Goal: Task Accomplishment & Management: Manage account settings

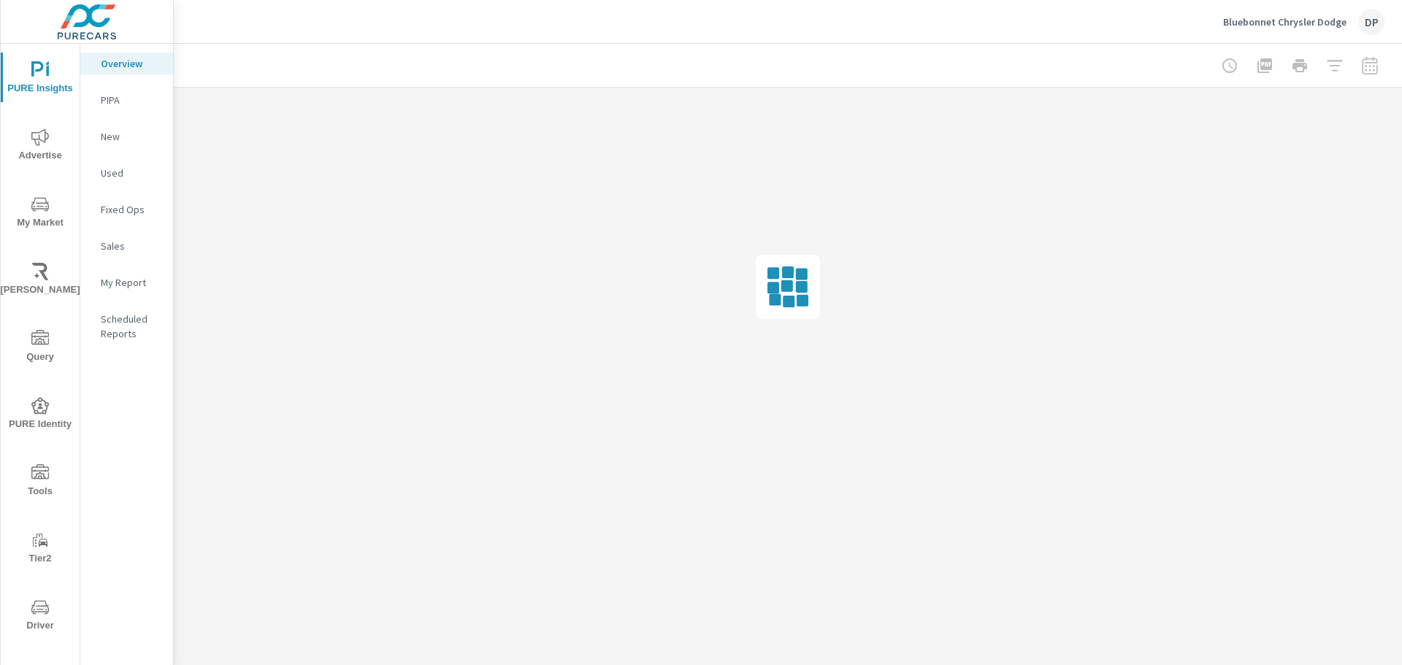
click at [120, 292] on div "My Report" at bounding box center [126, 283] width 93 height 22
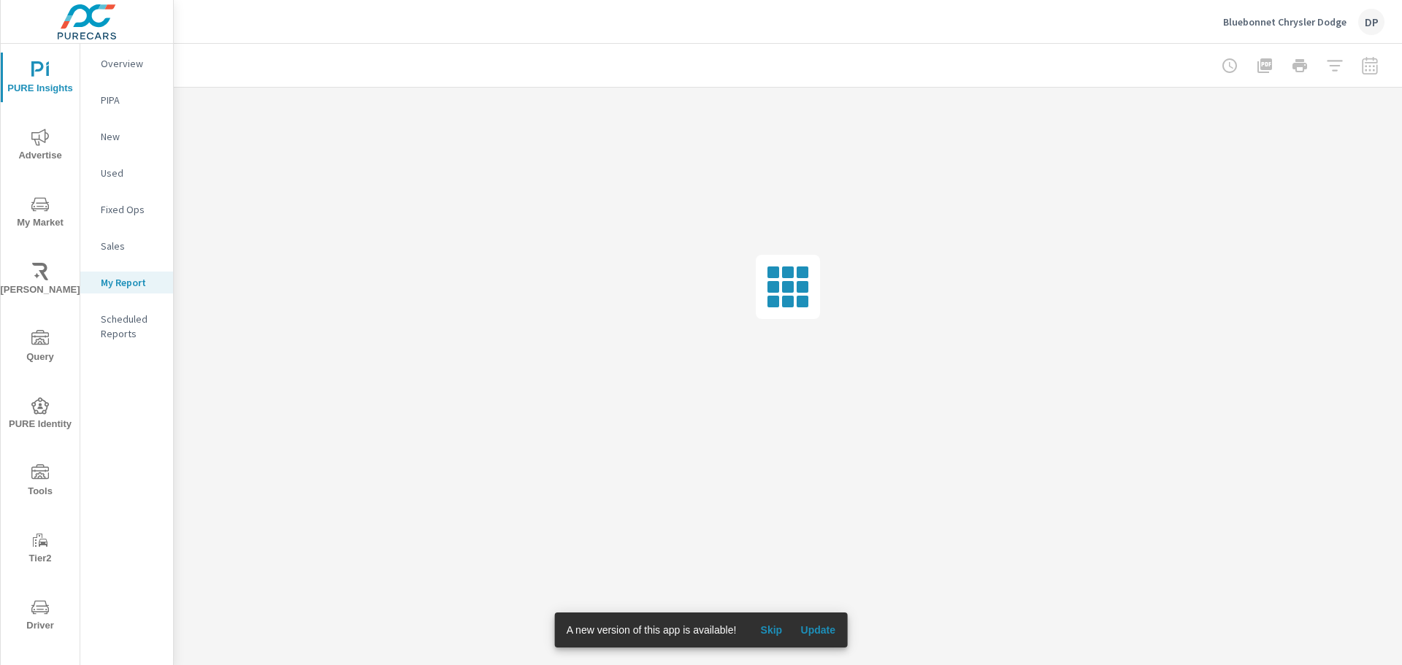
click at [823, 632] on span "Update" at bounding box center [817, 630] width 35 height 13
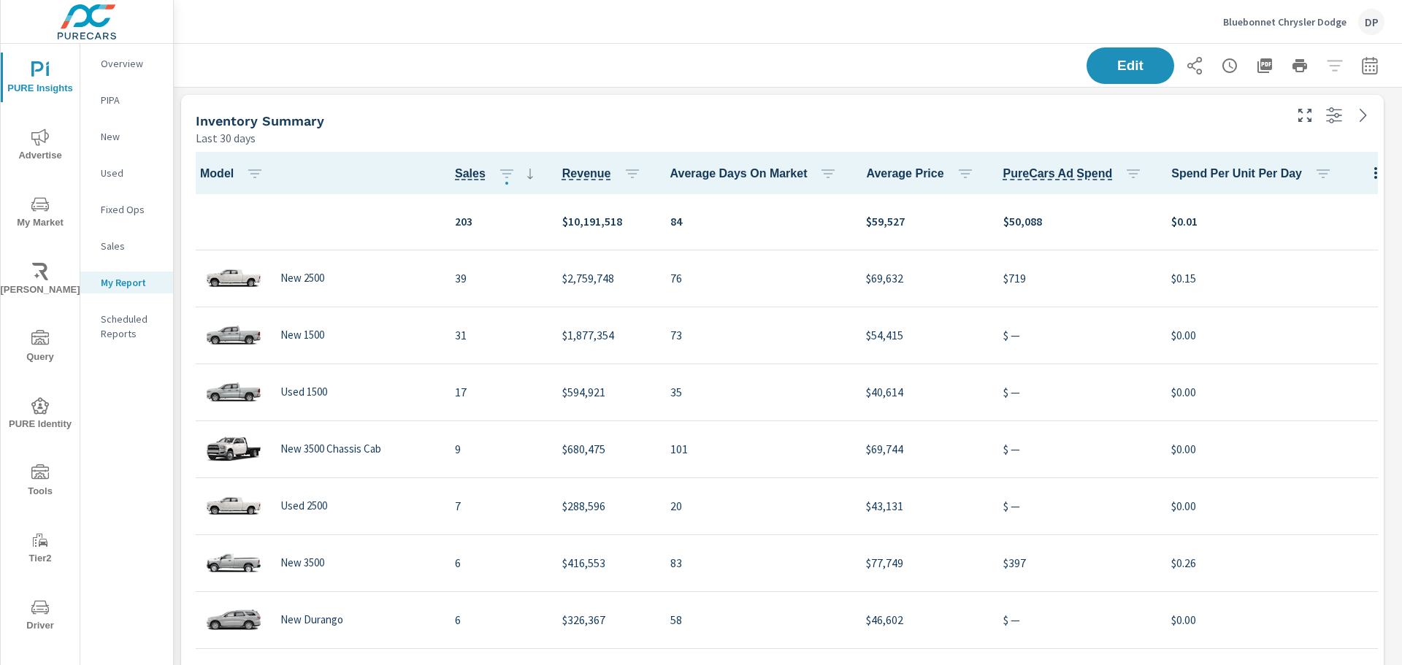
scroll to position [4732, 1240]
click at [117, 329] on p "Scheduled Reports" at bounding box center [131, 326] width 61 height 29
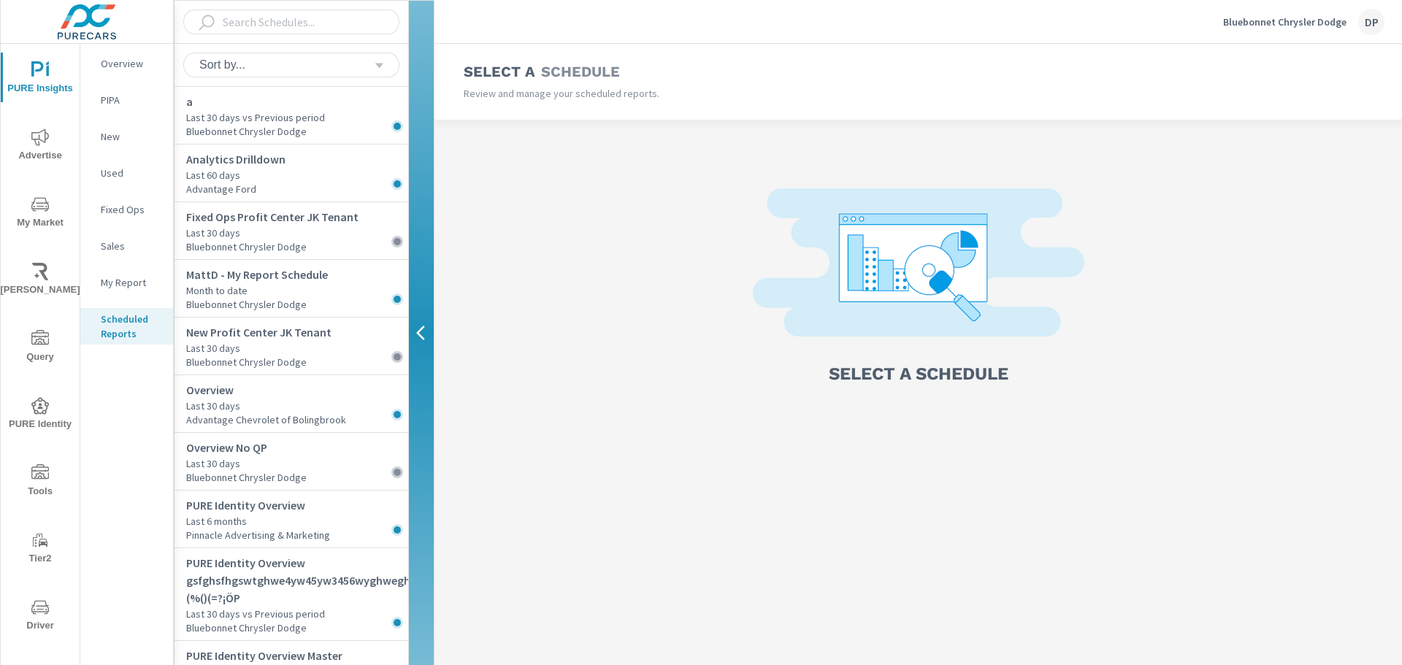
scroll to position [74, 0]
click at [1369, 31] on div "DP" at bounding box center [1371, 22] width 26 height 26
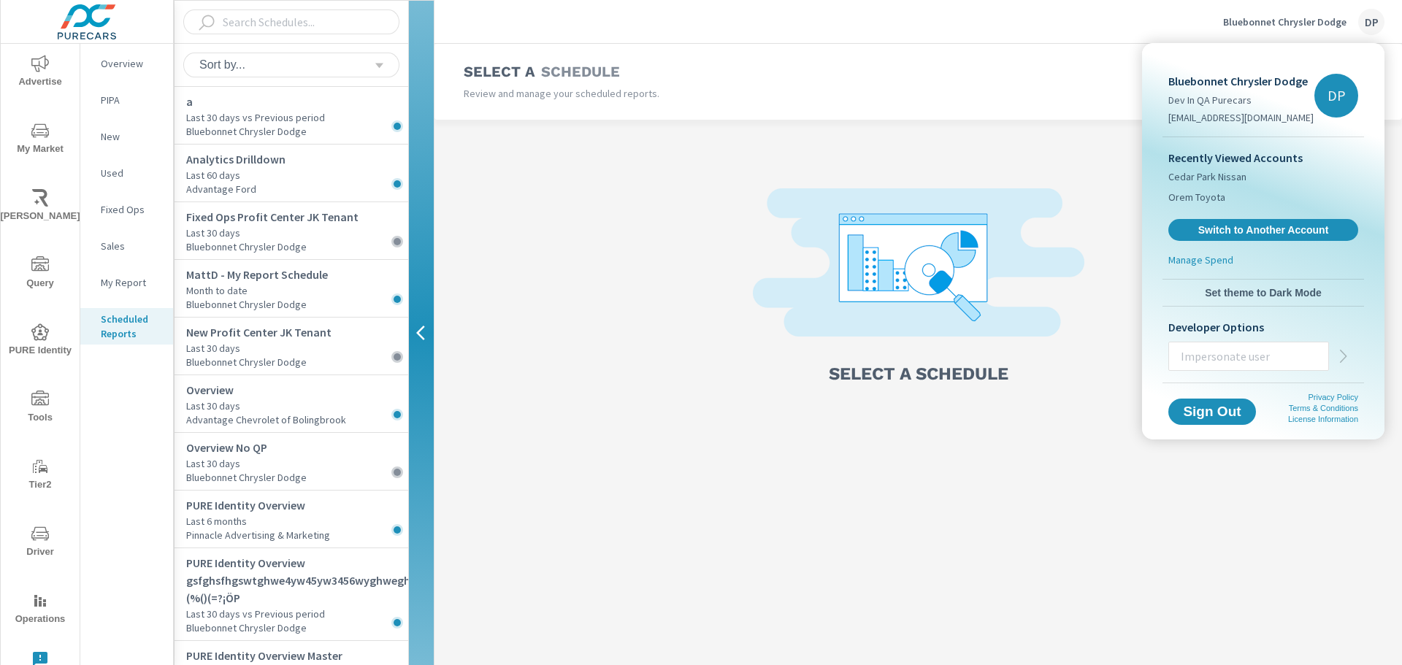
drag, startPoint x: 556, startPoint y: 178, endPoint x: 545, endPoint y: 181, distance: 12.0
click at [556, 178] on div at bounding box center [701, 332] width 1402 height 665
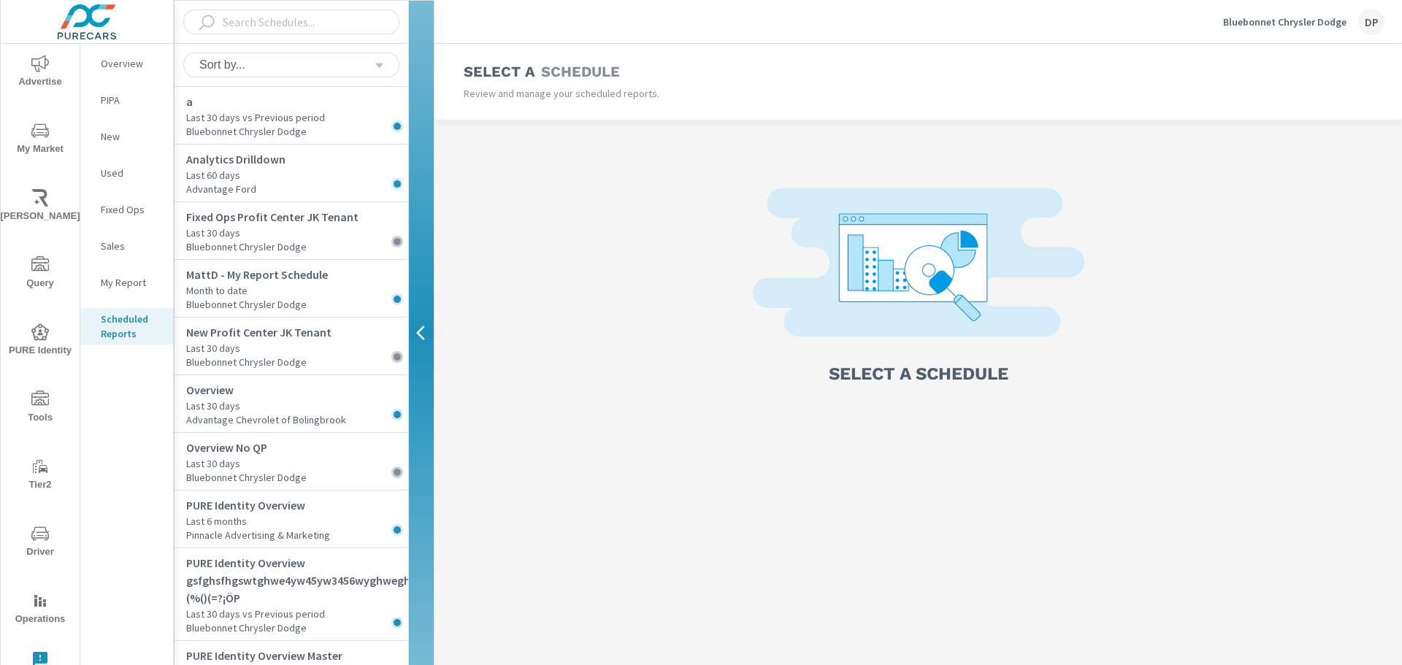
click at [138, 290] on div "My Report" at bounding box center [126, 283] width 93 height 22
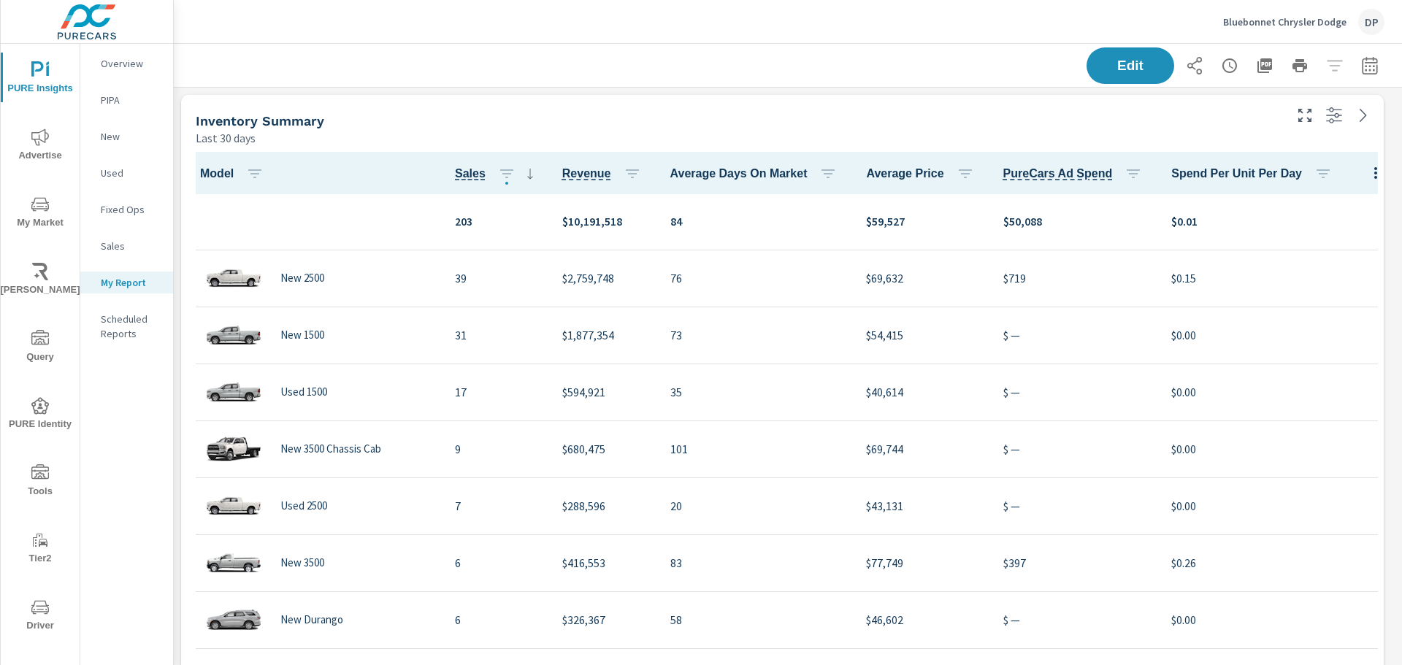
scroll to position [4732, 1240]
click at [1324, 28] on p "Bluebonnet Chrysler Dodge" at bounding box center [1284, 21] width 123 height 13
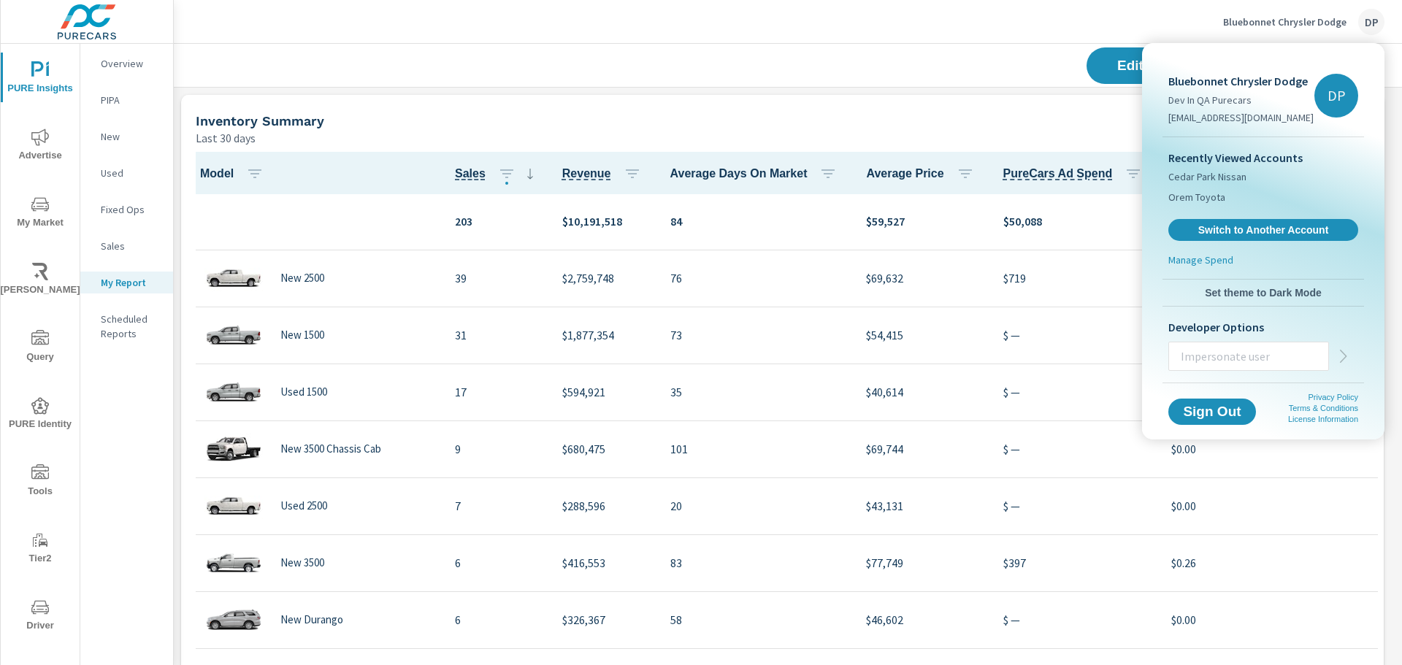
click at [976, 80] on div at bounding box center [701, 332] width 1402 height 665
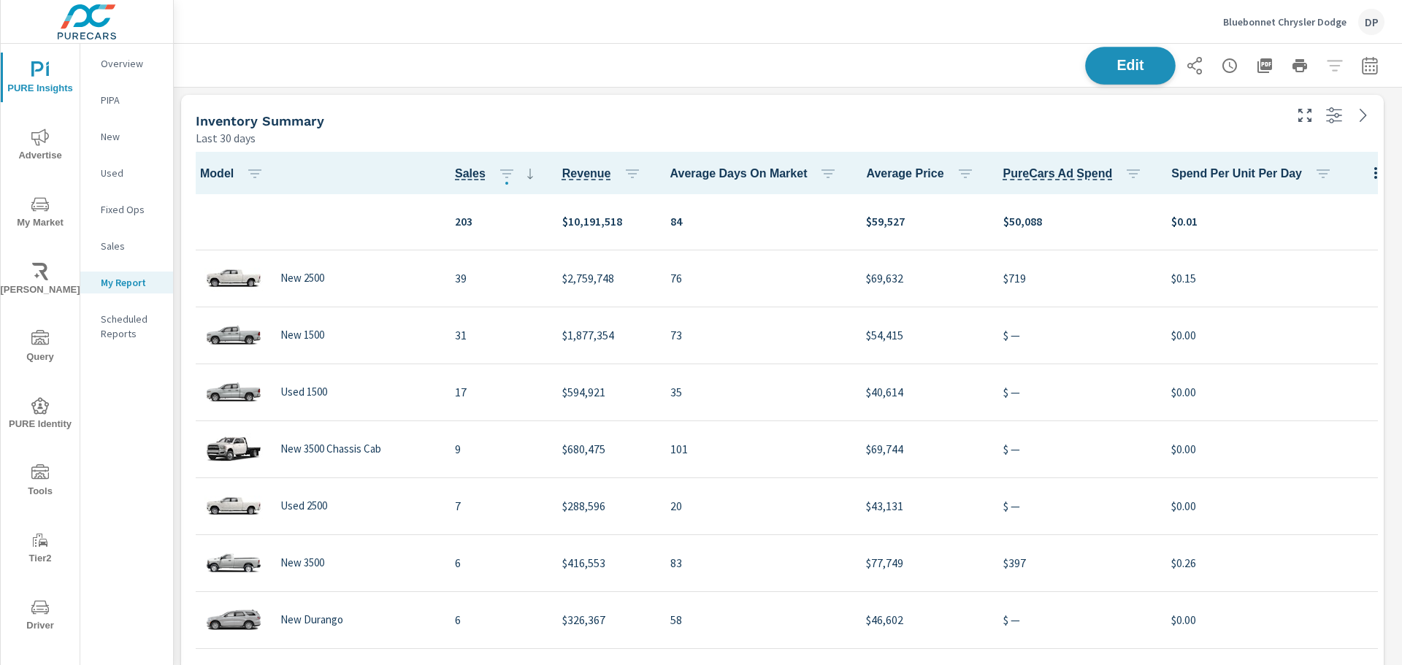
click at [1100, 67] on span "Edit" at bounding box center [1130, 65] width 60 height 14
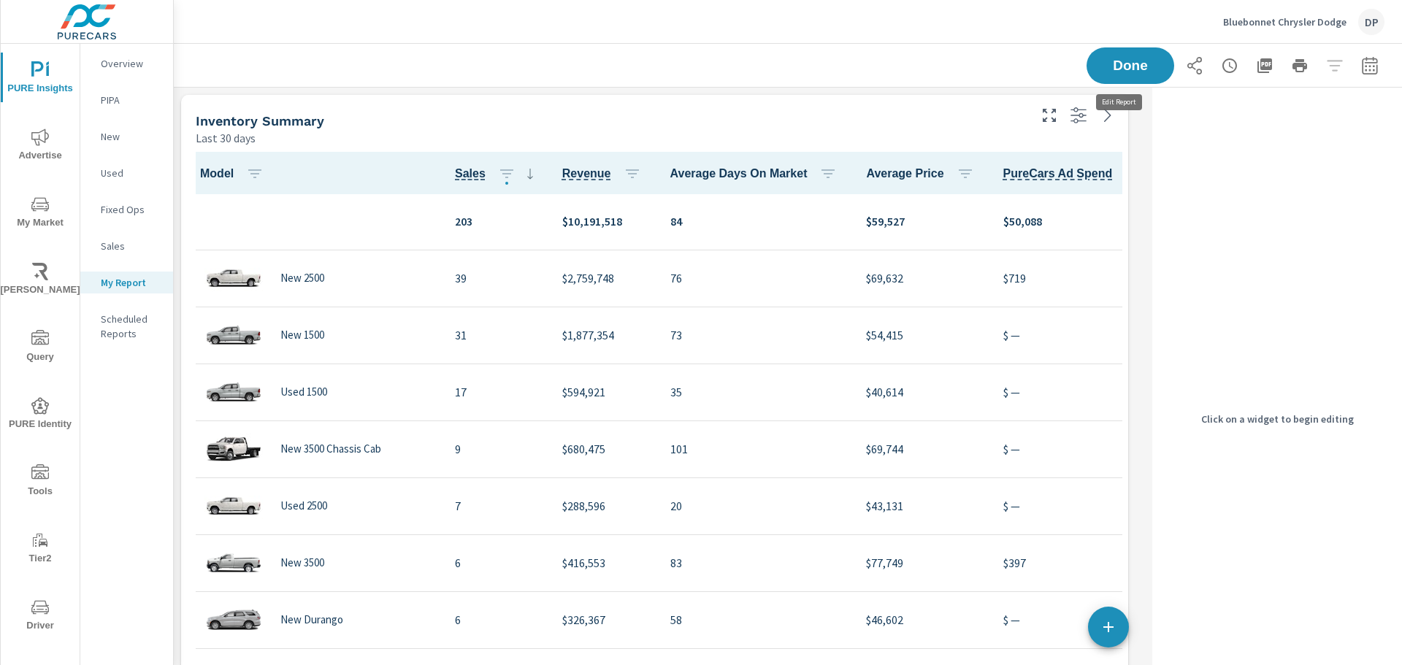
scroll to position [4732, 984]
click at [734, 53] on div "Done" at bounding box center [787, 65] width 1193 height 43
click at [93, 20] on img at bounding box center [87, 22] width 142 height 58
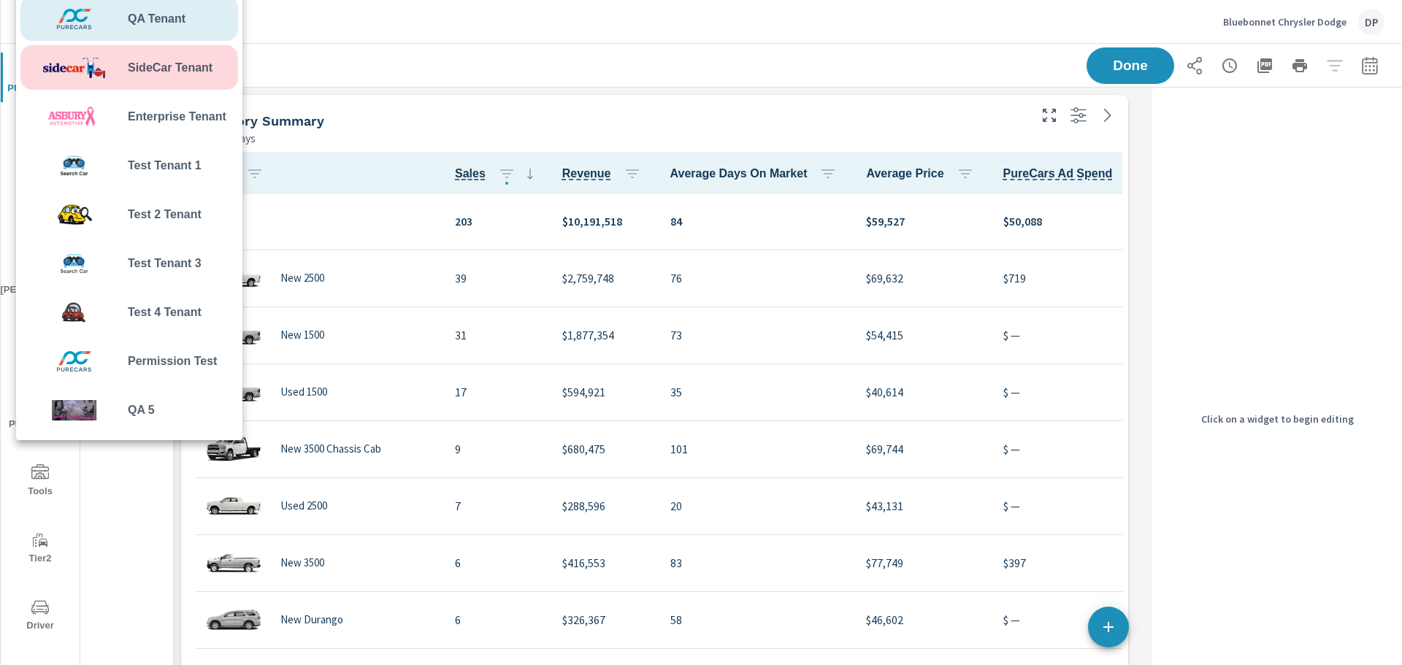
click at [154, 74] on span "SideCar Tenant" at bounding box center [170, 68] width 85 height 18
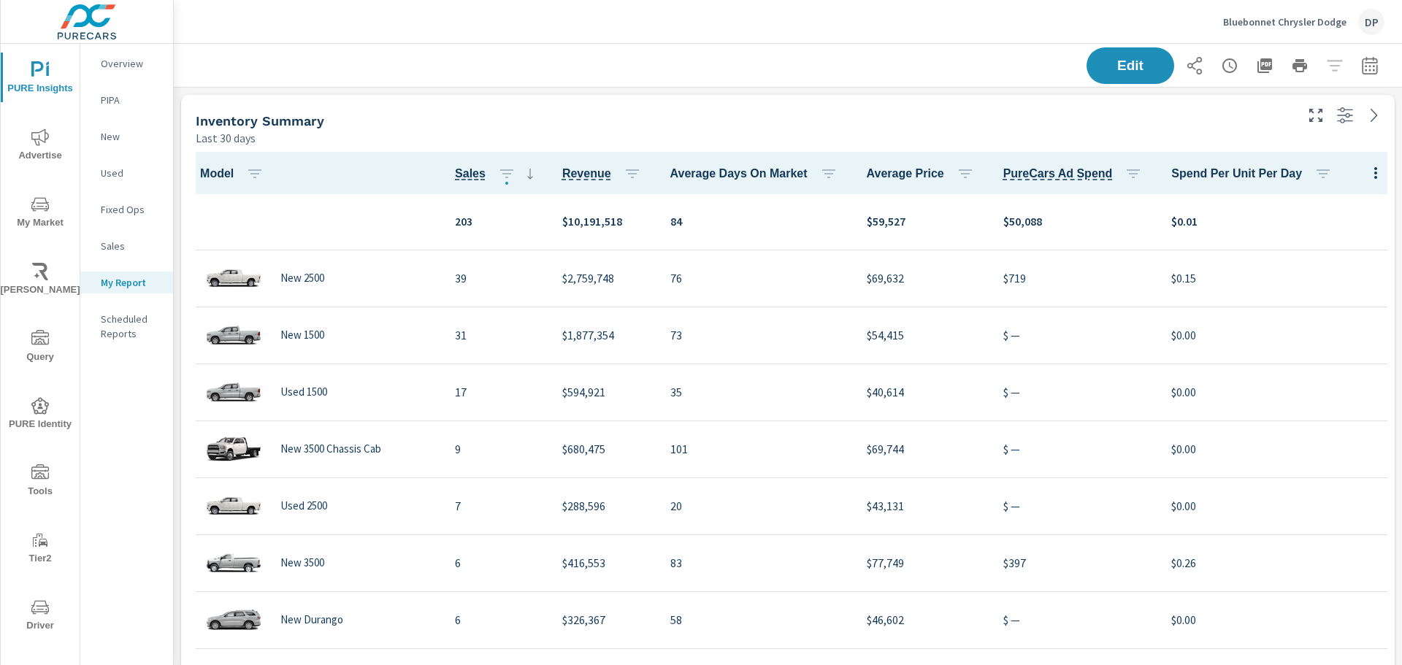
scroll to position [1, 0]
click at [1336, 113] on icon "button" at bounding box center [1345, 116] width 18 height 18
click at [1319, 118] on div at bounding box center [1346, 111] width 96 height 32
click at [1365, 110] on icon at bounding box center [1374, 116] width 18 height 18
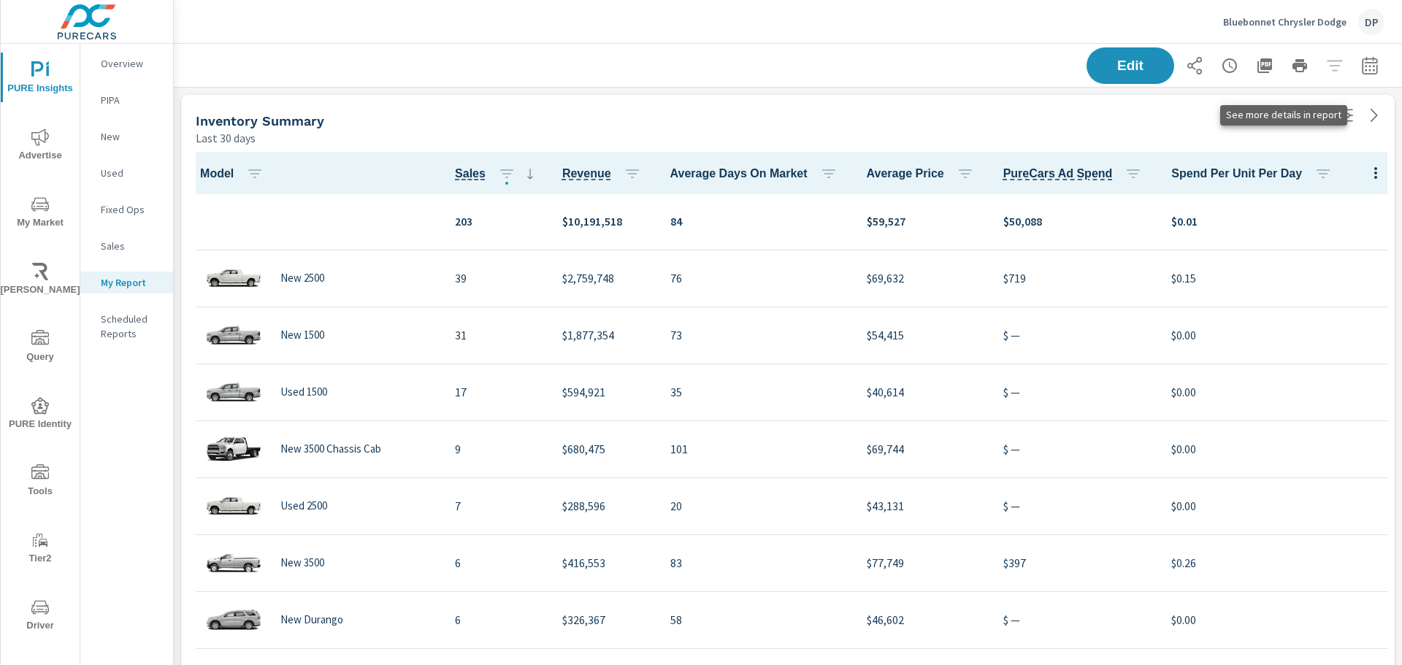
scroll to position [4732, 1240]
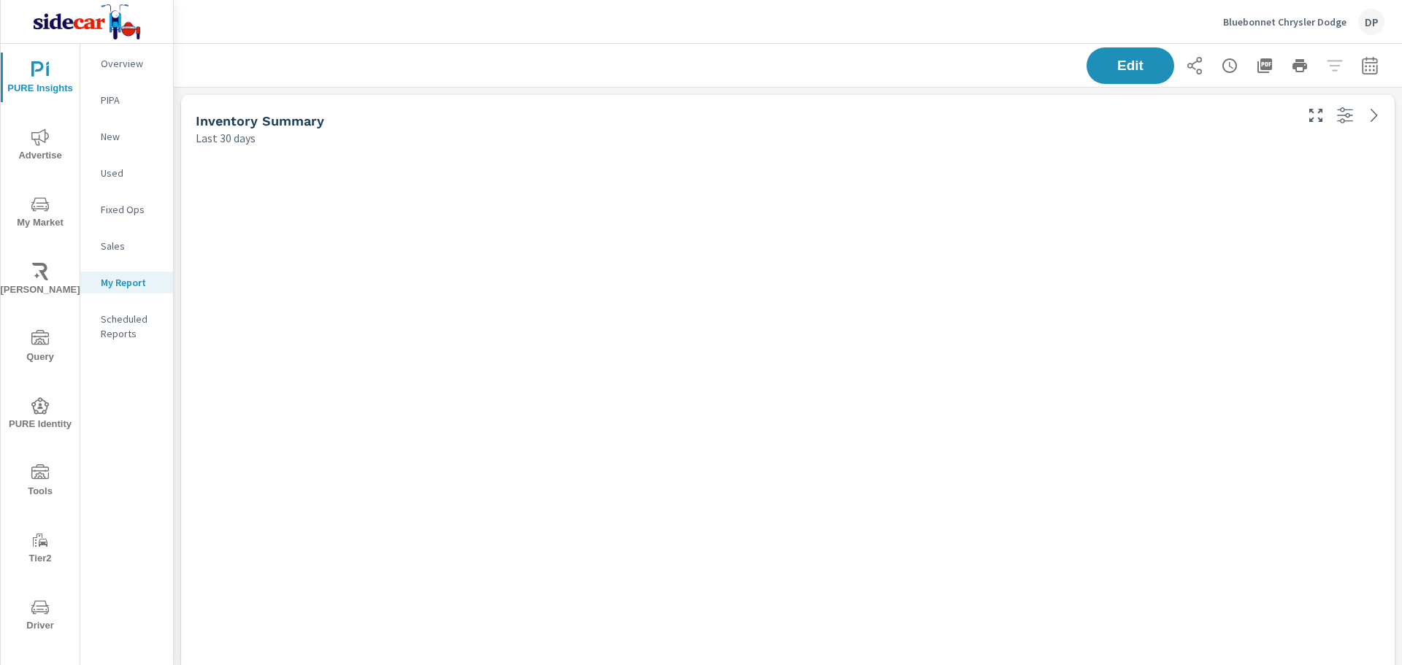
scroll to position [4732, 1240]
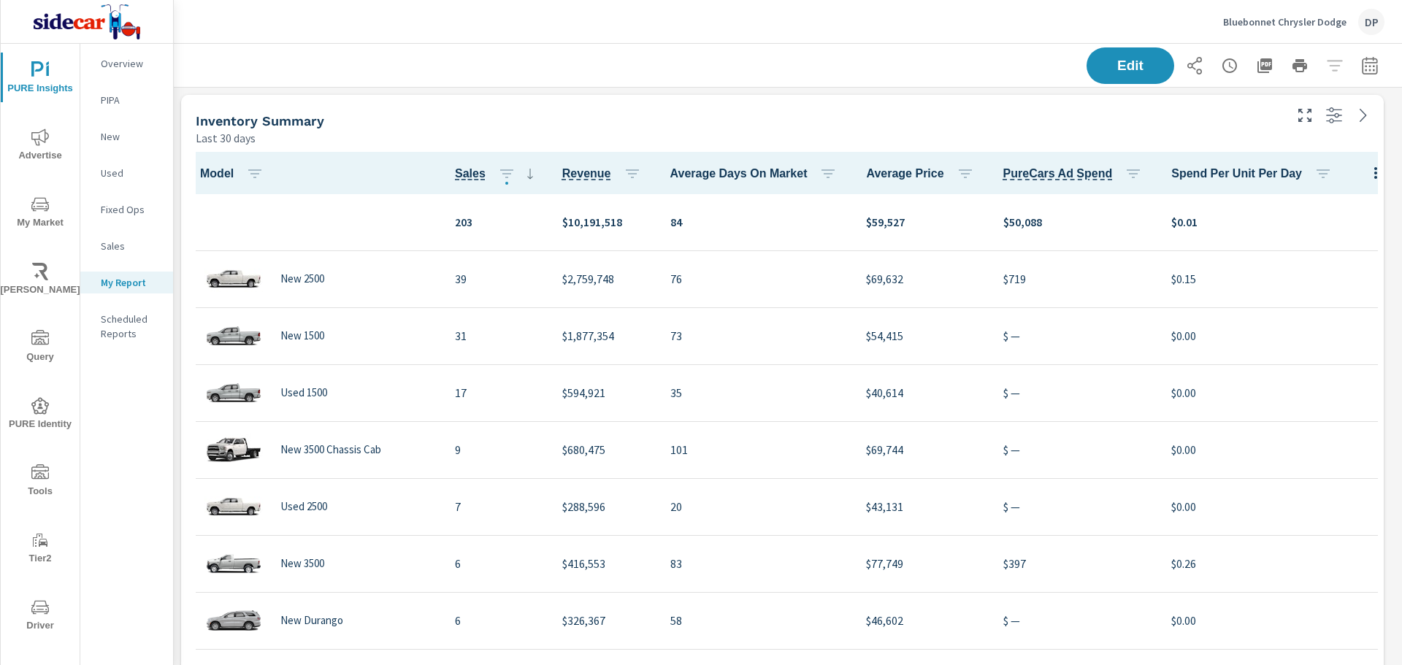
click at [57, 31] on img at bounding box center [87, 22] width 142 height 58
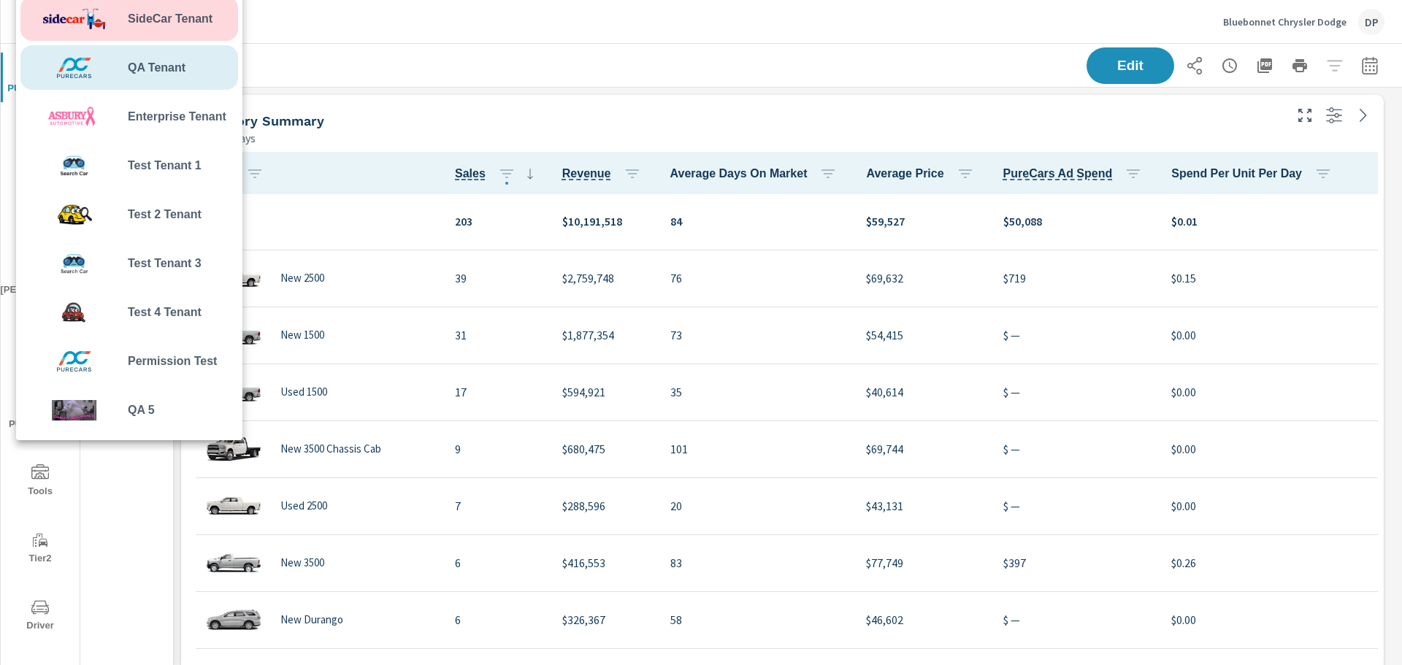
scroll to position [1, 0]
click at [80, 66] on img at bounding box center [73, 68] width 107 height 44
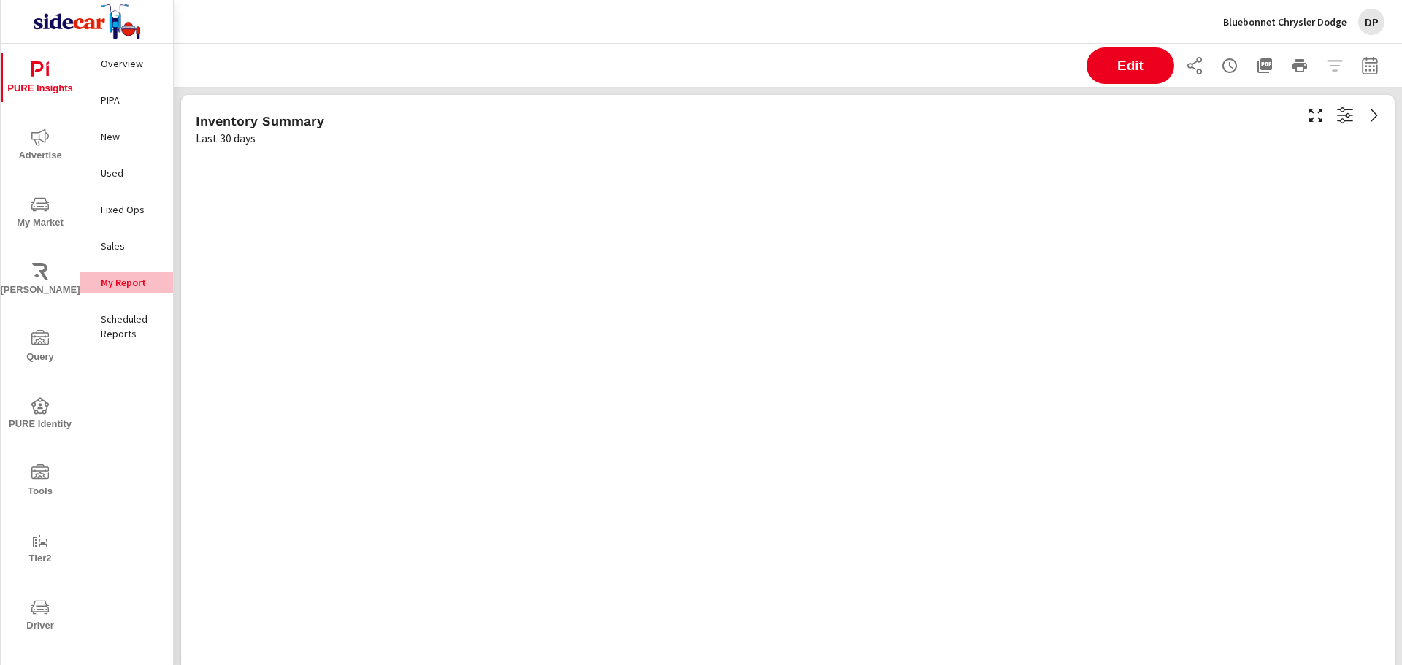
scroll to position [4732, 1240]
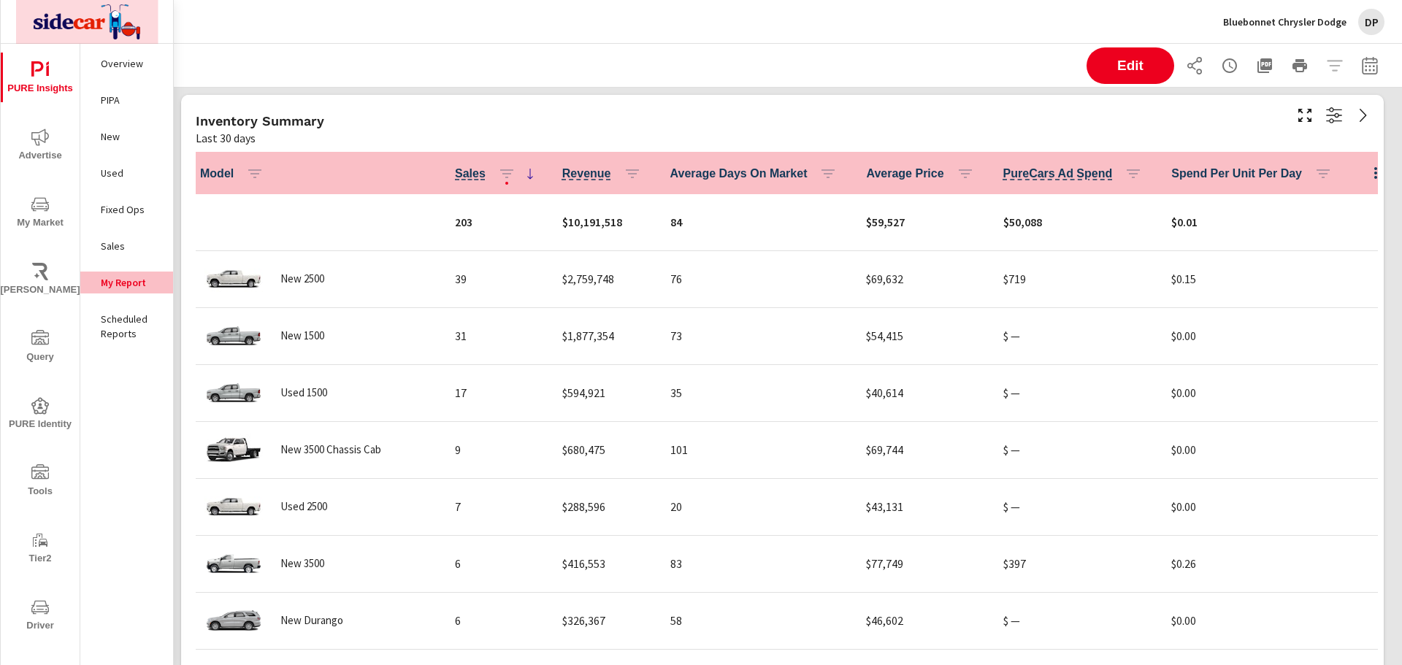
click at [105, 24] on img at bounding box center [87, 22] width 142 height 58
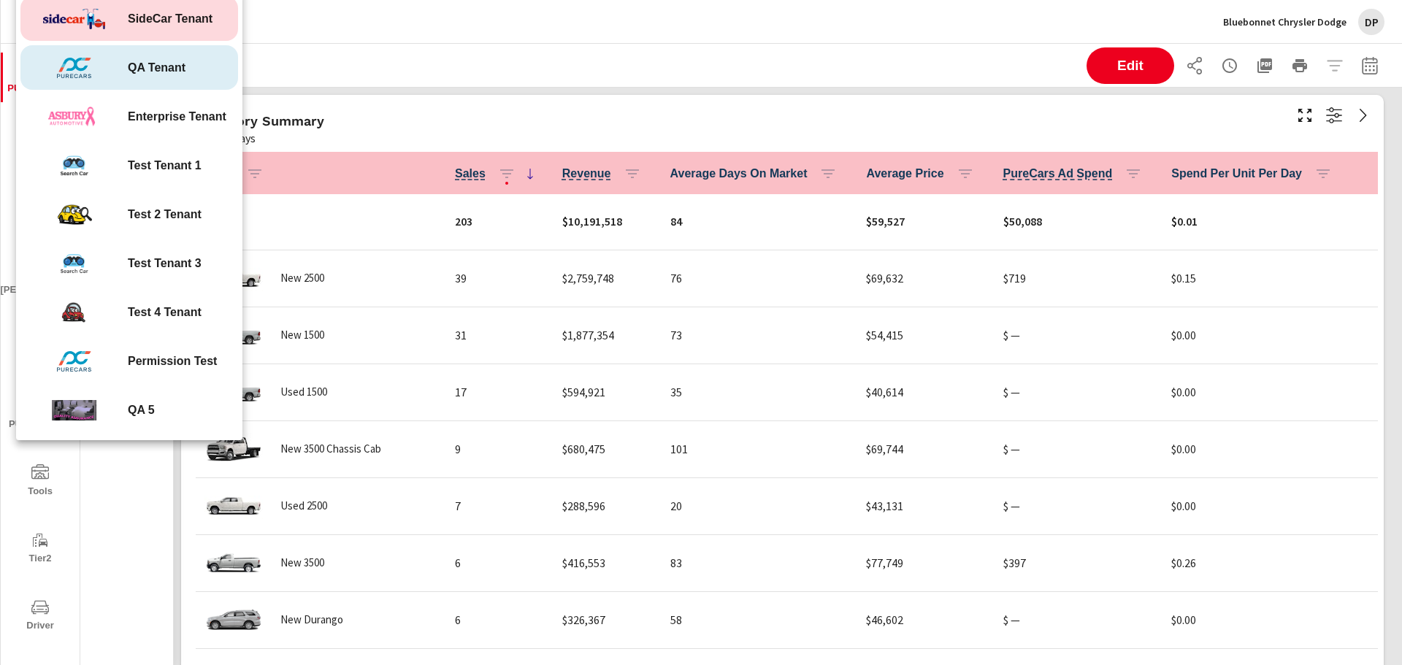
scroll to position [1, 0]
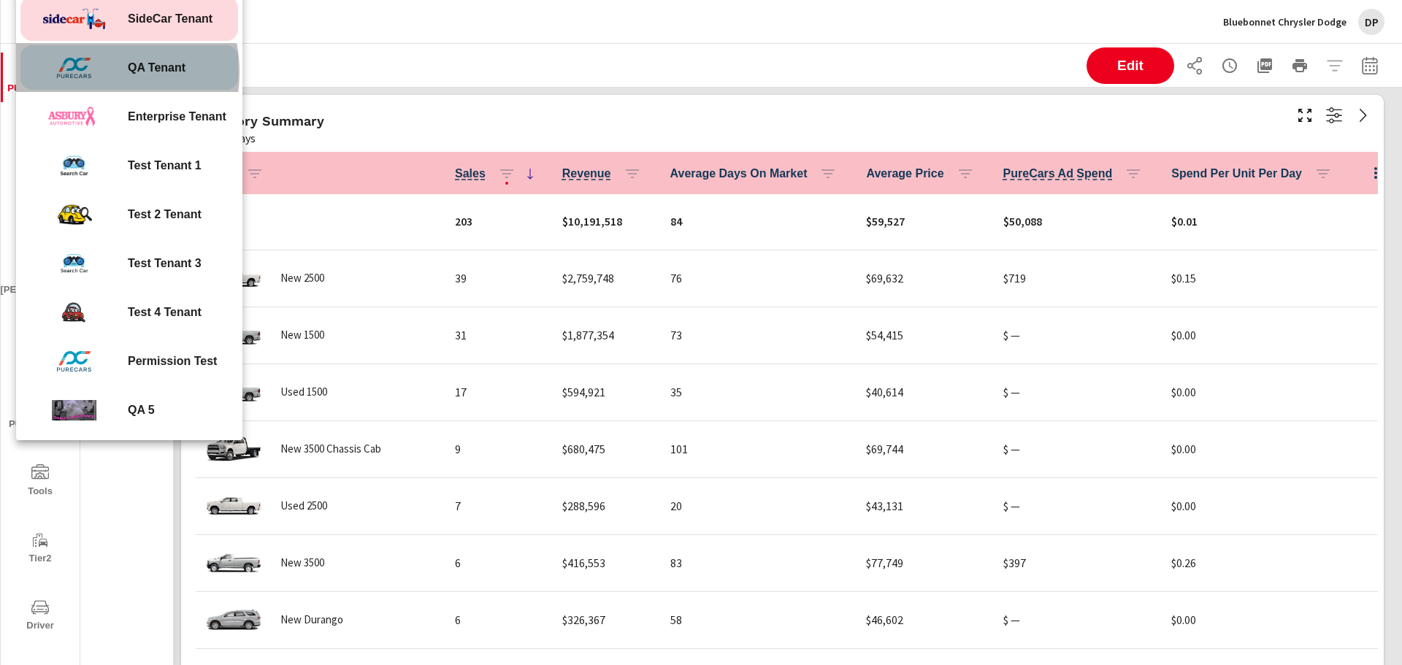
click at [81, 72] on img at bounding box center [73, 68] width 107 height 44
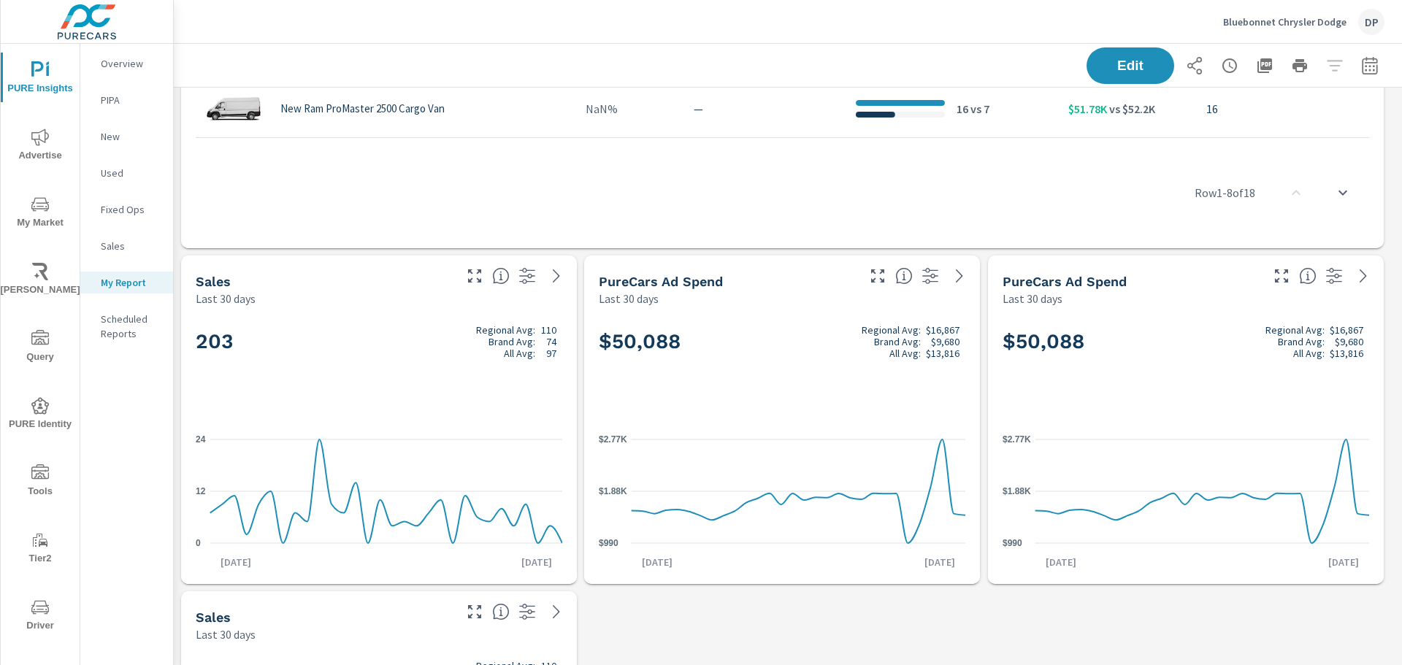
scroll to position [4132, 0]
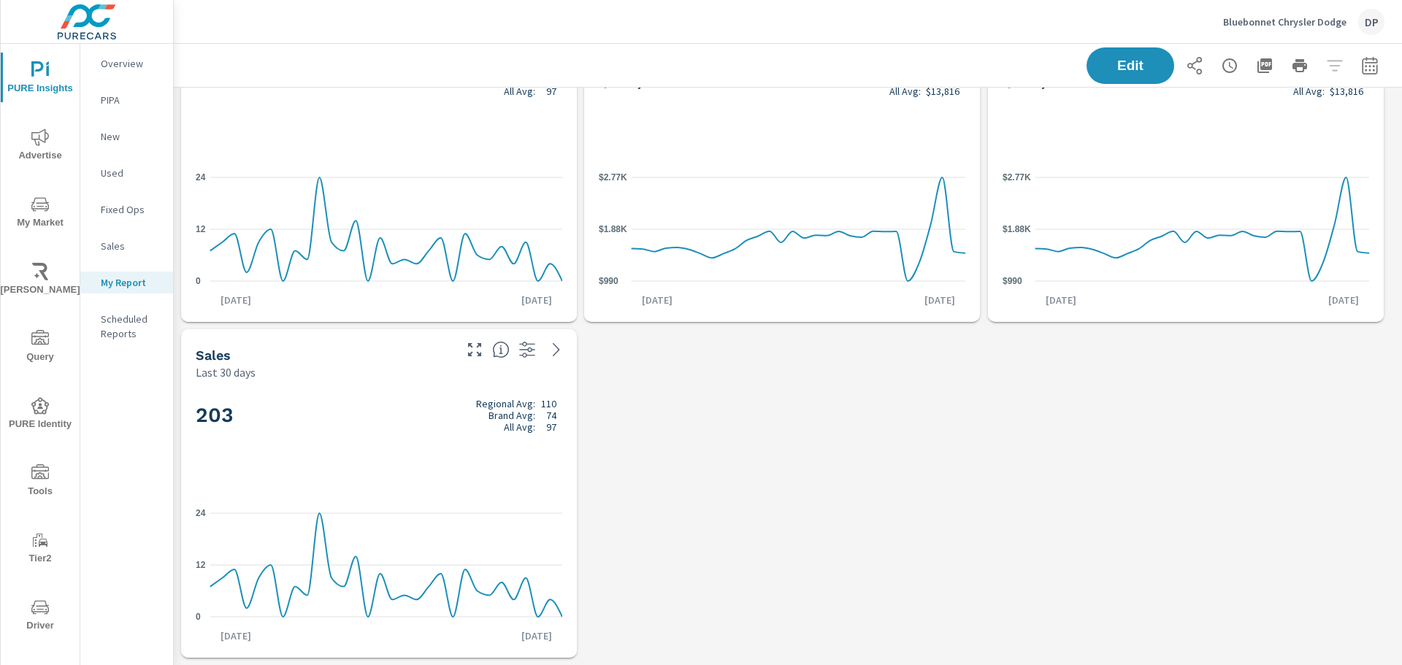
click at [110, 252] on p "Sales" at bounding box center [131, 246] width 61 height 15
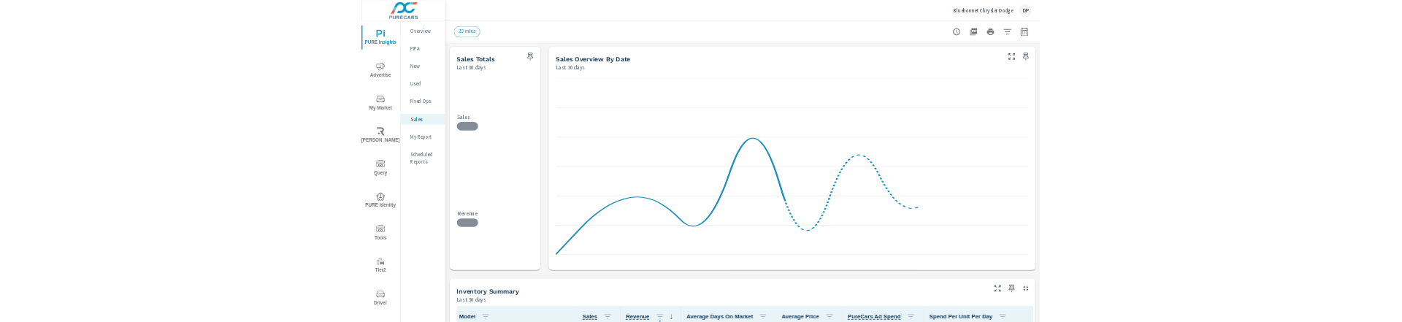
scroll to position [115, 0]
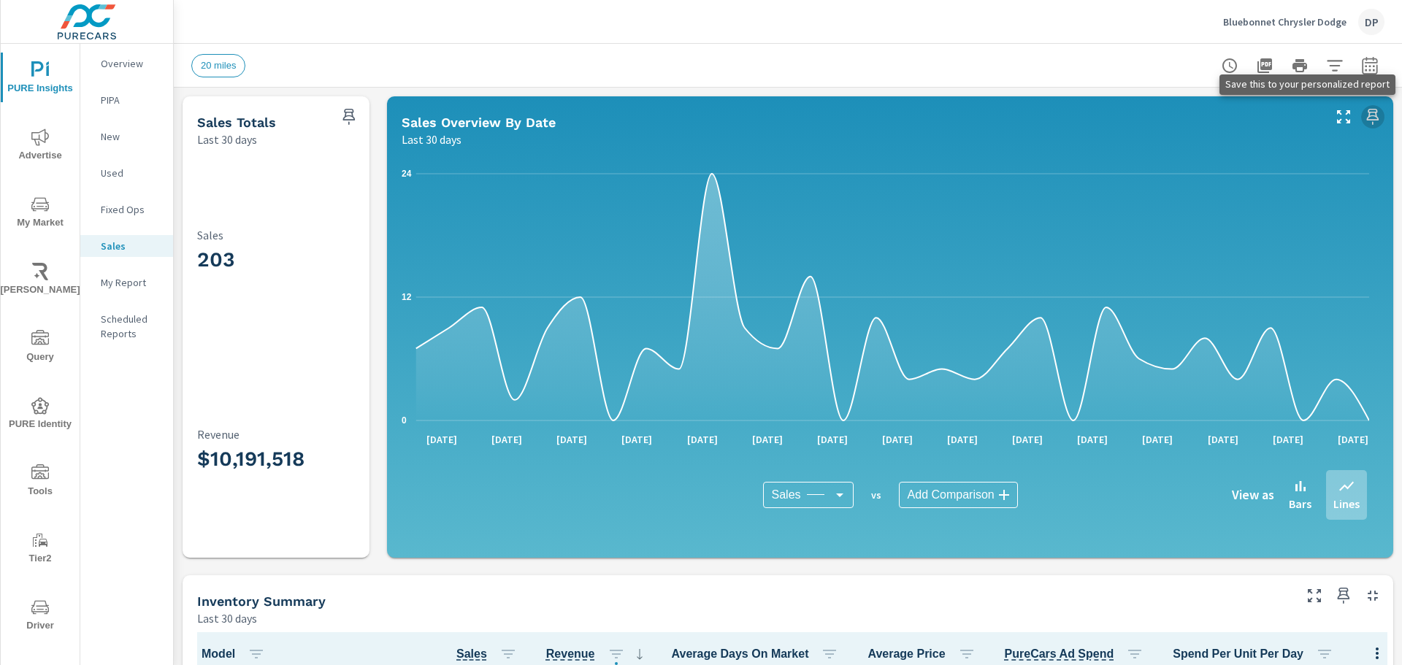
click at [1364, 118] on icon "button" at bounding box center [1373, 117] width 18 height 18
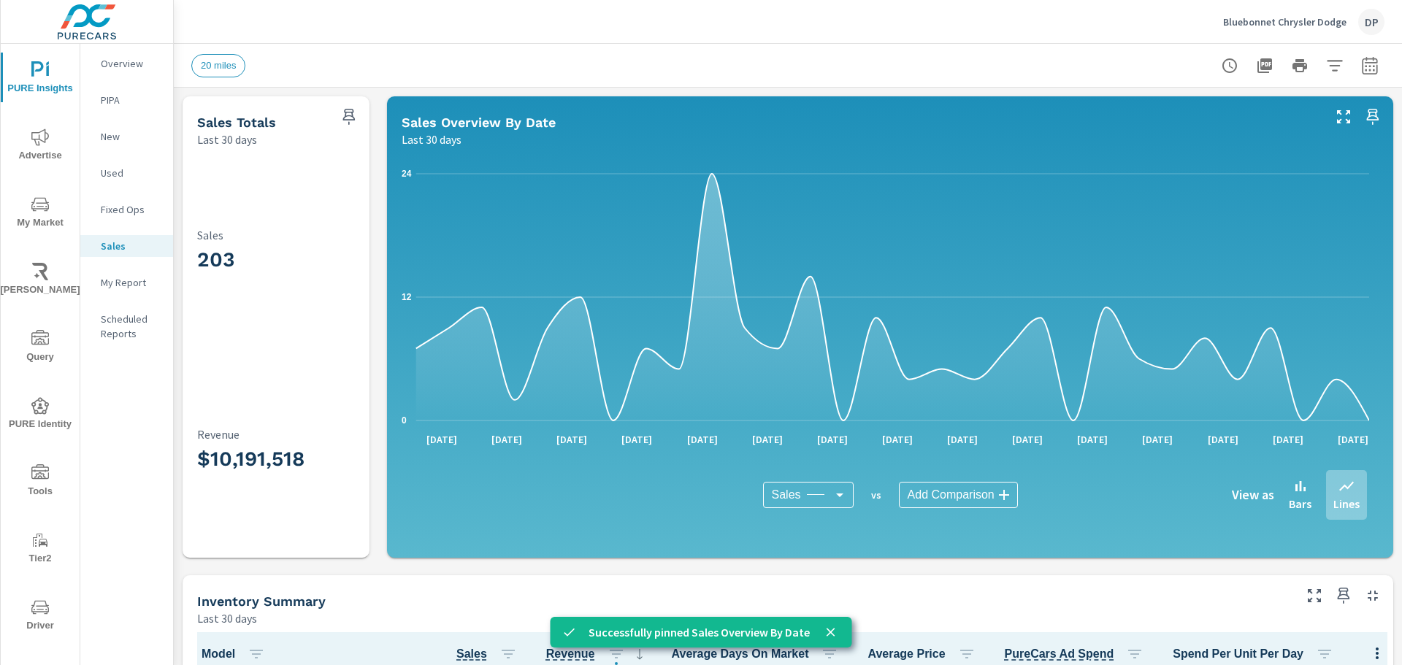
click at [729, 627] on p "Successfully pinned Sales Overview By Date" at bounding box center [699, 633] width 221 height 18
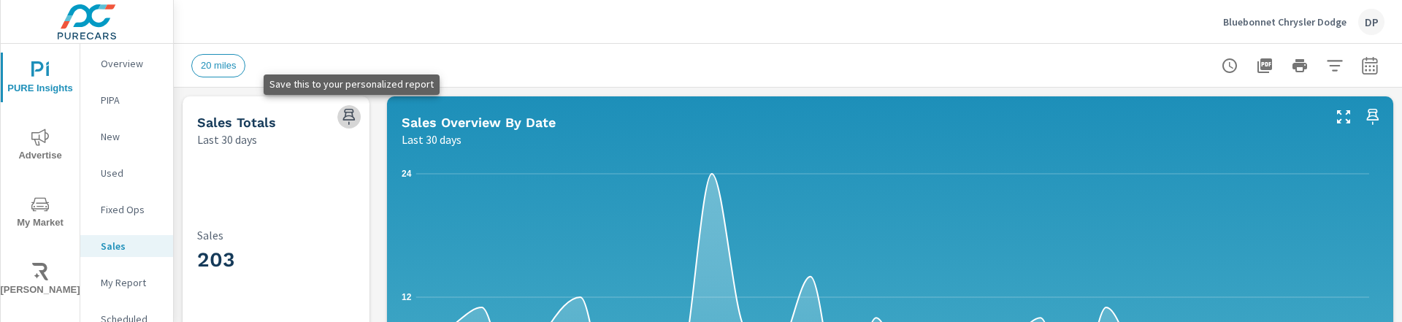
click at [345, 118] on icon "button" at bounding box center [349, 117] width 18 height 18
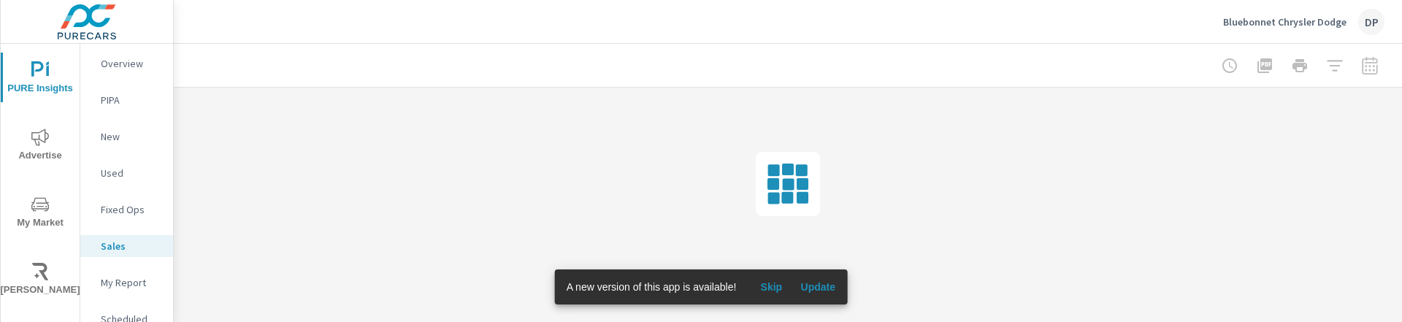
click at [808, 287] on span "Update" at bounding box center [817, 286] width 35 height 13
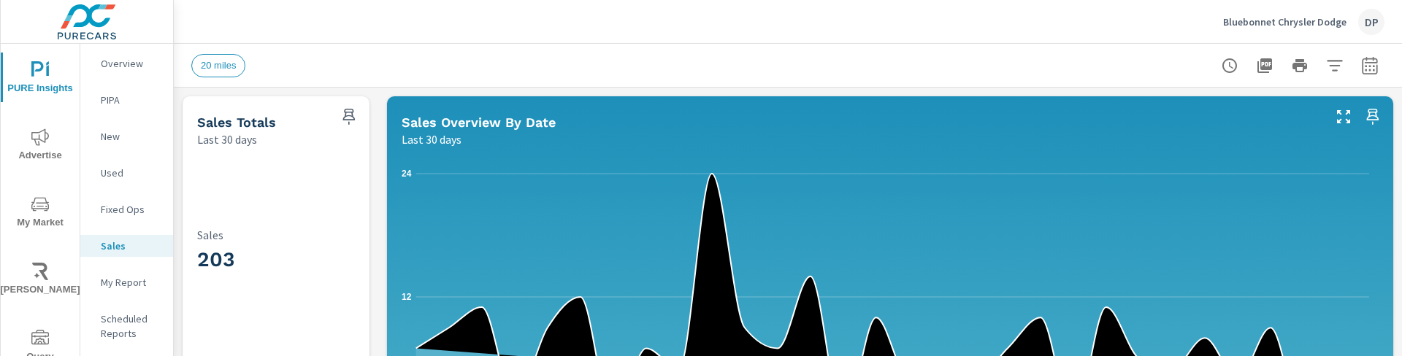
scroll to position [511, 0]
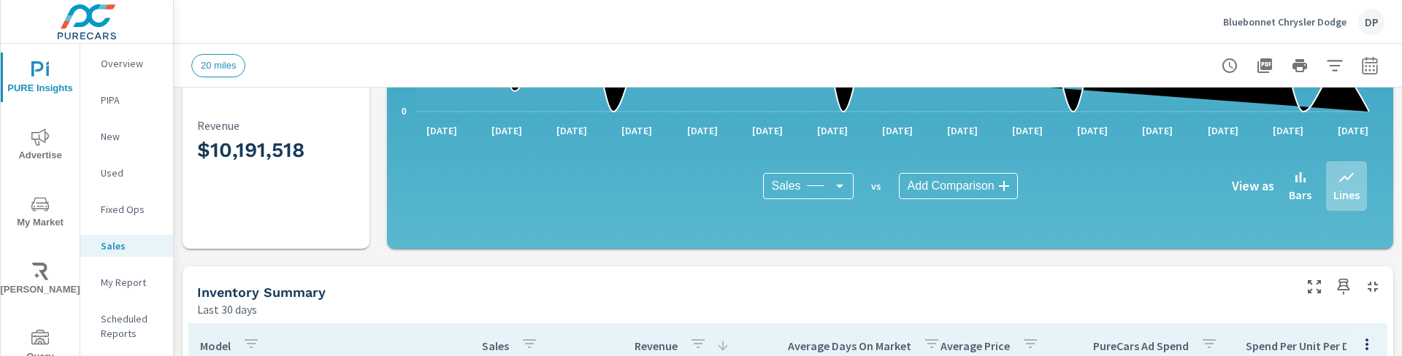
scroll to position [292, 0]
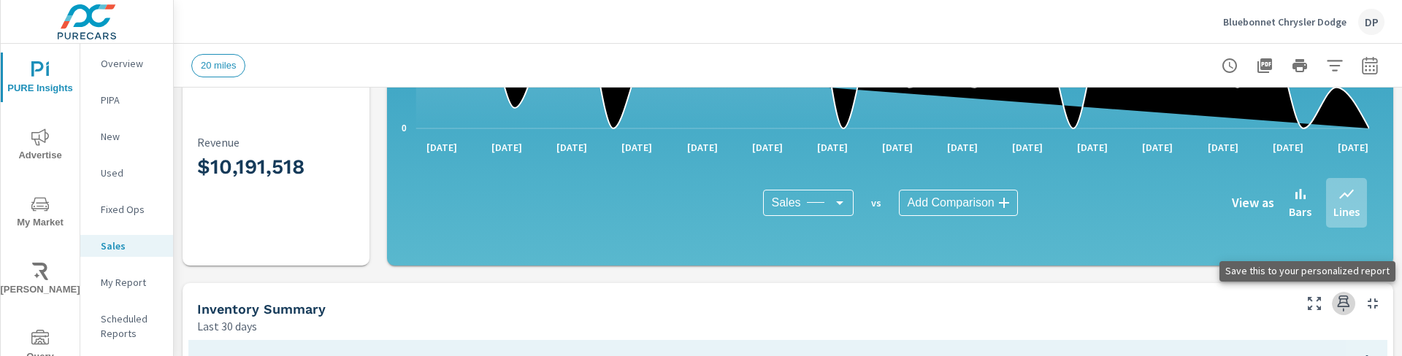
click at [1338, 294] on button "button" at bounding box center [1343, 303] width 23 height 23
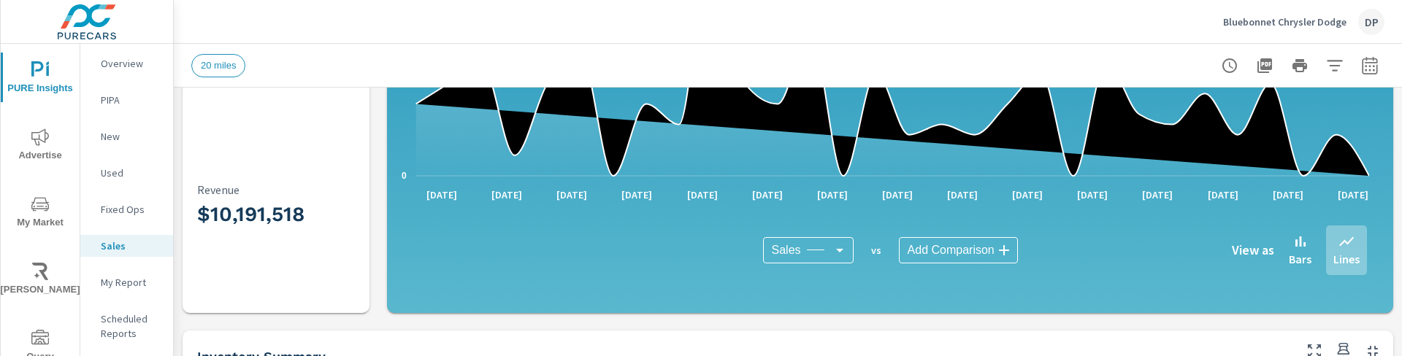
scroll to position [219, 0]
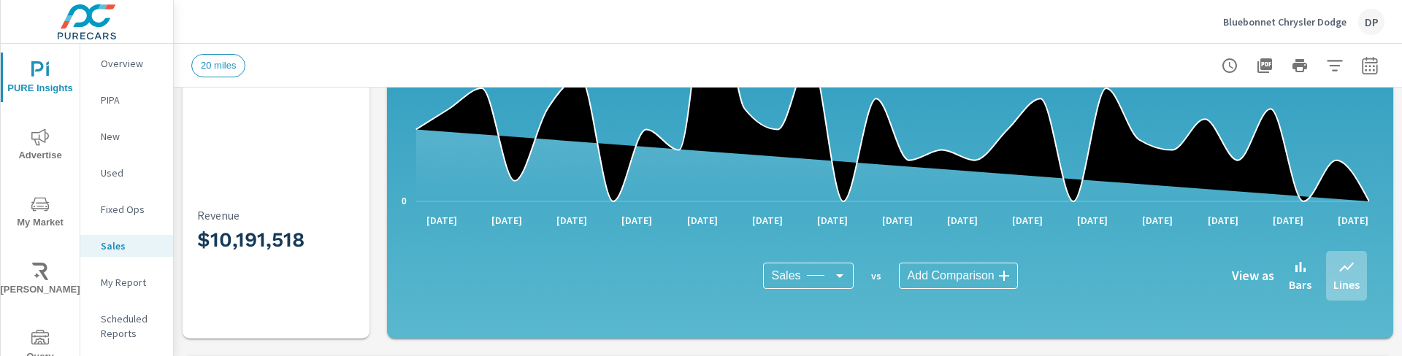
click at [129, 278] on p "My Report" at bounding box center [131, 282] width 61 height 15
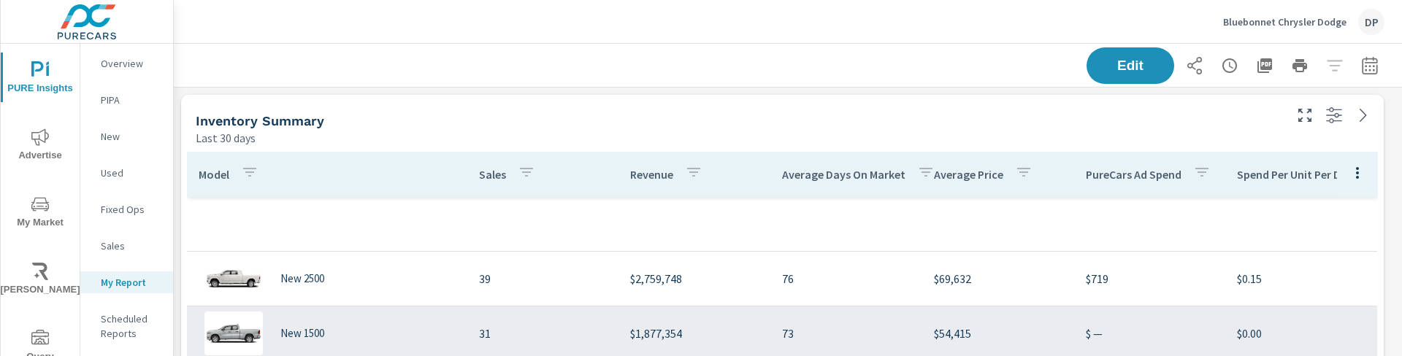
scroll to position [856, 0]
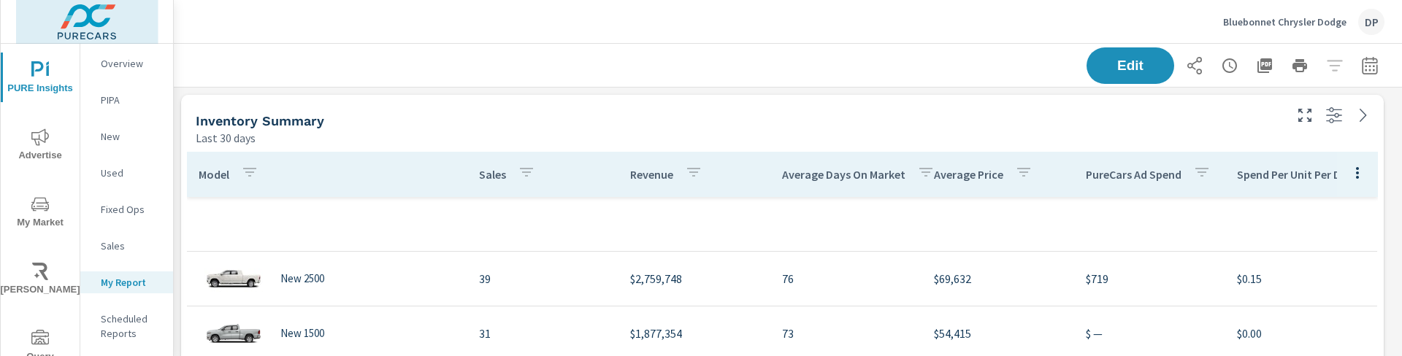
scroll to position [459, 0]
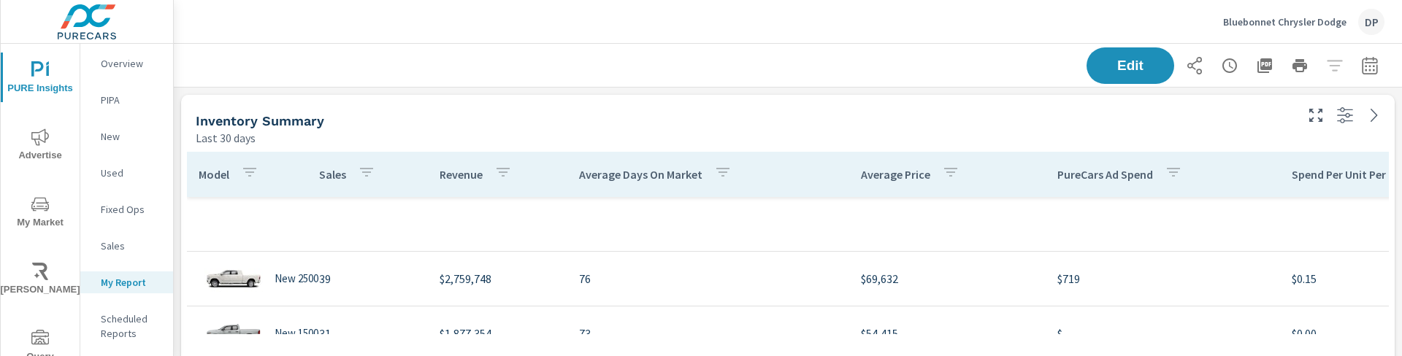
scroll to position [438, 0]
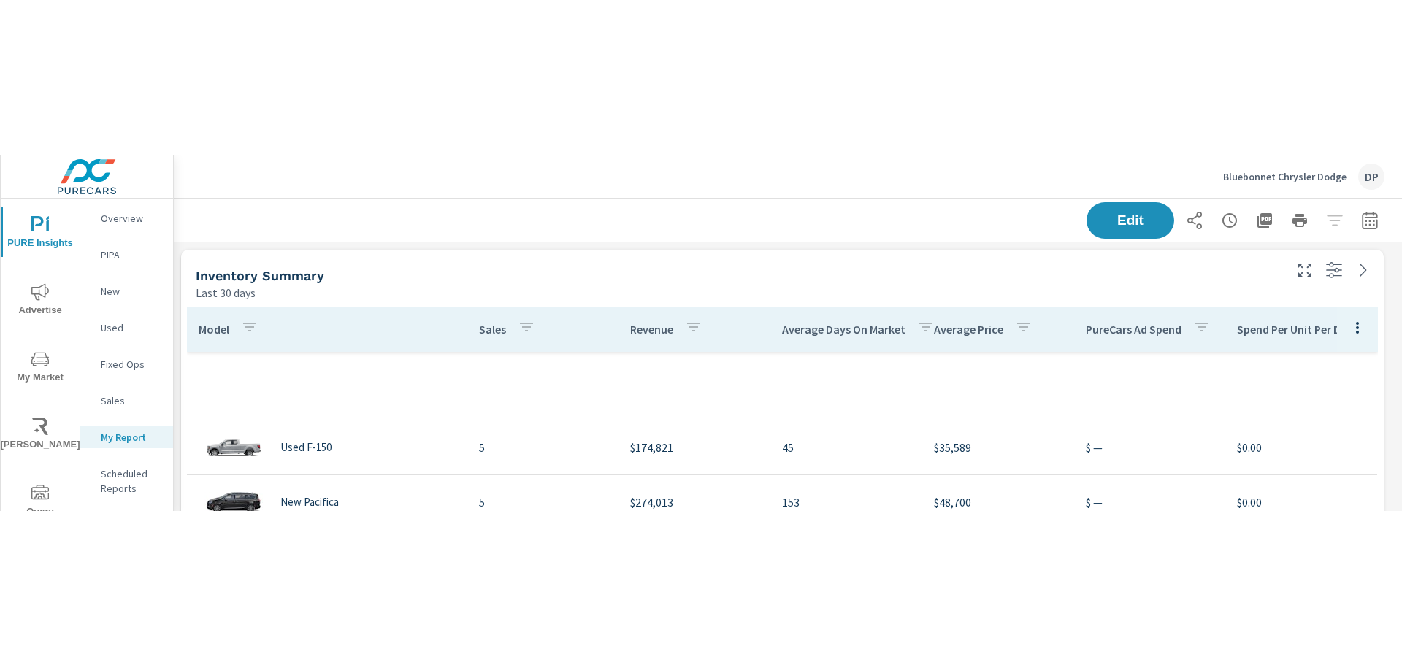
scroll to position [730, 0]
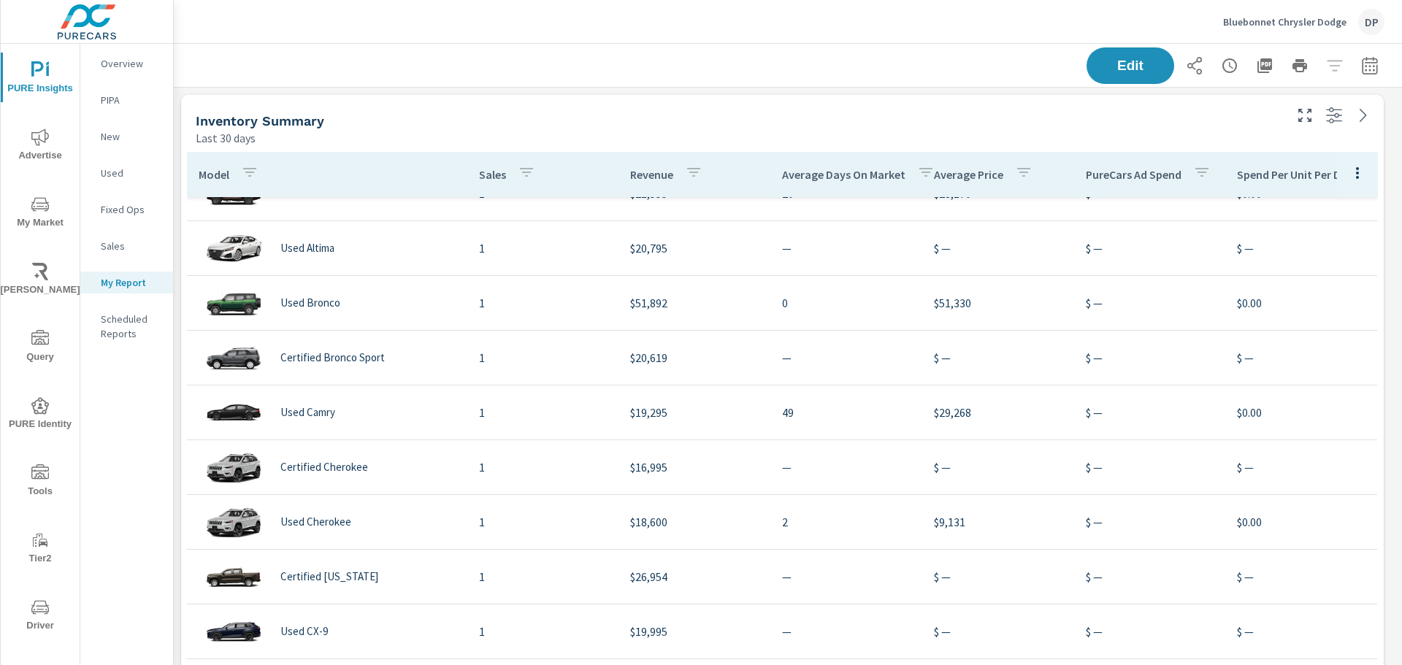
scroll to position [1387, 0]
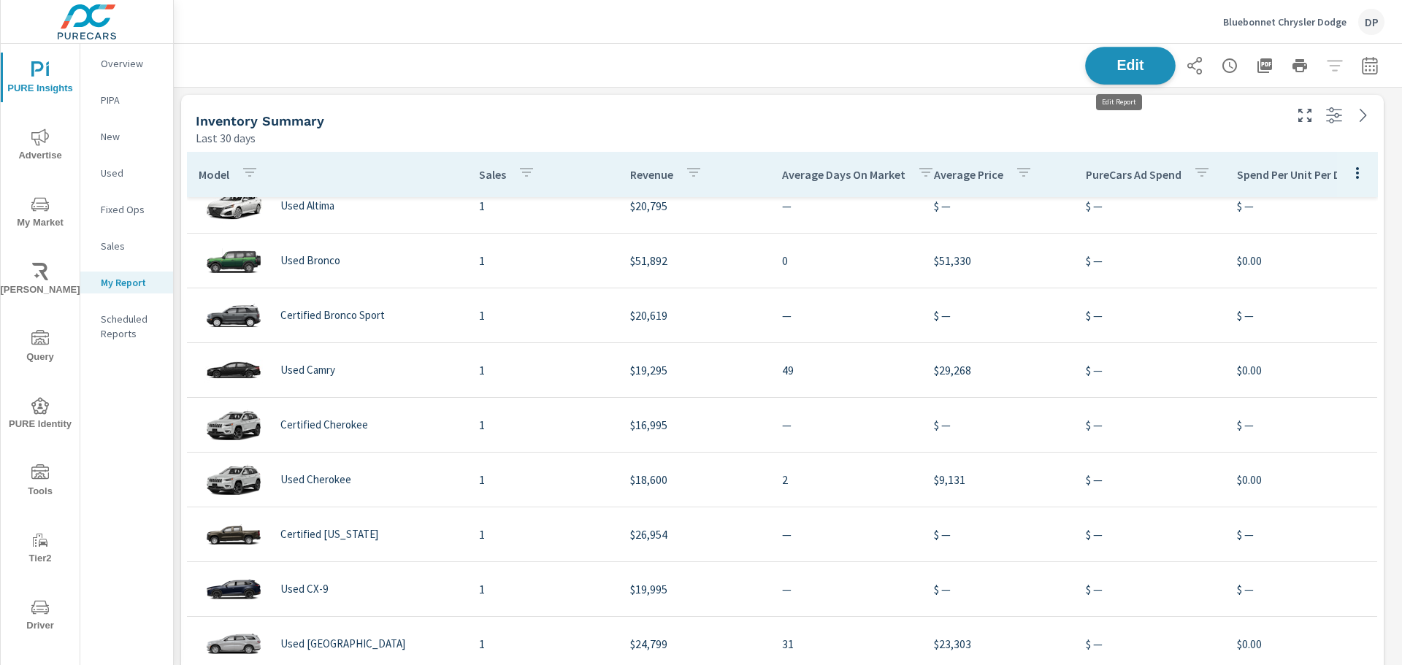
click at [1129, 58] on span "Edit" at bounding box center [1130, 65] width 60 height 14
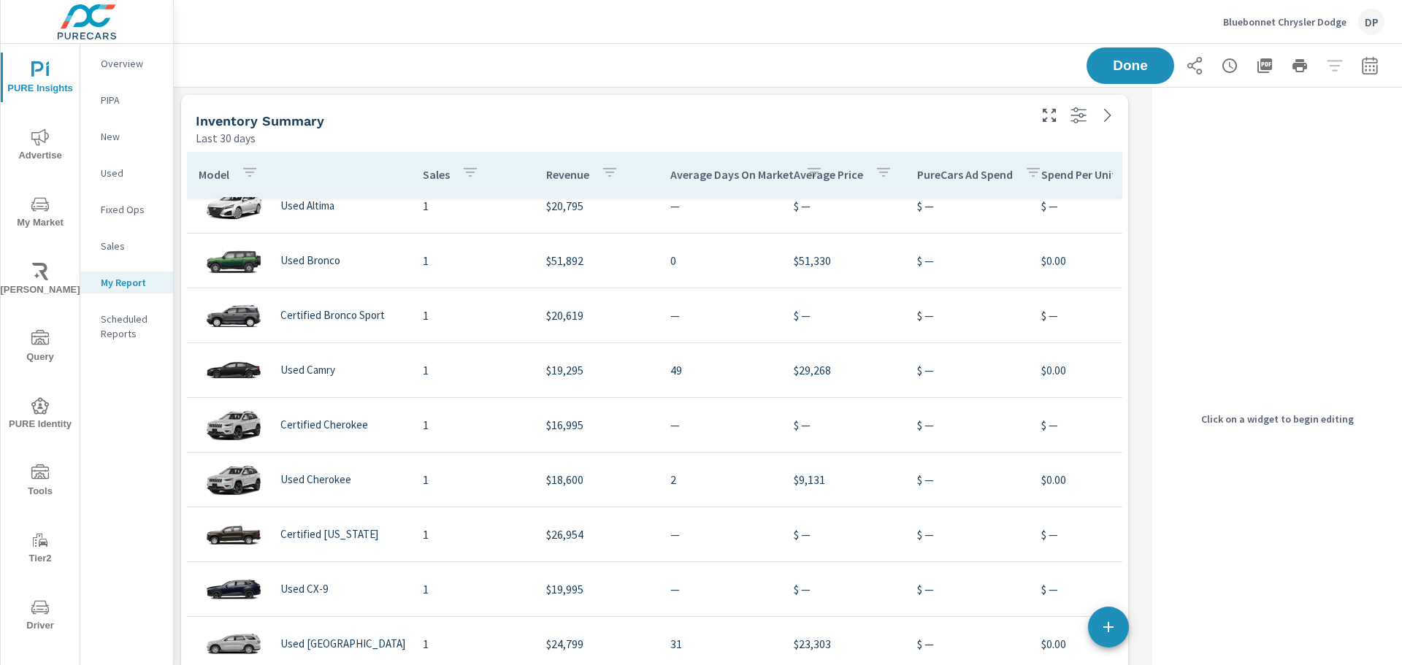
click at [909, 115] on div "Inventory Summary" at bounding box center [611, 120] width 830 height 17
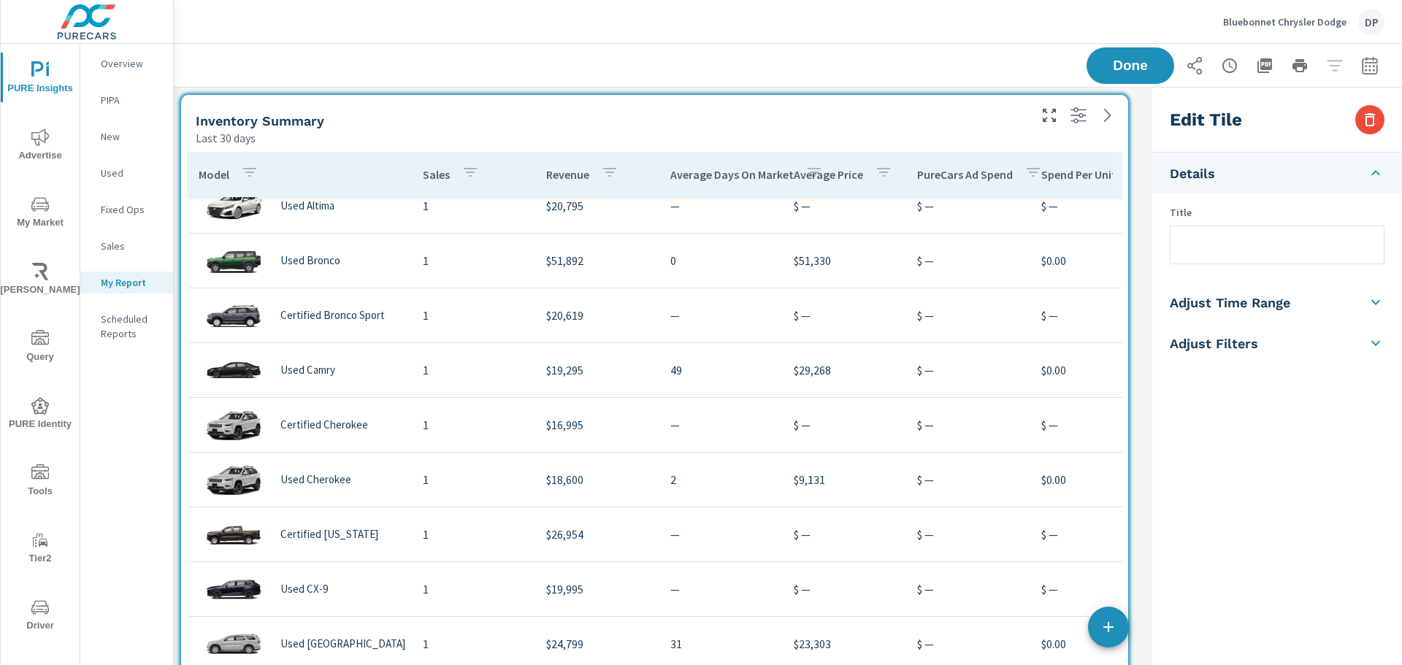
scroll to position [6412, 984]
click at [1364, 129] on button "button" at bounding box center [1369, 119] width 29 height 29
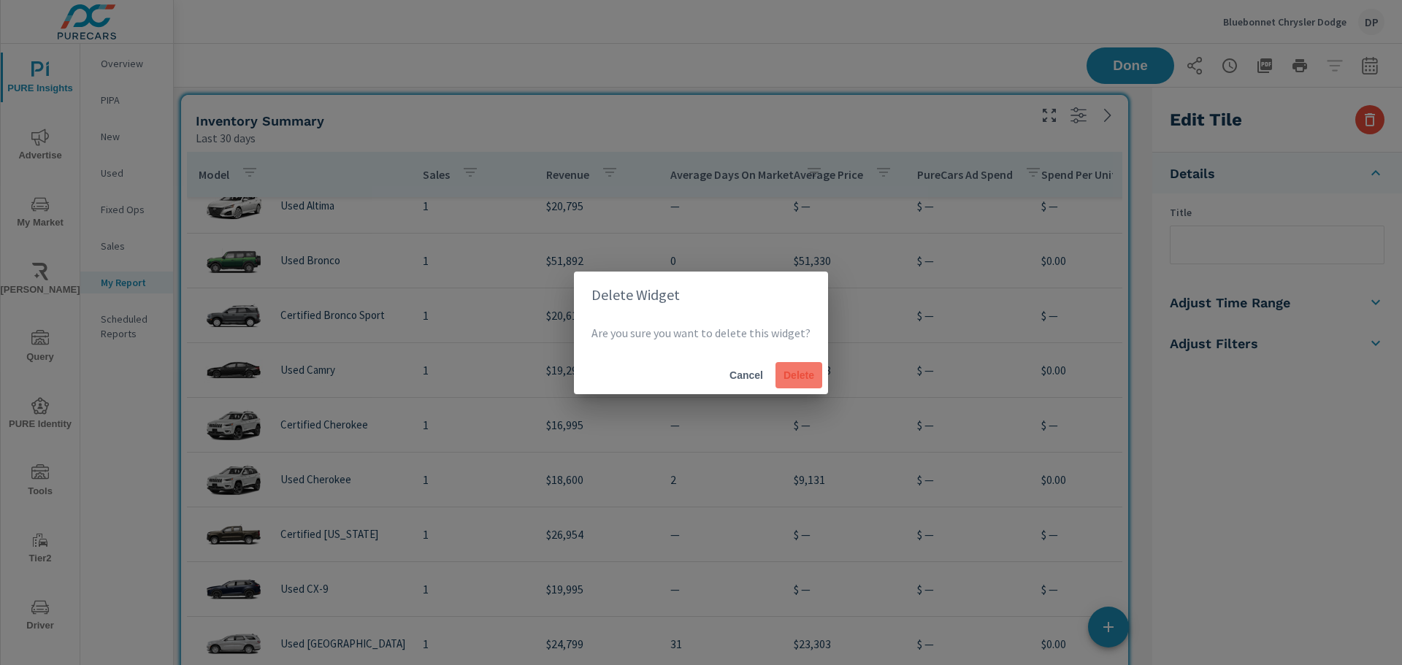
click at [794, 356] on button "Delete" at bounding box center [798, 375] width 47 height 26
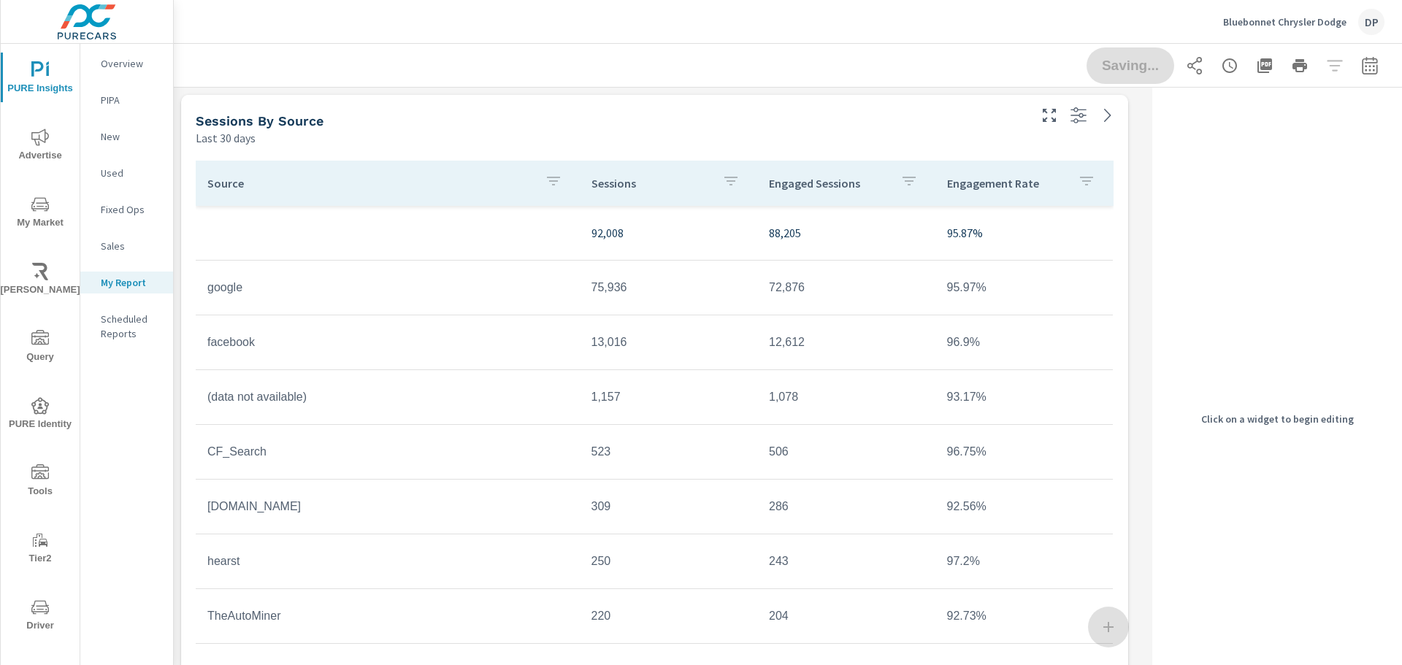
scroll to position [5404, 984]
click at [610, 156] on div "Source Sessions Engaged Sessions Engagement Rate 92,008 88,205 95.87% google 75…" at bounding box center [654, 537] width 935 height 770
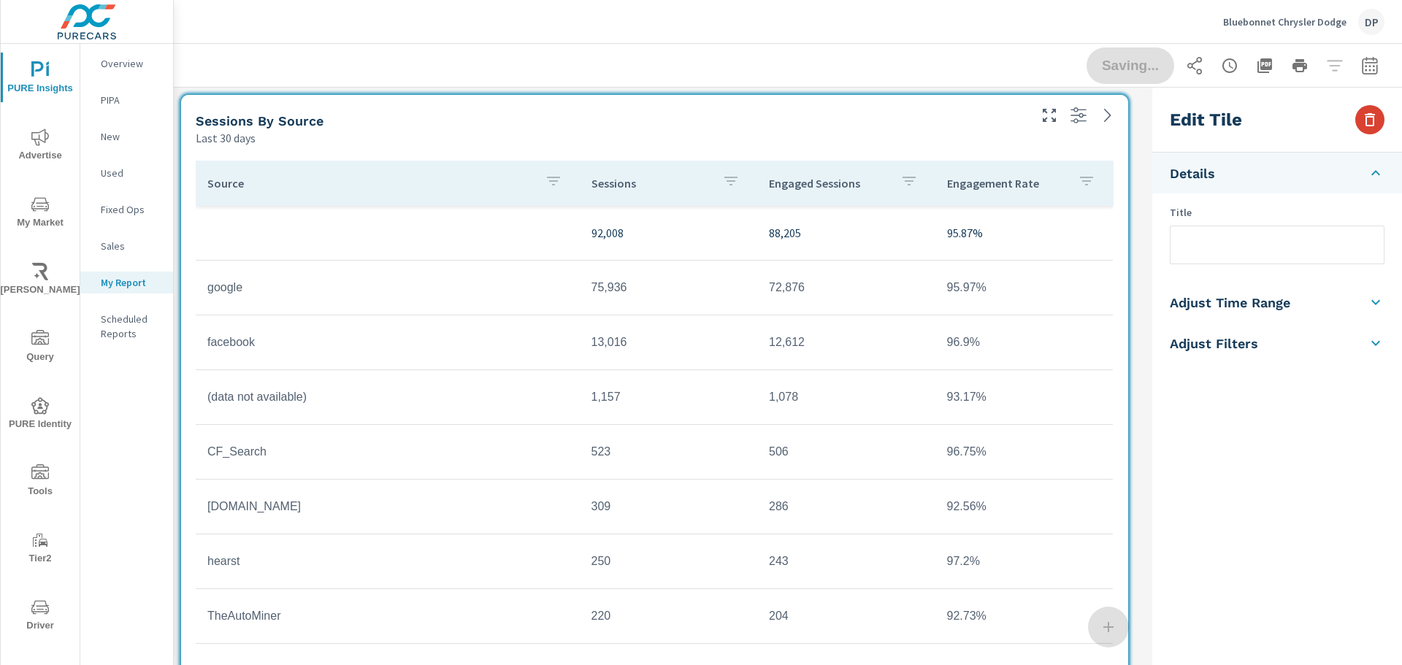
click at [1358, 117] on button "button" at bounding box center [1369, 119] width 29 height 29
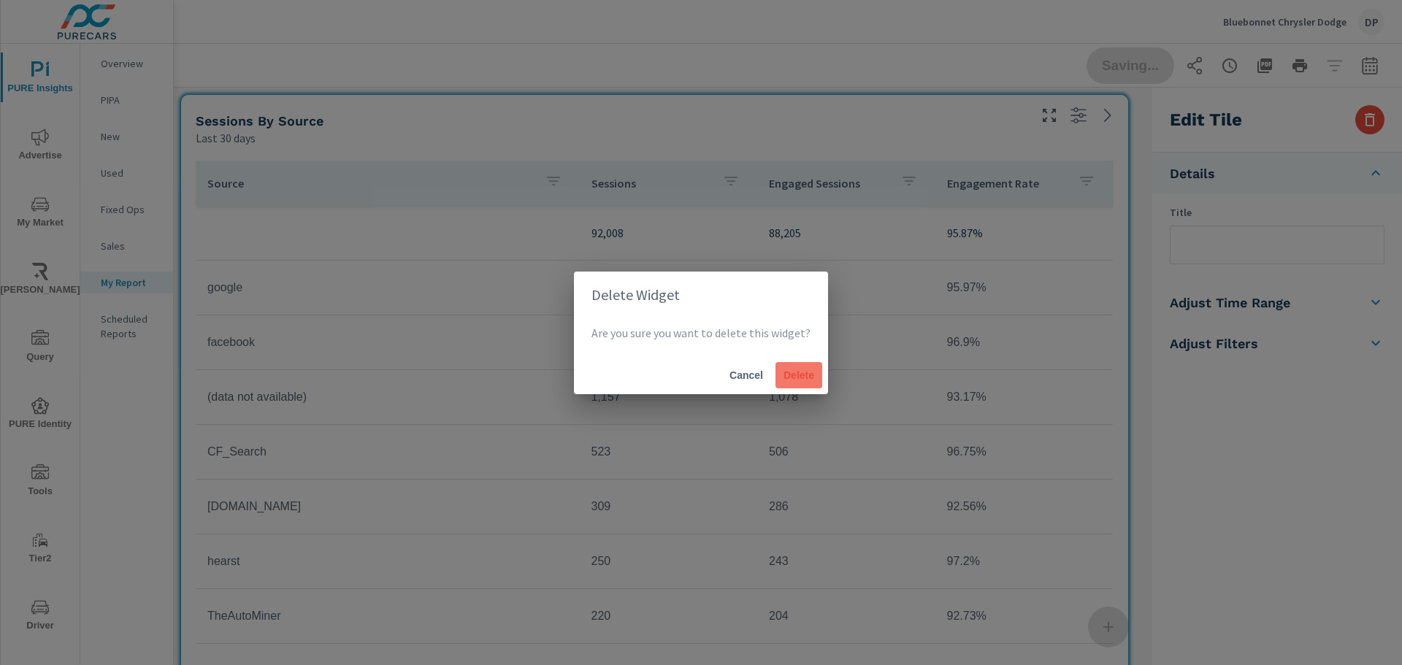
click at [794, 356] on span "Delete" at bounding box center [798, 375] width 35 height 13
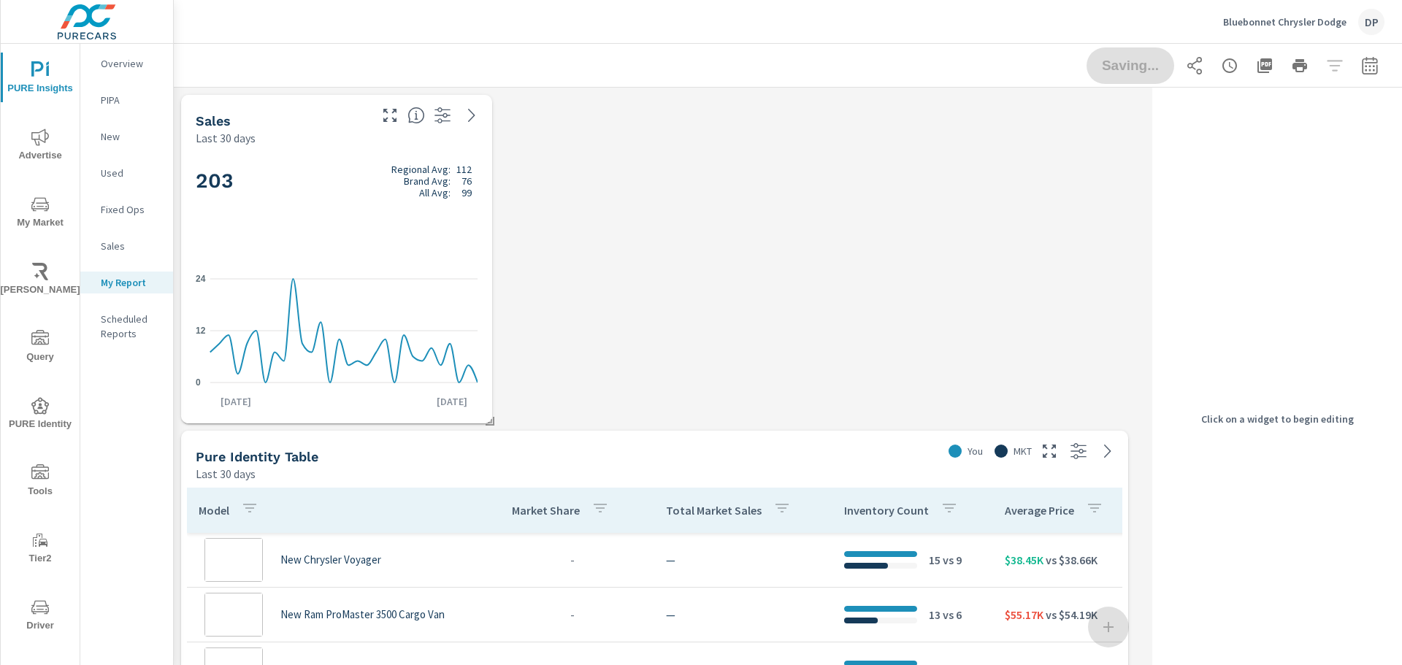
scroll to position [4564, 984]
click at [283, 111] on div "Sales Last 30 days" at bounding box center [276, 121] width 191 height 52
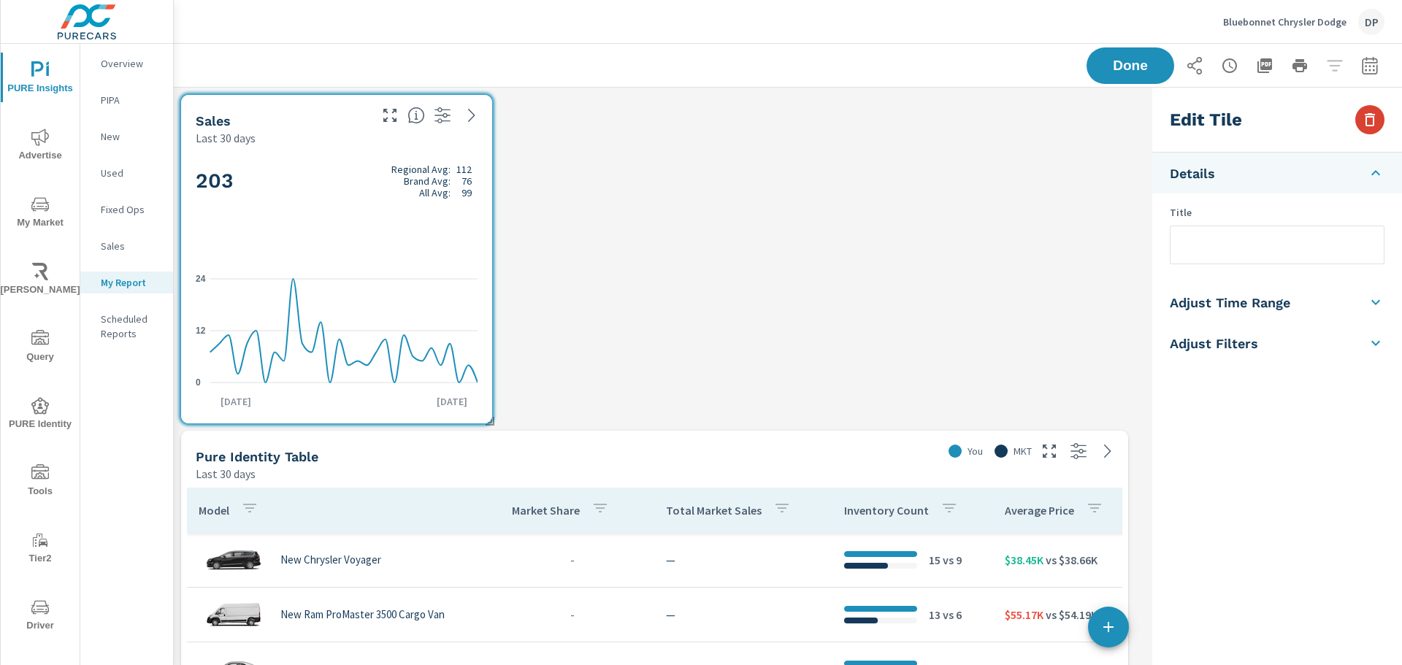
click at [1369, 116] on icon "button" at bounding box center [1370, 119] width 10 height 13
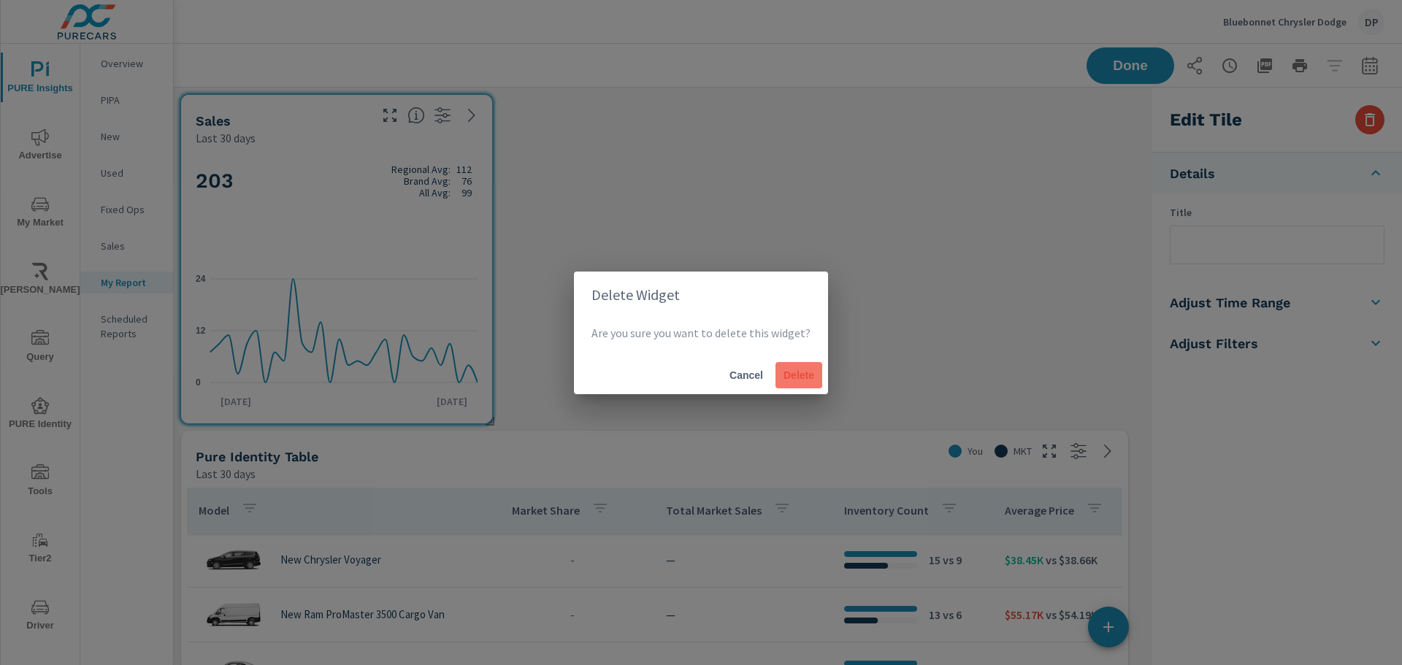
click at [814, 356] on button "Delete" at bounding box center [798, 375] width 47 height 26
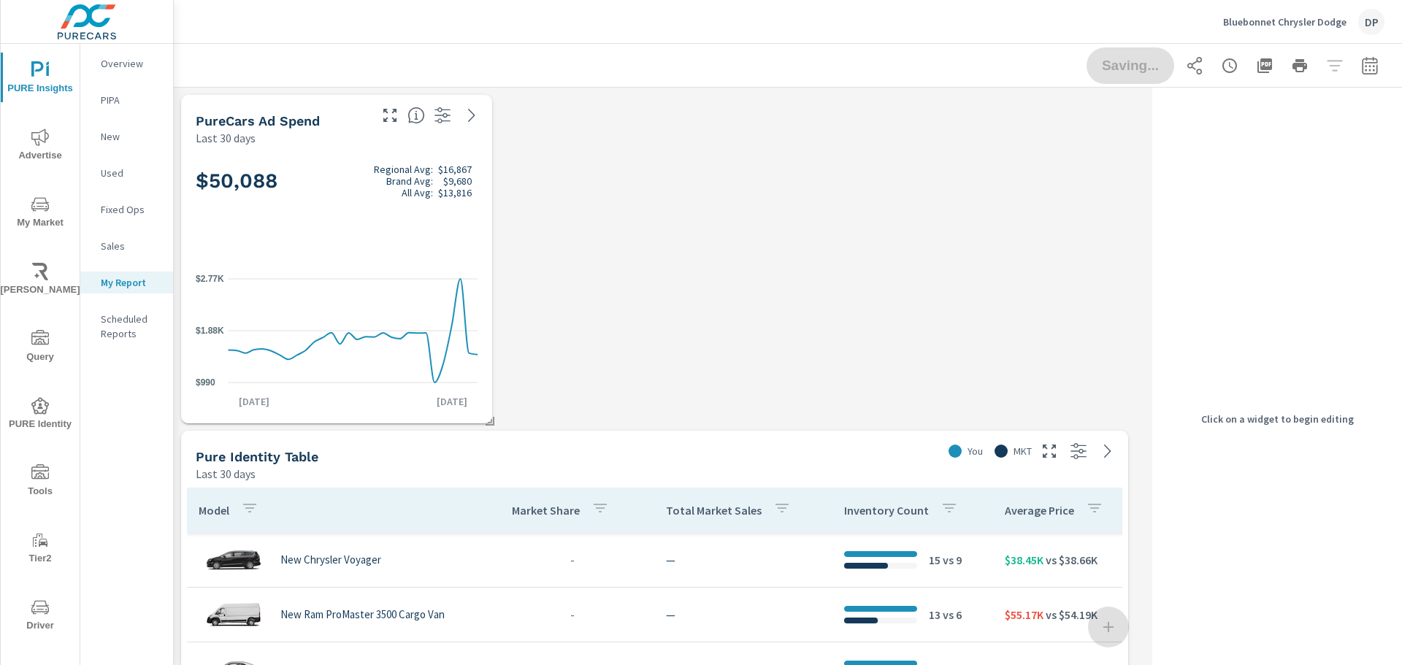
scroll to position [4228, 984]
click at [453, 231] on div "$50,088 Regional Avg: $16,867 Brand Avg: $9,680 All Avg: $13,816" at bounding box center [337, 205] width 282 height 89
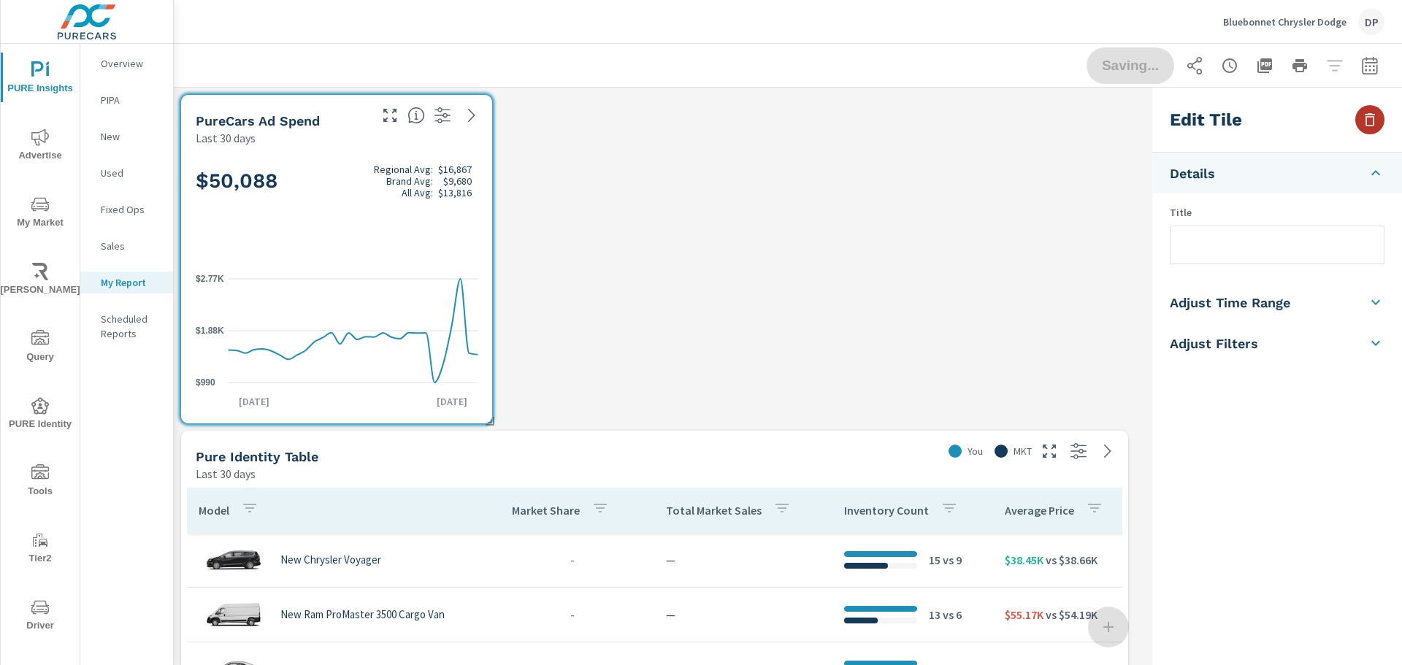
click at [1362, 118] on icon "button" at bounding box center [1370, 120] width 18 height 18
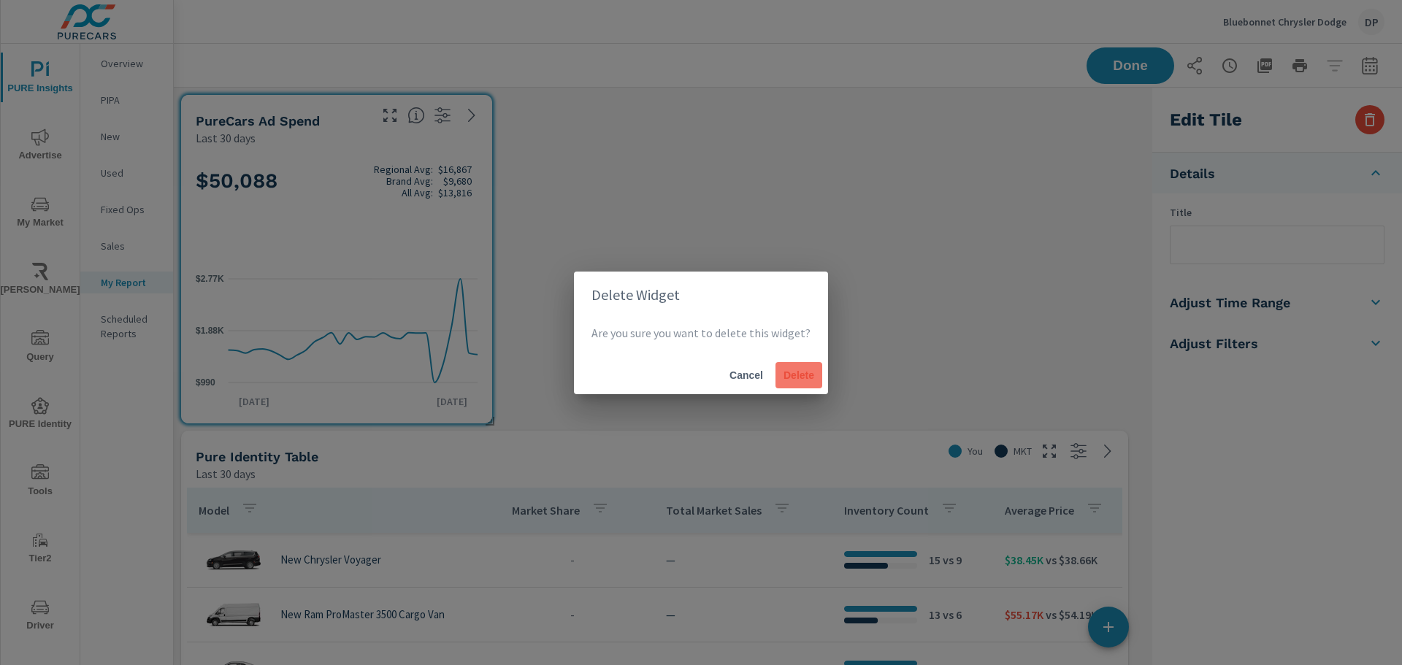
click at [800, 356] on span "Delete" at bounding box center [798, 375] width 35 height 13
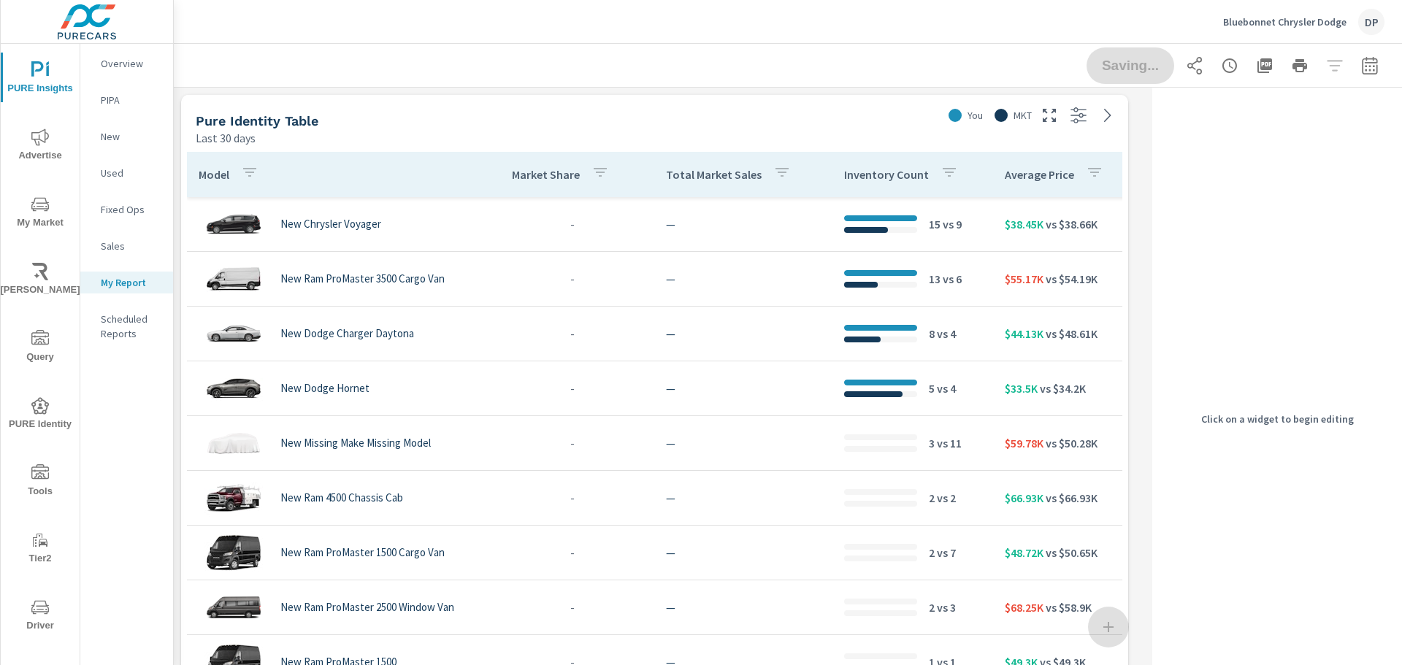
scroll to position [7, 7]
click at [605, 139] on div "Last 30 days" at bounding box center [566, 138] width 740 height 18
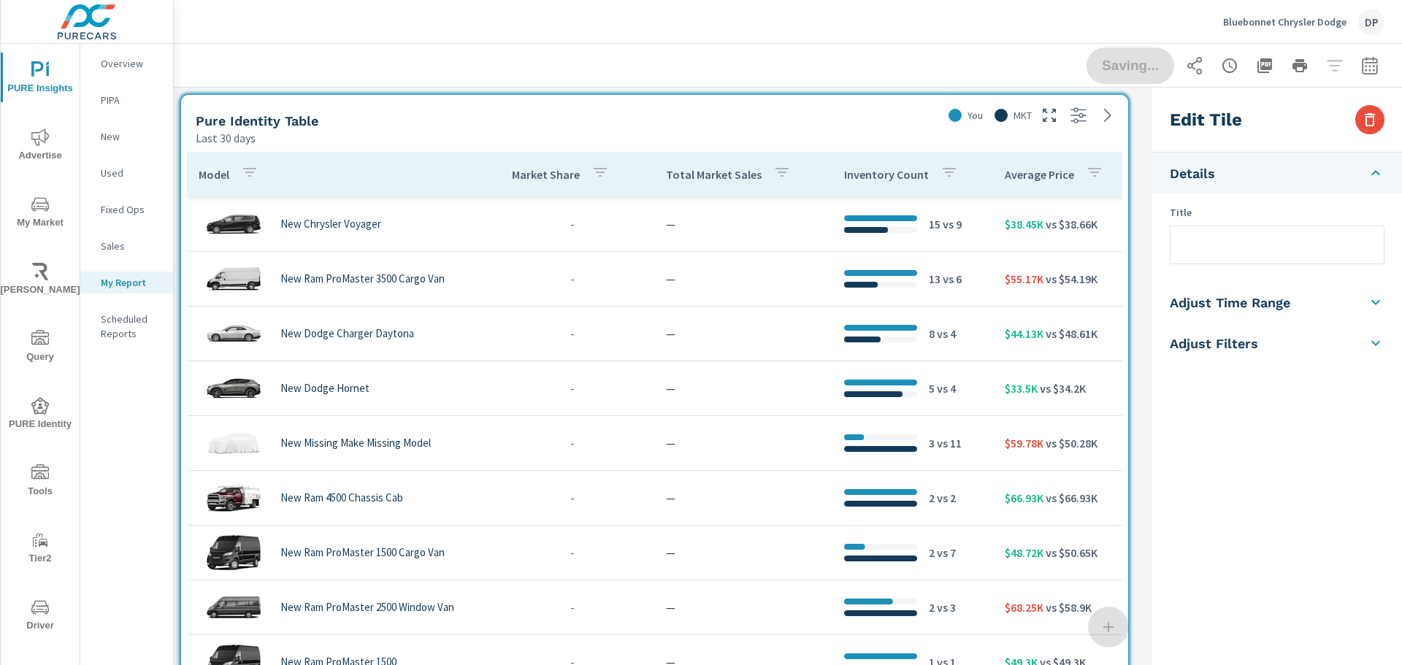
click at [1354, 131] on div "Edit Tile" at bounding box center [1277, 120] width 250 height 65
click at [1367, 123] on icon "button" at bounding box center [1370, 119] width 10 height 13
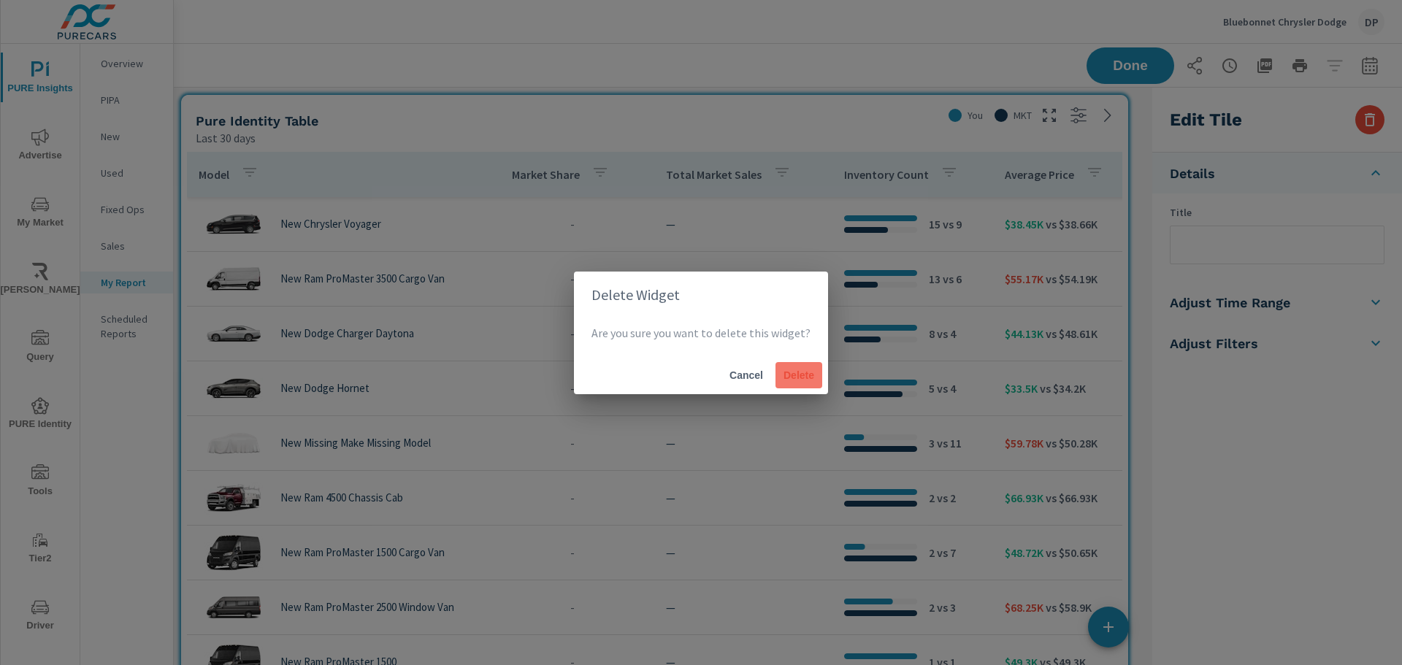
click at [795, 356] on span "Delete" at bounding box center [798, 375] width 35 height 13
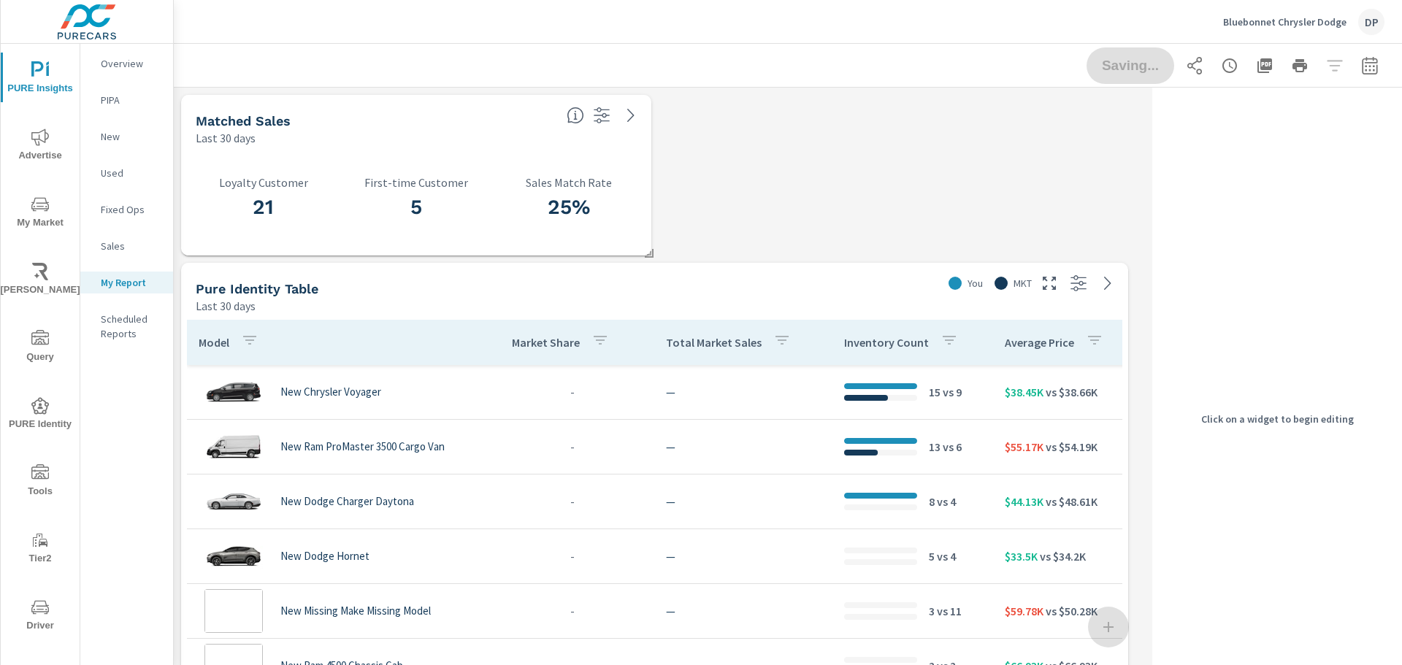
scroll to position [3221, 984]
click at [593, 178] on p "Sales Match Rate" at bounding box center [569, 182] width 135 height 13
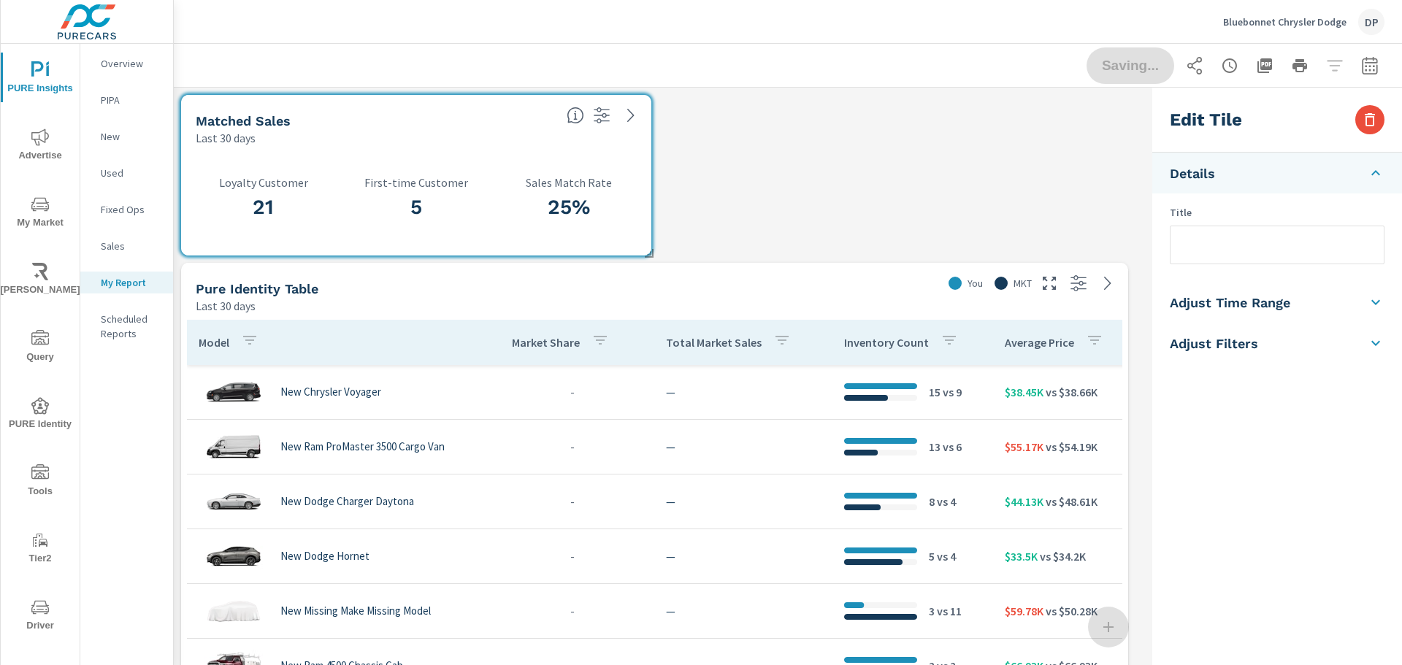
click at [740, 278] on div "Pure Identity Table Last 30 days" at bounding box center [561, 289] width 761 height 52
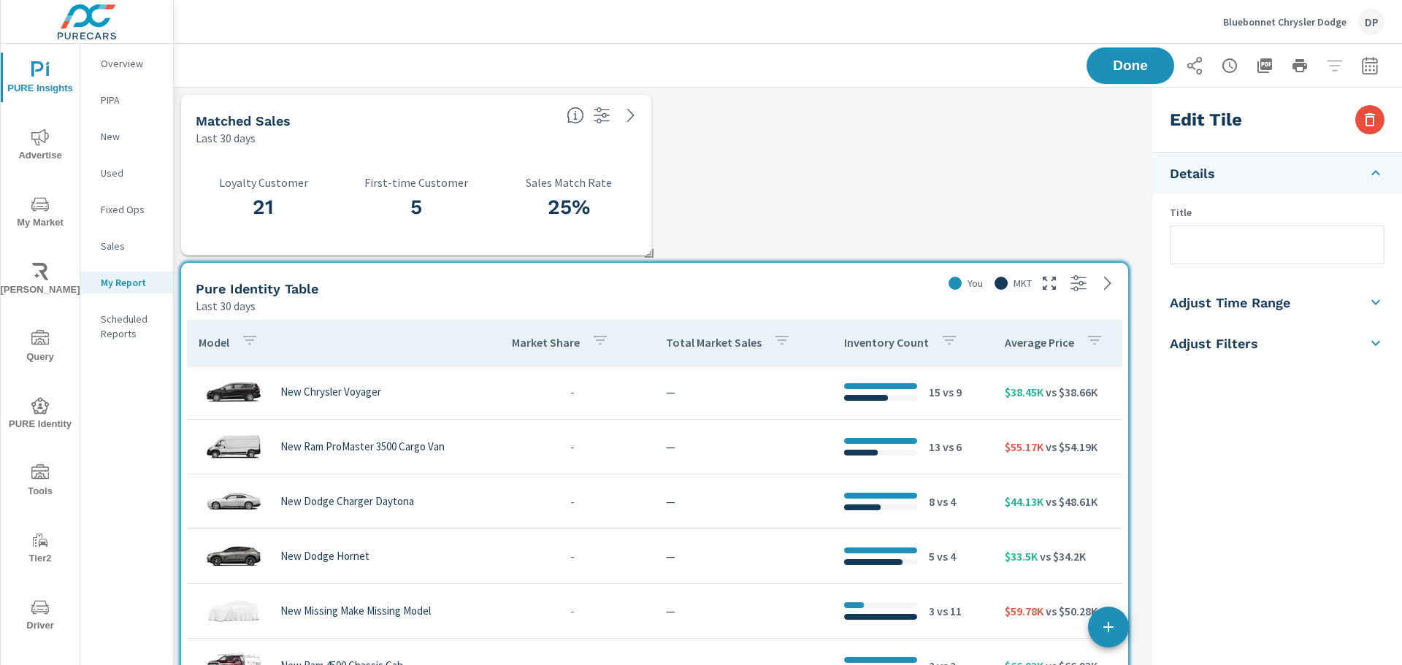
click at [629, 172] on div "25% Sales Match Rate" at bounding box center [569, 201] width 135 height 80
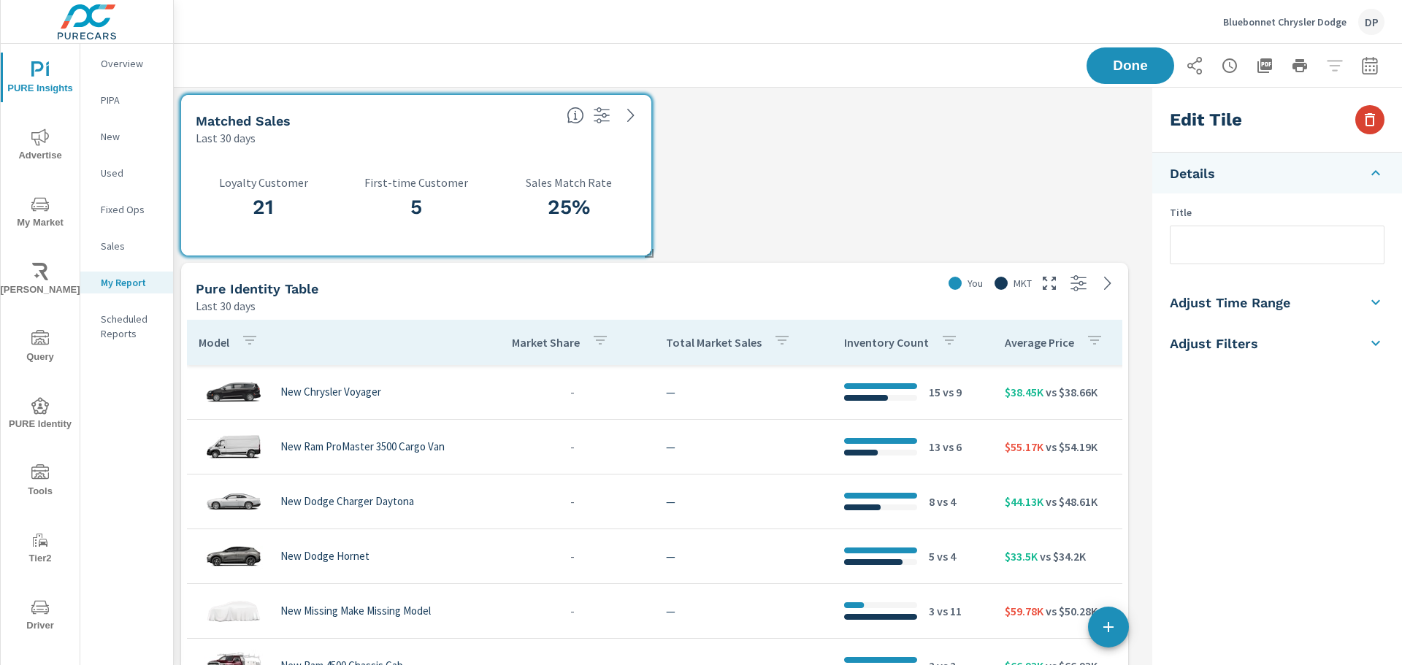
click at [1381, 125] on button "button" at bounding box center [1369, 119] width 29 height 29
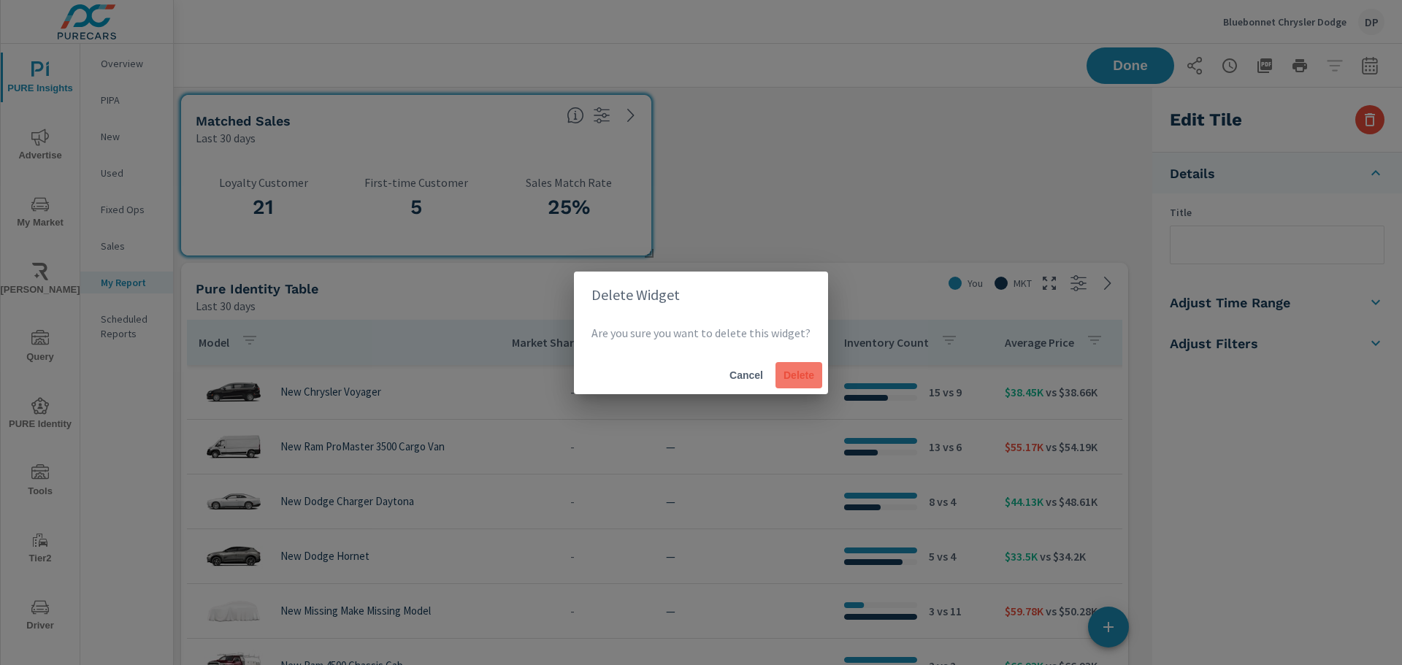
click at [805, 356] on span "Delete" at bounding box center [798, 375] width 35 height 13
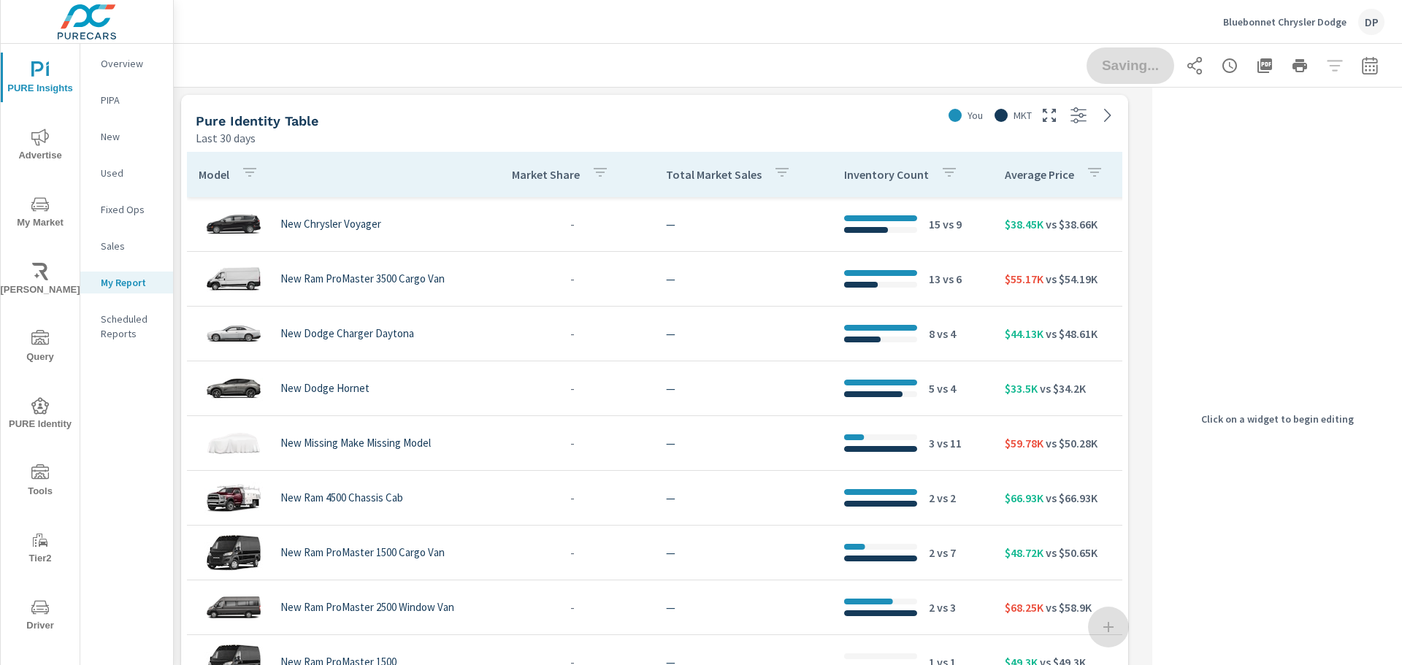
scroll to position [3053, 984]
click at [692, 150] on div "Model Market Share Total Market Sales Inventory Count Average Price 30 Day Avg.…" at bounding box center [654, 452] width 947 height 613
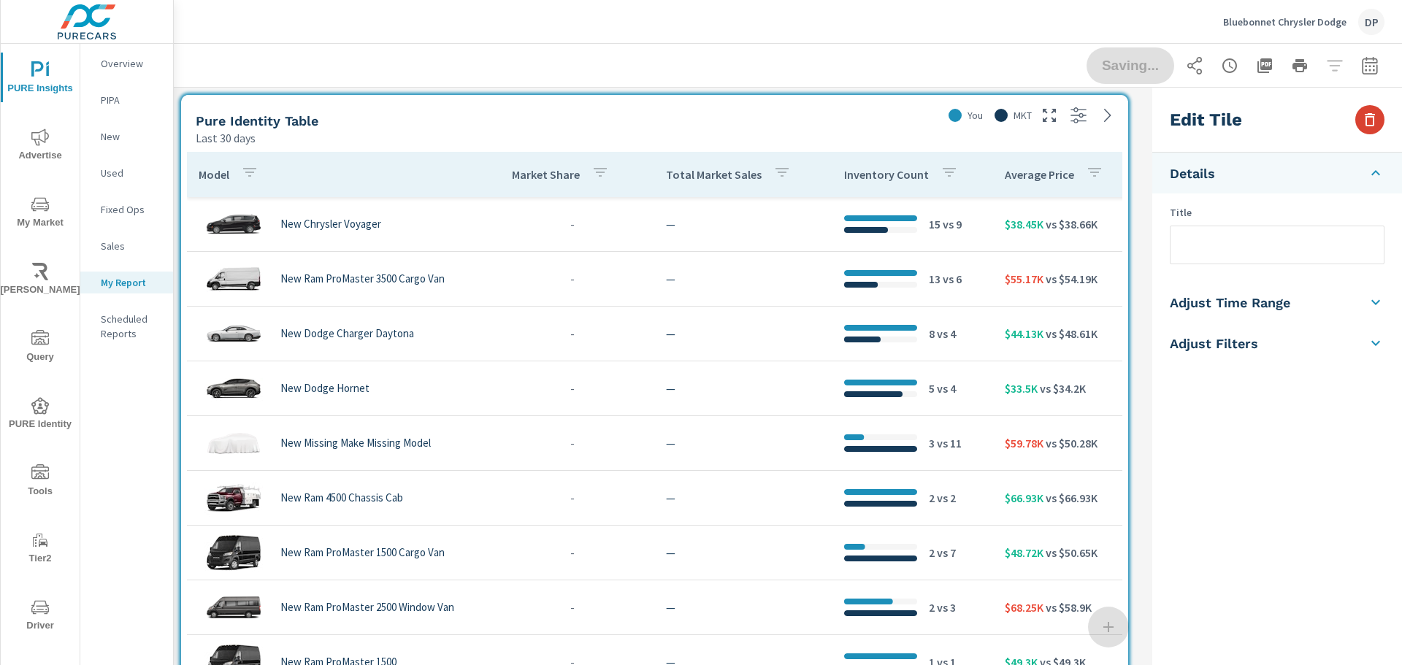
click at [1379, 122] on button "button" at bounding box center [1369, 119] width 29 height 29
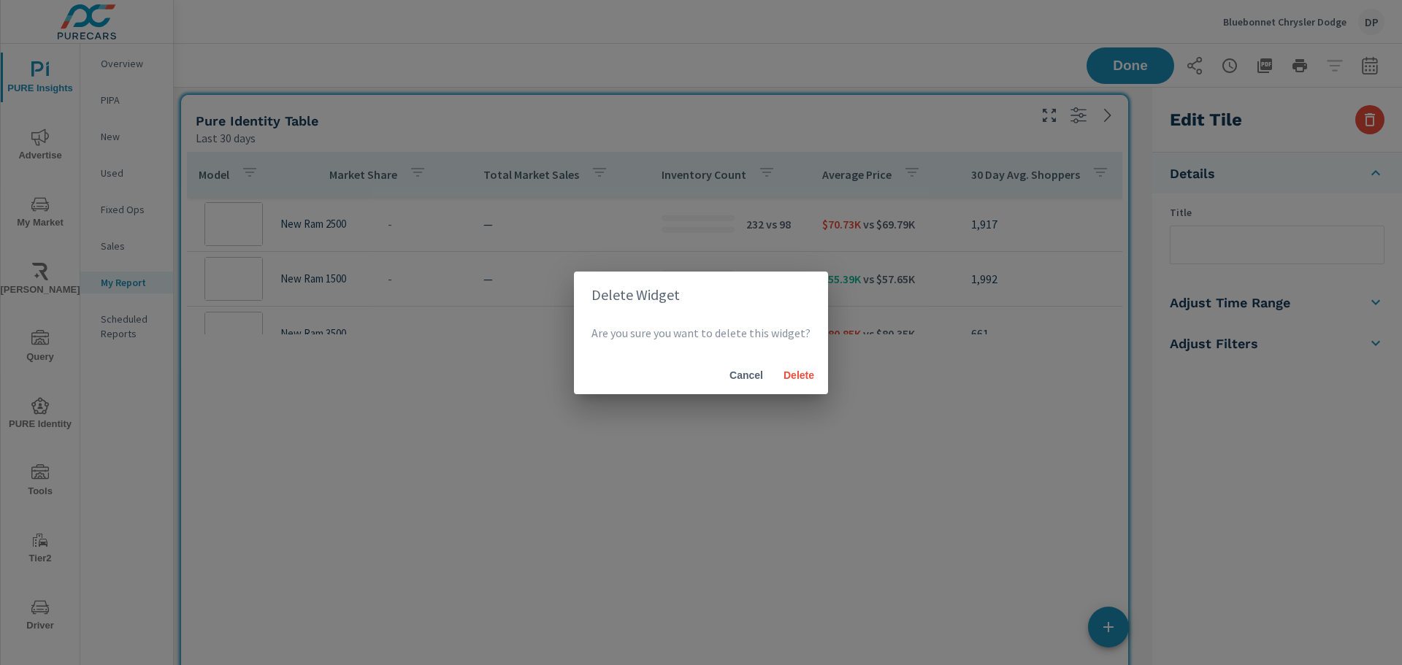
scroll to position [1095, 0]
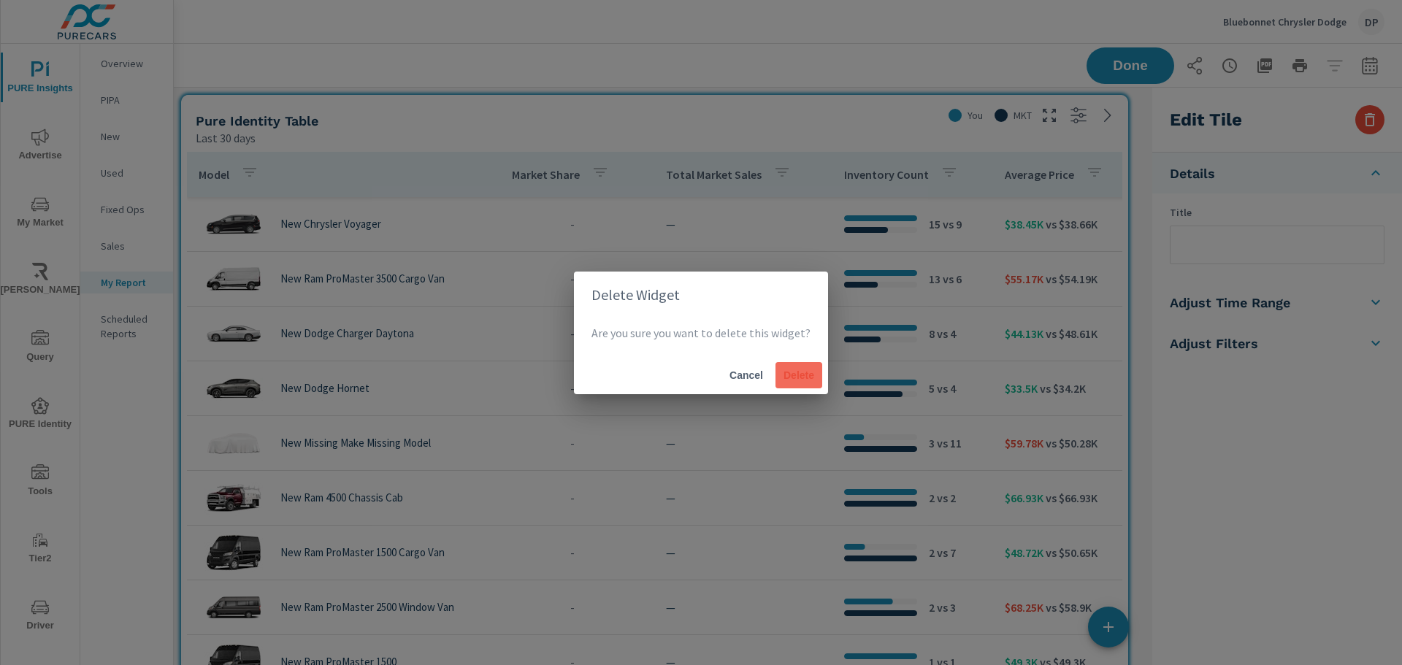
click at [805, 356] on span "Delete" at bounding box center [798, 375] width 35 height 13
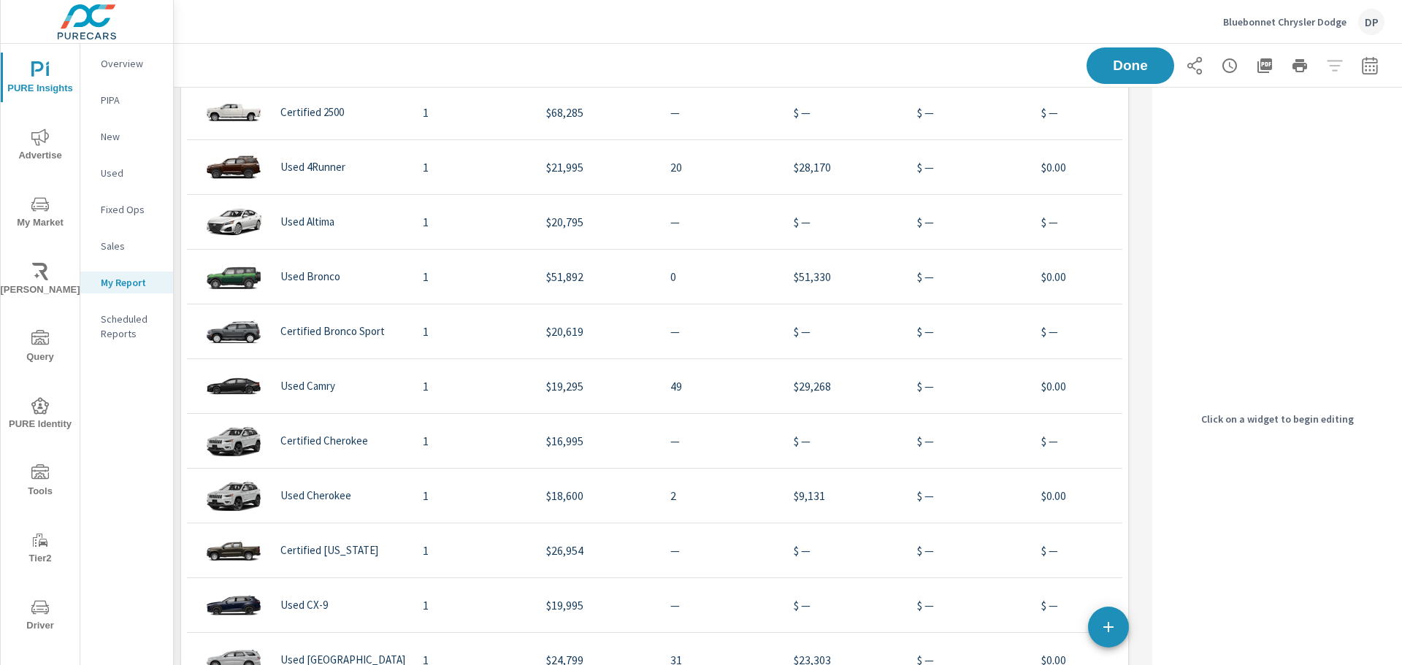
scroll to position [1781, 0]
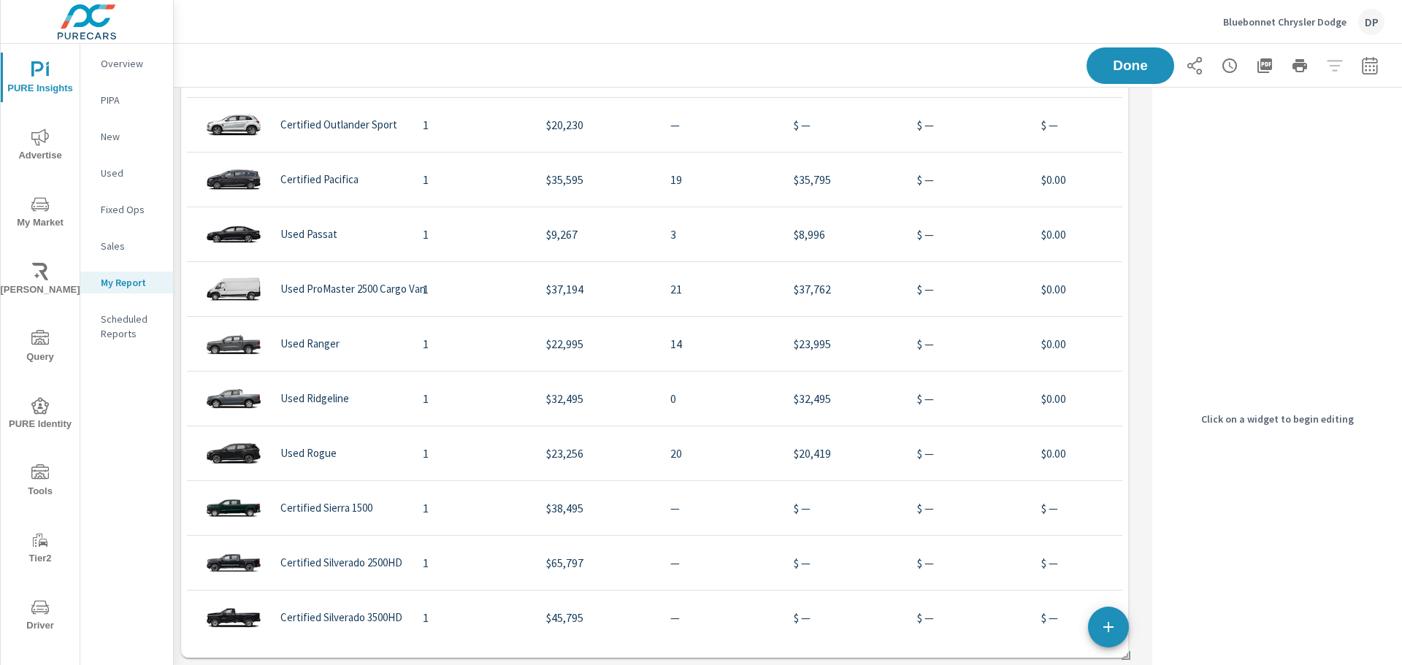
scroll to position [2191, 0]
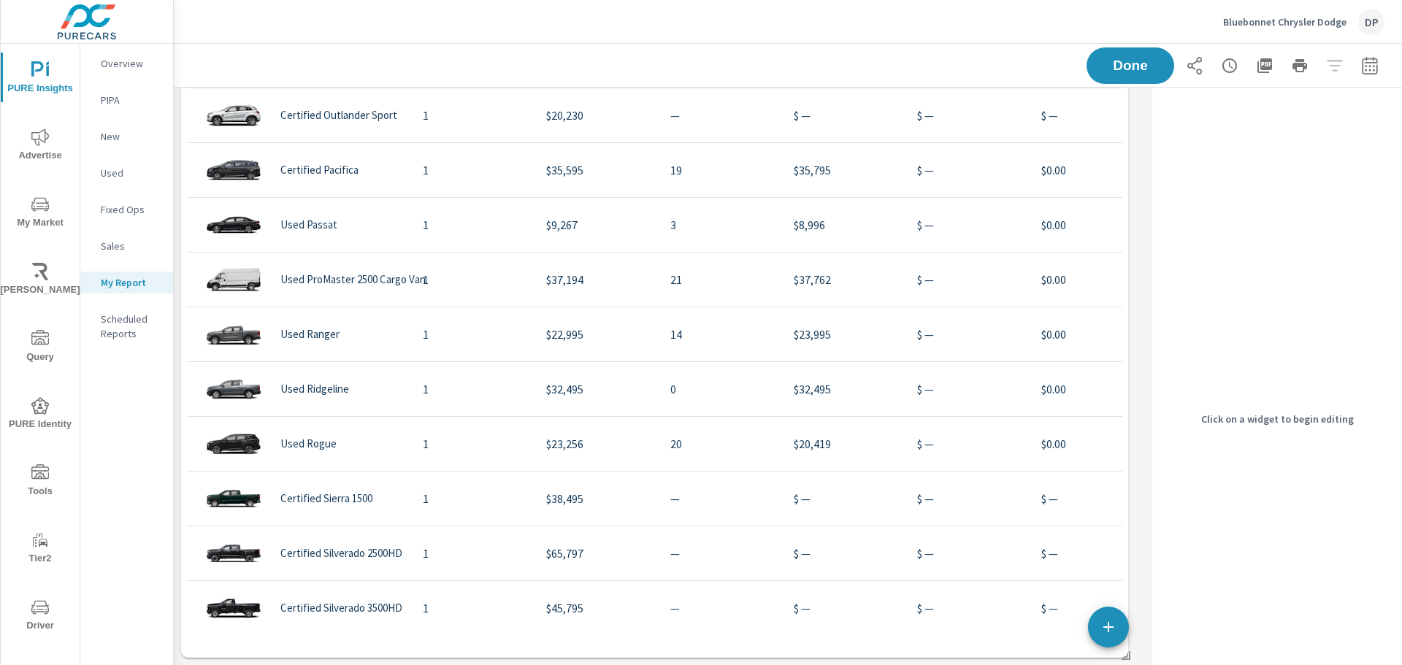
click at [599, 356] on div "Model Sales Revenue Average Days On Market Average Price PureCars Ad Spend Spen…" at bounding box center [654, 184] width 935 height 938
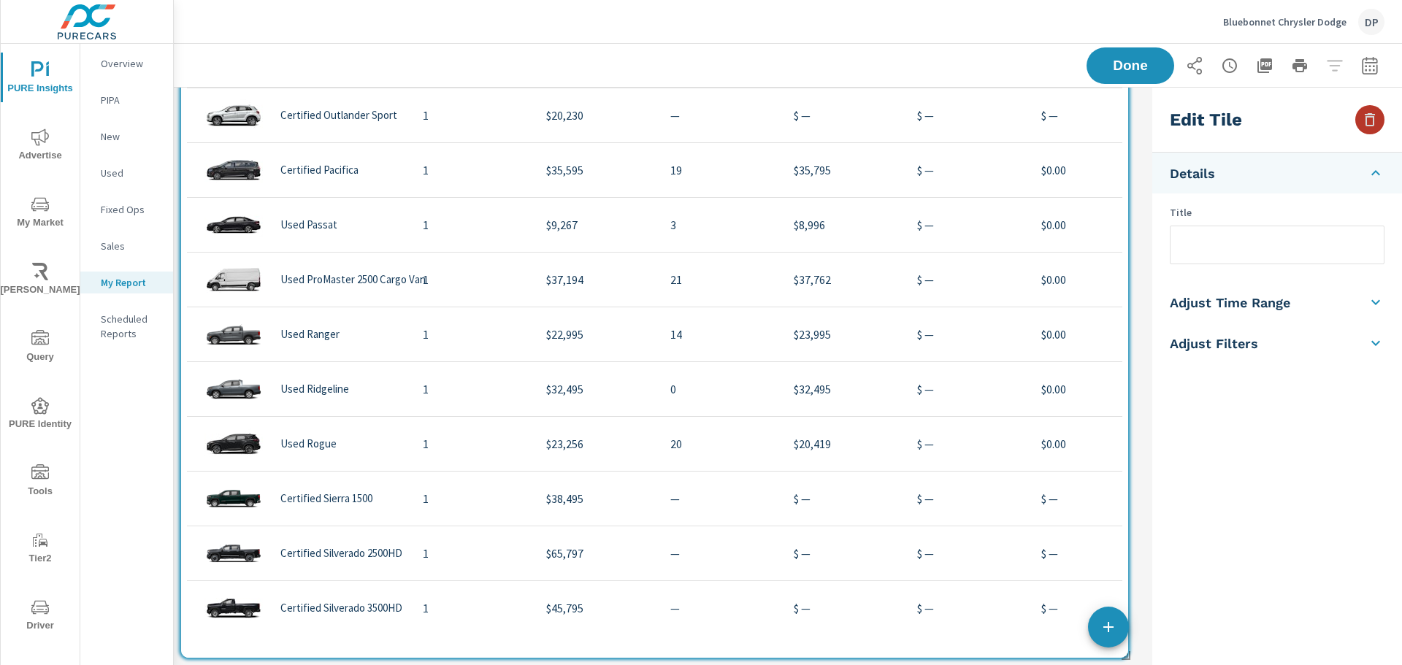
click at [1373, 120] on icon "button" at bounding box center [1370, 119] width 10 height 13
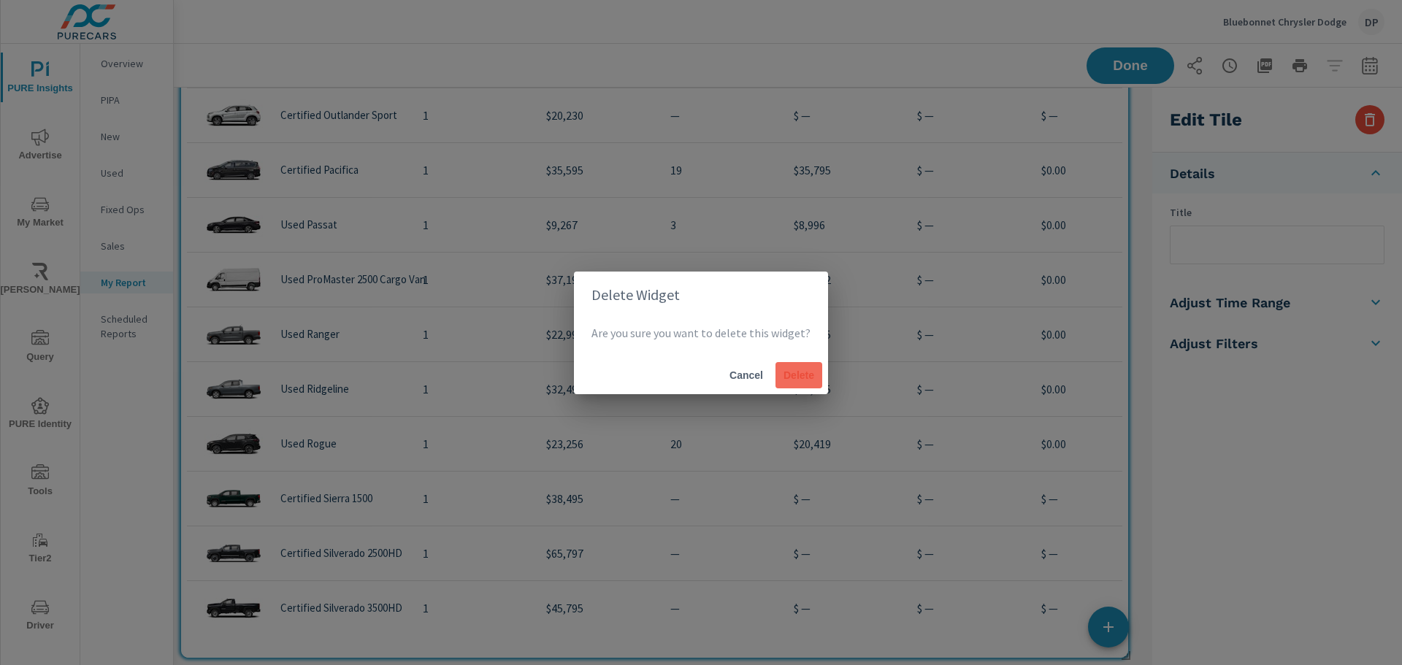
click at [781, 356] on span "Delete" at bounding box center [798, 375] width 35 height 13
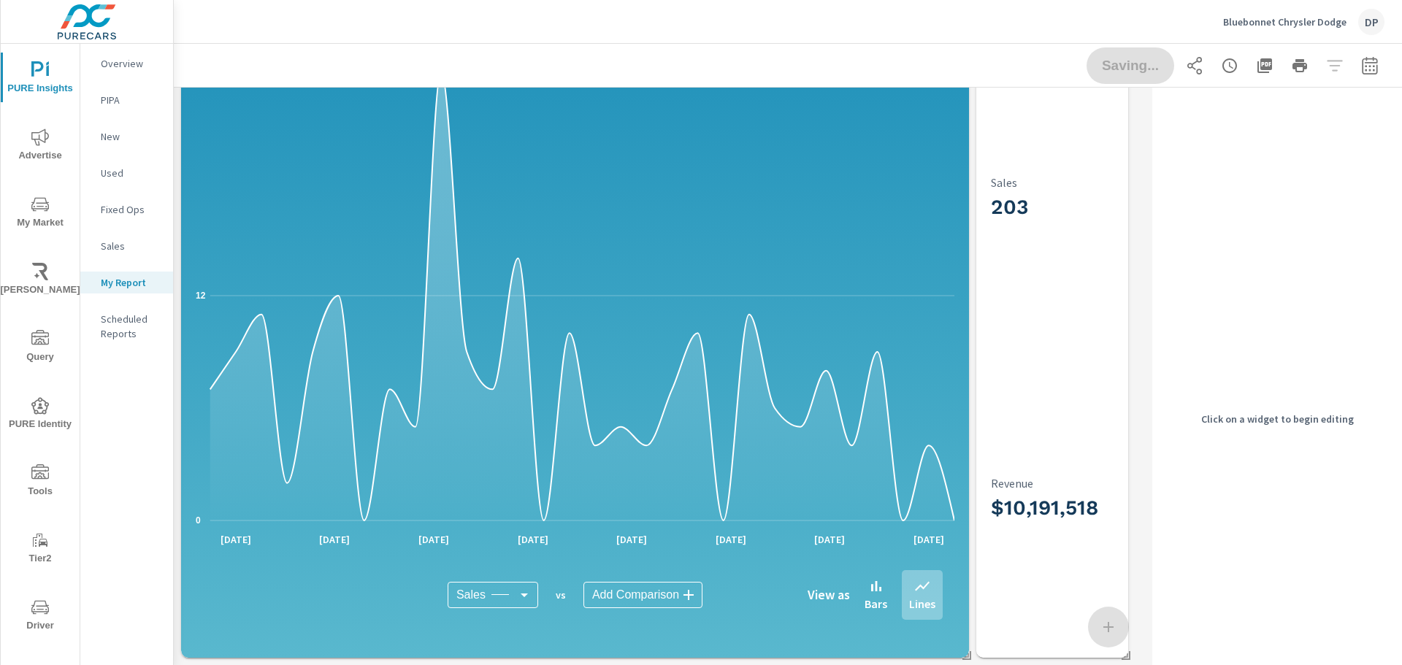
scroll to position [773, 0]
click at [911, 283] on icon "0 12 24" at bounding box center [575, 295] width 759 height 473
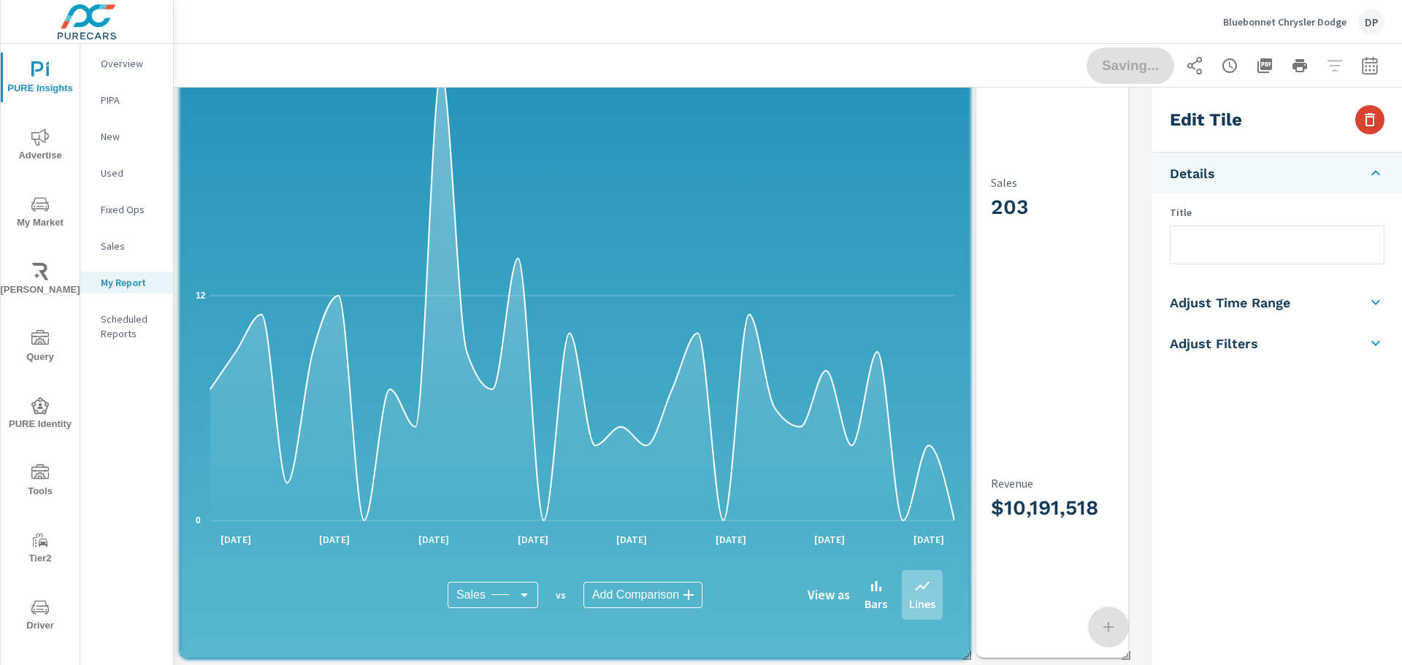
click at [1363, 110] on button "button" at bounding box center [1369, 119] width 29 height 29
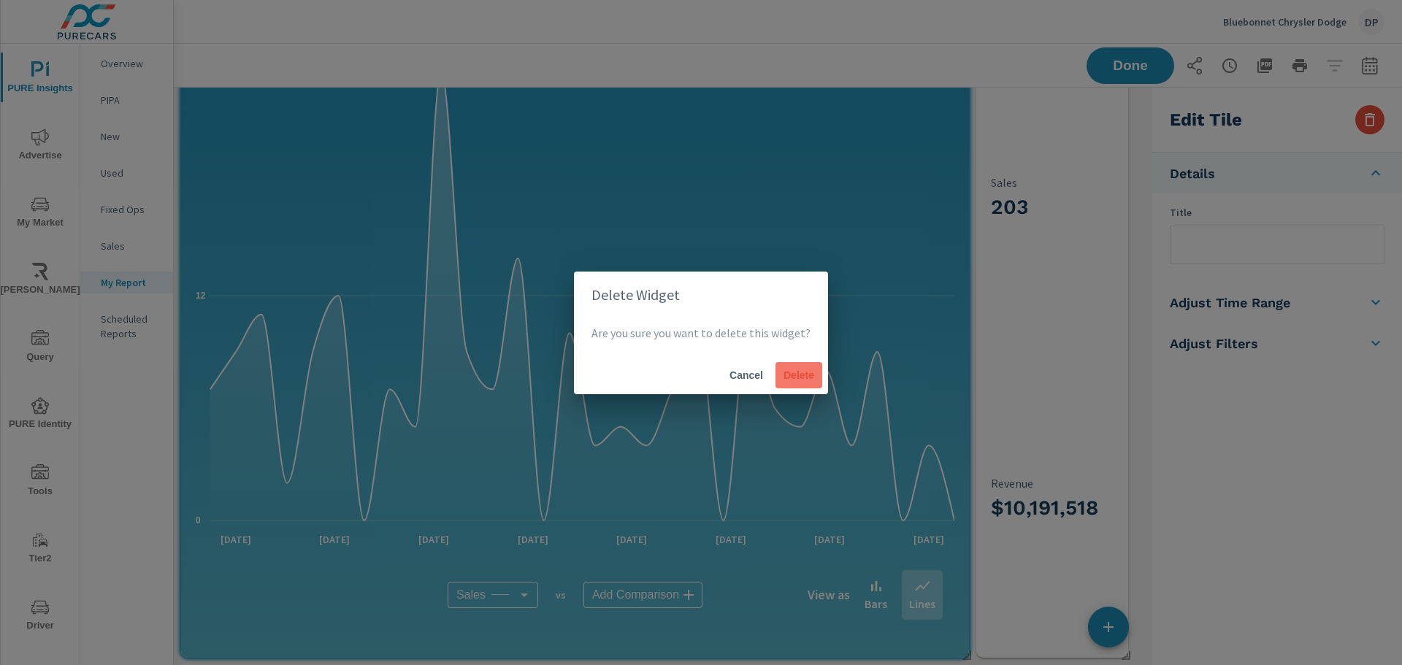
click at [796, 356] on span "Delete" at bounding box center [798, 375] width 35 height 13
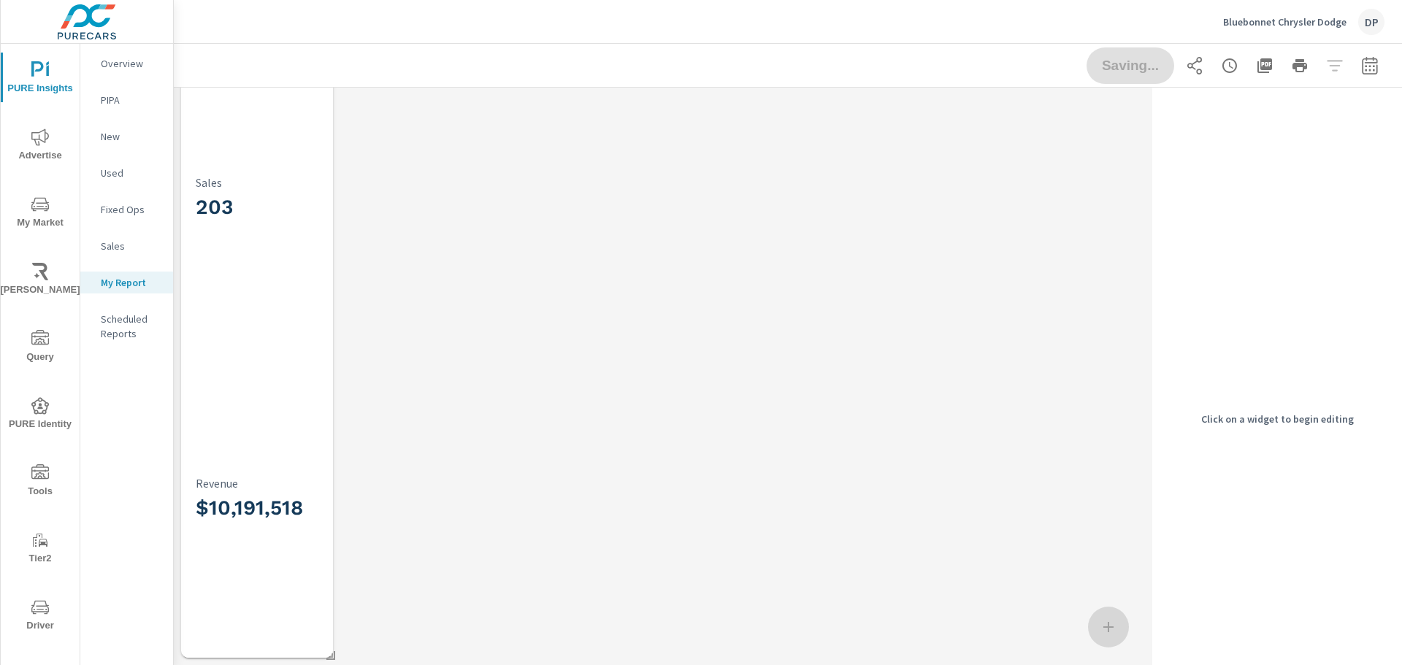
click at [291, 283] on div "203 Sales" at bounding box center [292, 200] width 193 height 283
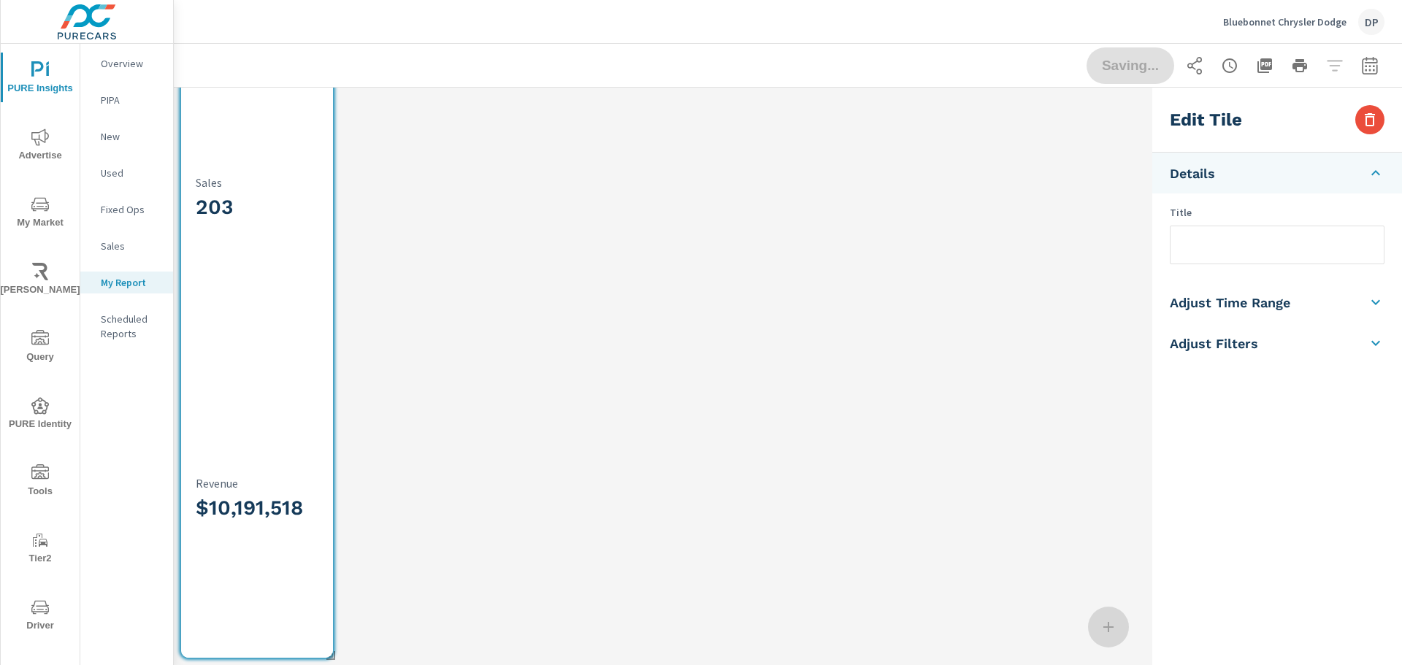
click at [1386, 120] on div "Edit Tile" at bounding box center [1277, 120] width 250 height 65
click at [1374, 120] on icon "button" at bounding box center [1370, 119] width 10 height 13
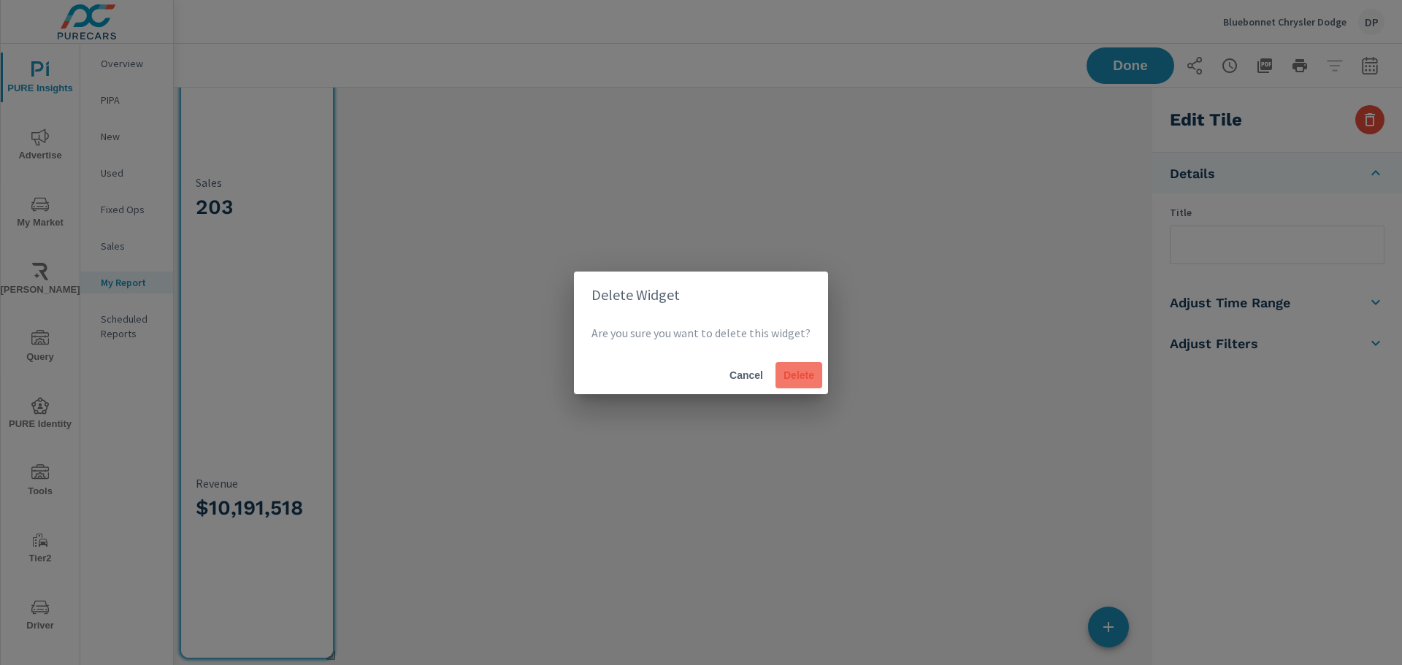
click at [798, 356] on span "Delete" at bounding box center [798, 375] width 35 height 13
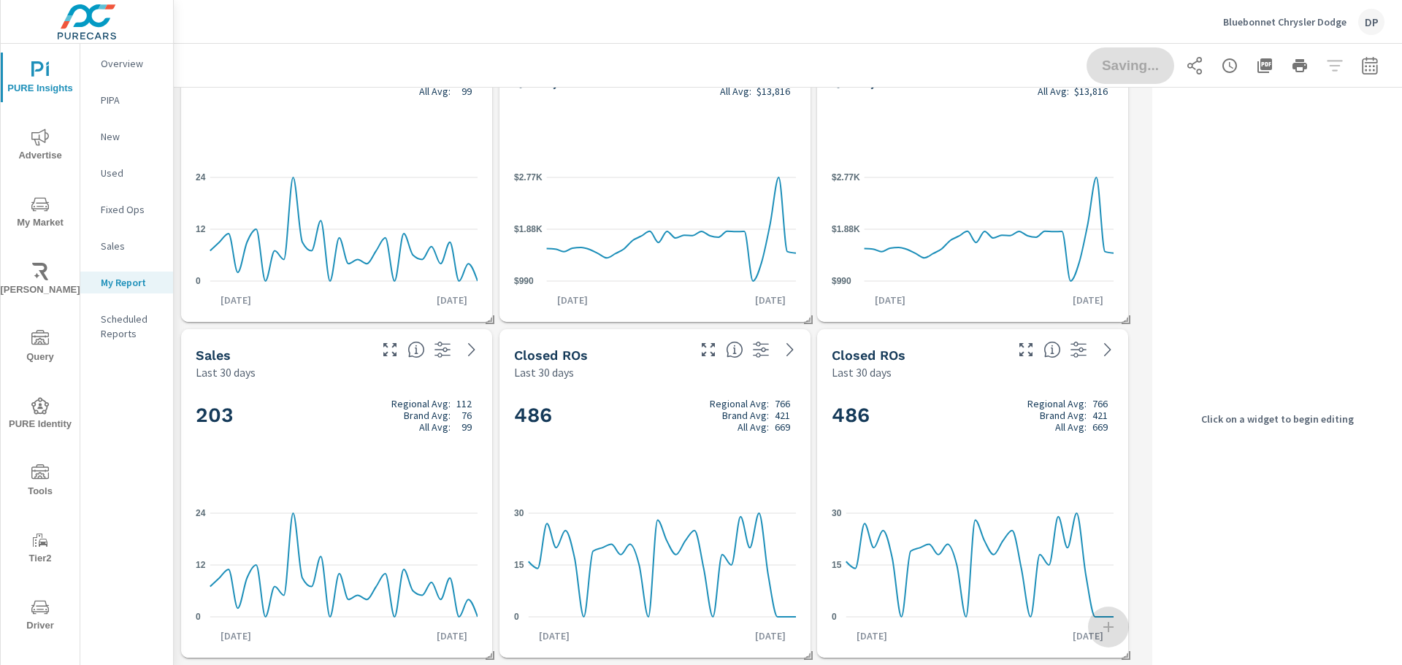
scroll to position [101, 0]
click at [725, 304] on div "[DATE] [DATE]" at bounding box center [671, 300] width 249 height 15
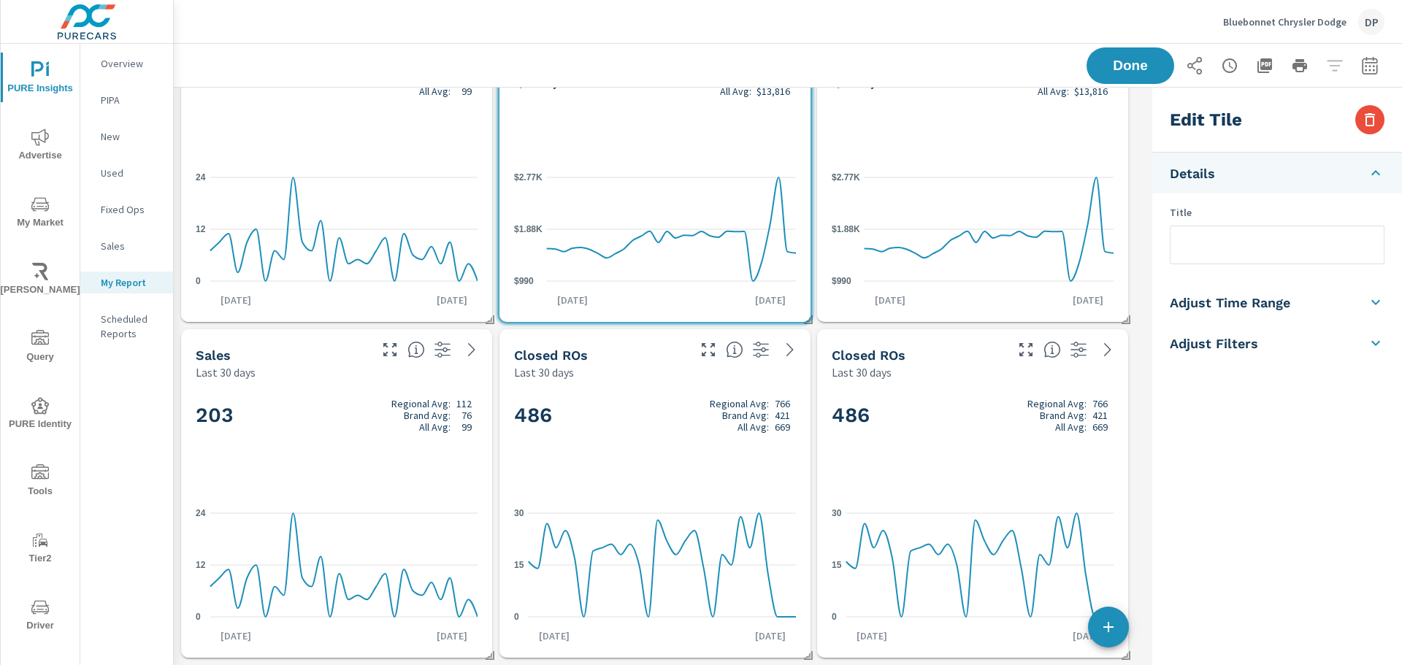
click at [1349, 118] on div "Edit Tile" at bounding box center [1277, 120] width 250 height 65
drag, startPoint x: 1349, startPoint y: 118, endPoint x: 1384, endPoint y: 124, distance: 35.5
click at [1351, 118] on div "Edit Tile" at bounding box center [1277, 120] width 250 height 65
click at [1384, 124] on button "button" at bounding box center [1369, 119] width 29 height 29
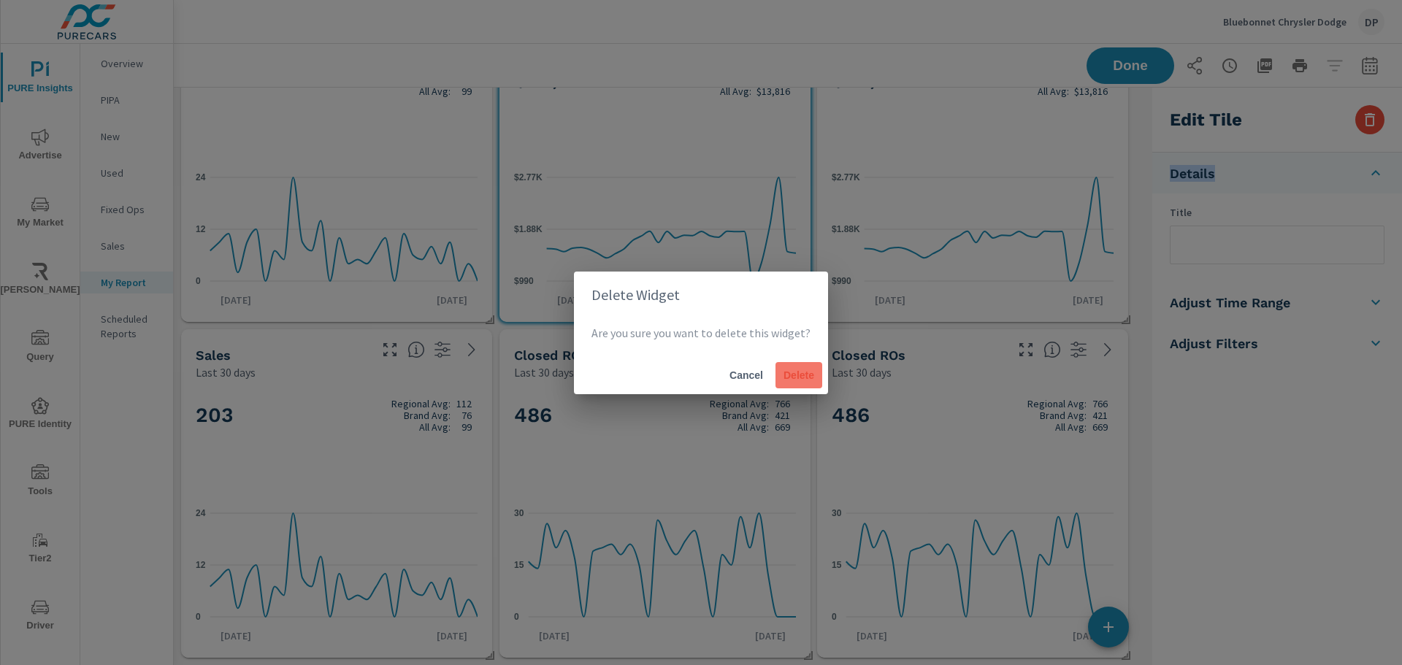
click at [801, 356] on span "Delete" at bounding box center [798, 375] width 35 height 13
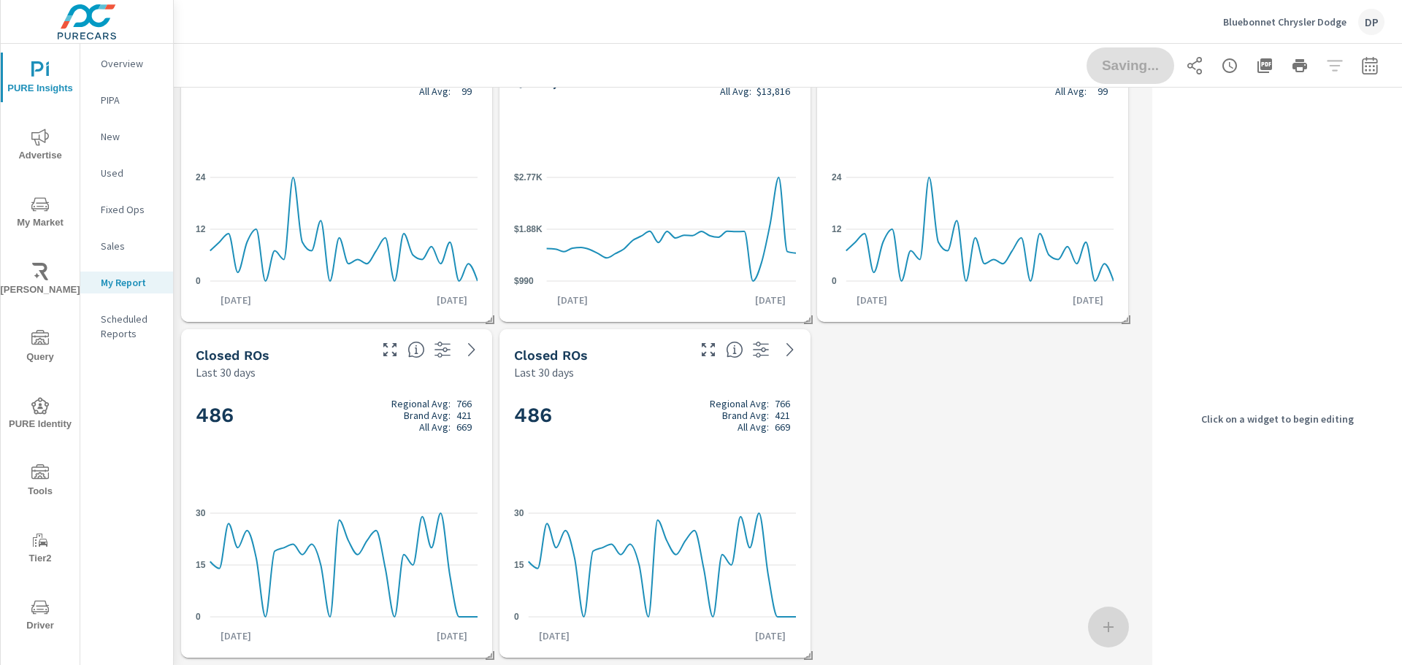
click at [738, 356] on div "Closed ROs Last 30 days" at bounding box center [654, 354] width 311 height 51
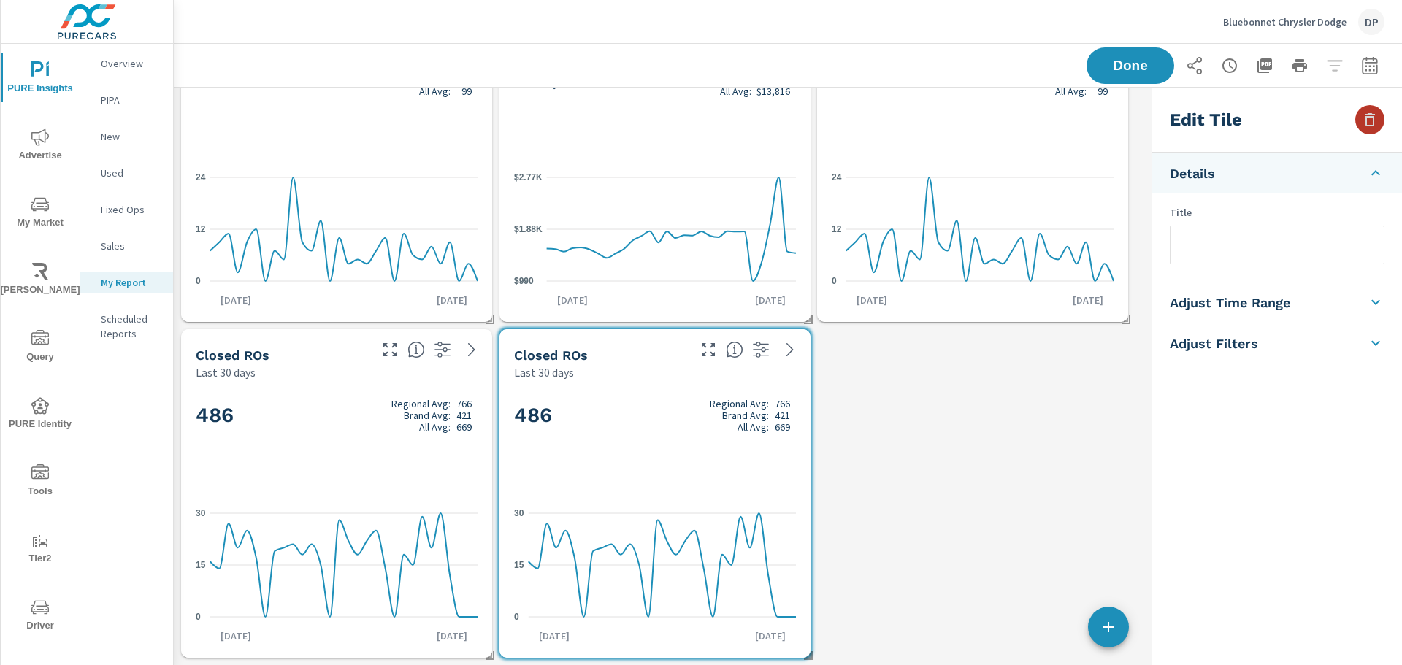
click at [1380, 129] on button "button" at bounding box center [1369, 119] width 29 height 29
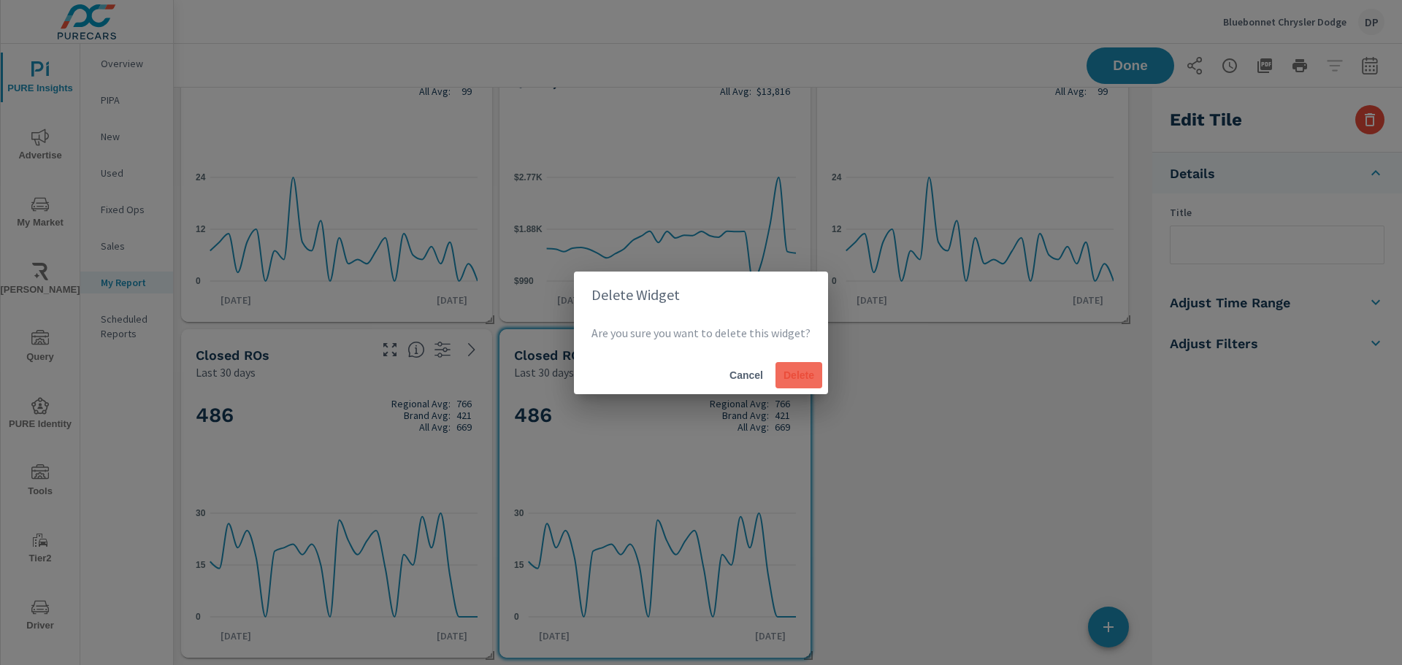
click at [795, 356] on span "Delete" at bounding box center [798, 375] width 35 height 13
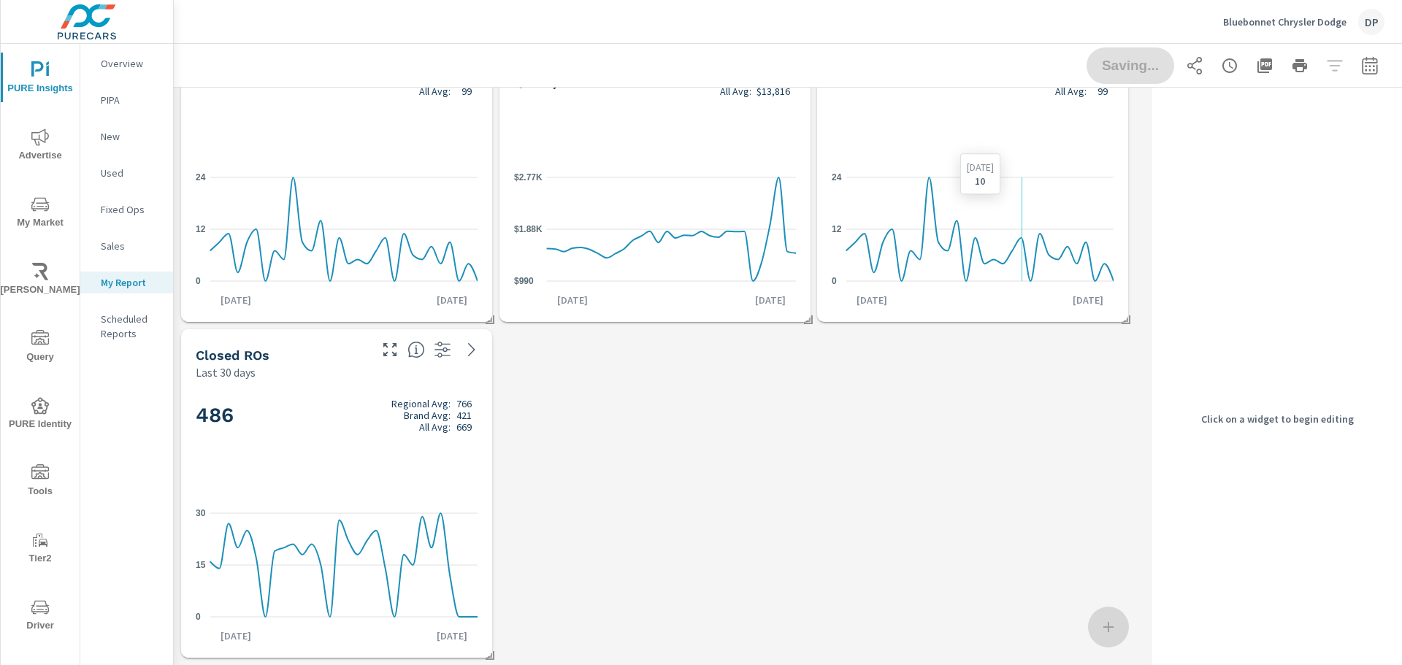
scroll to position [0, 0]
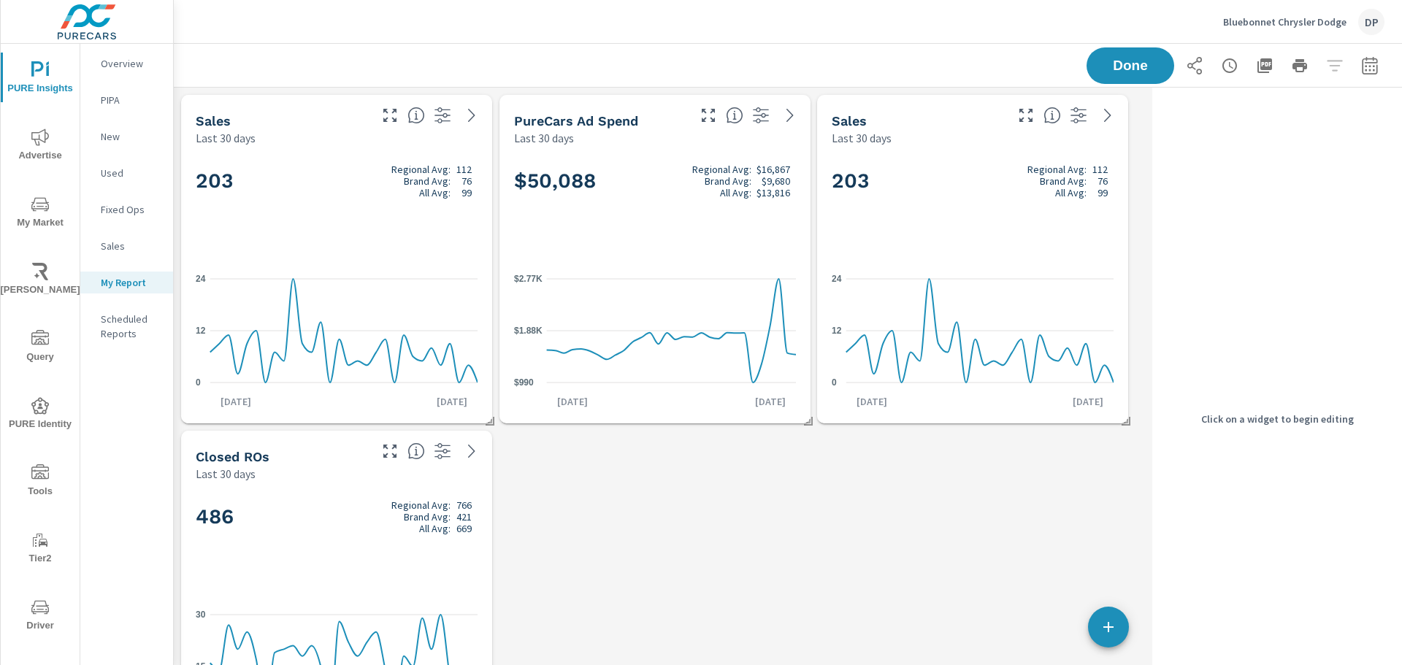
click at [1109, 356] on button "button" at bounding box center [1108, 627] width 41 height 41
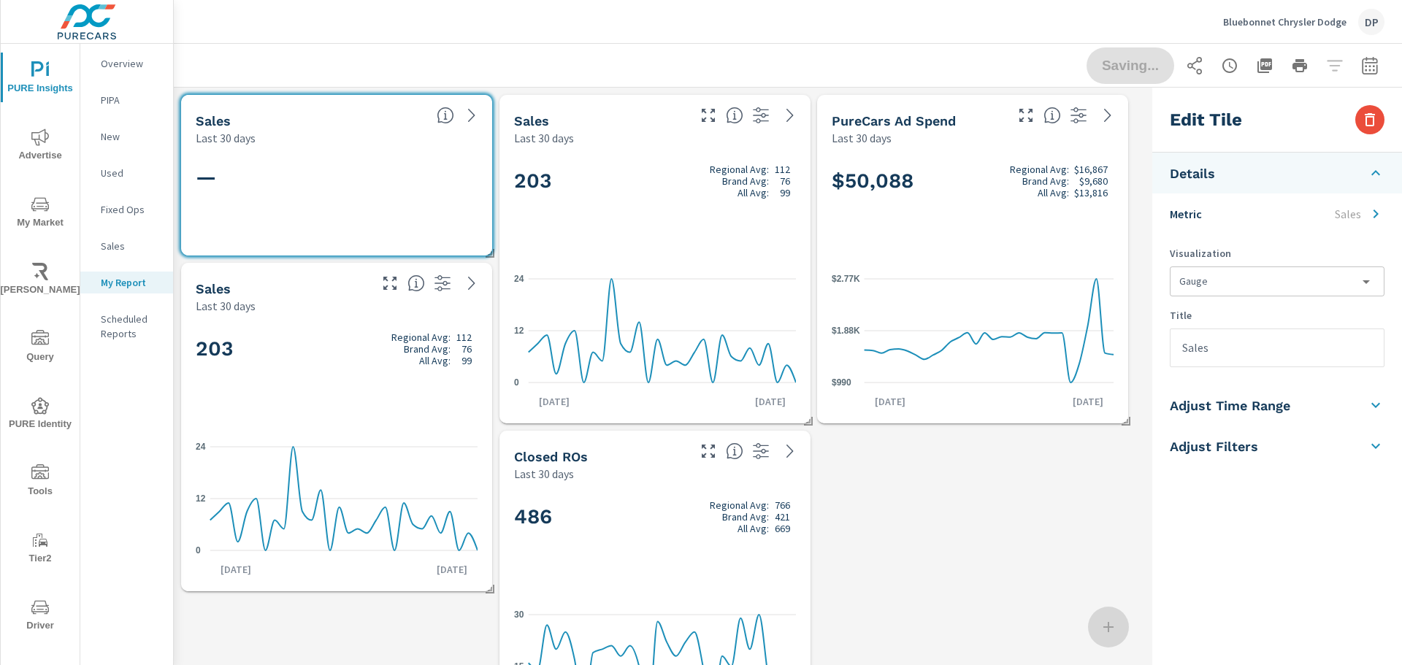
click at [407, 175] on h2 "—" at bounding box center [337, 177] width 282 height 26
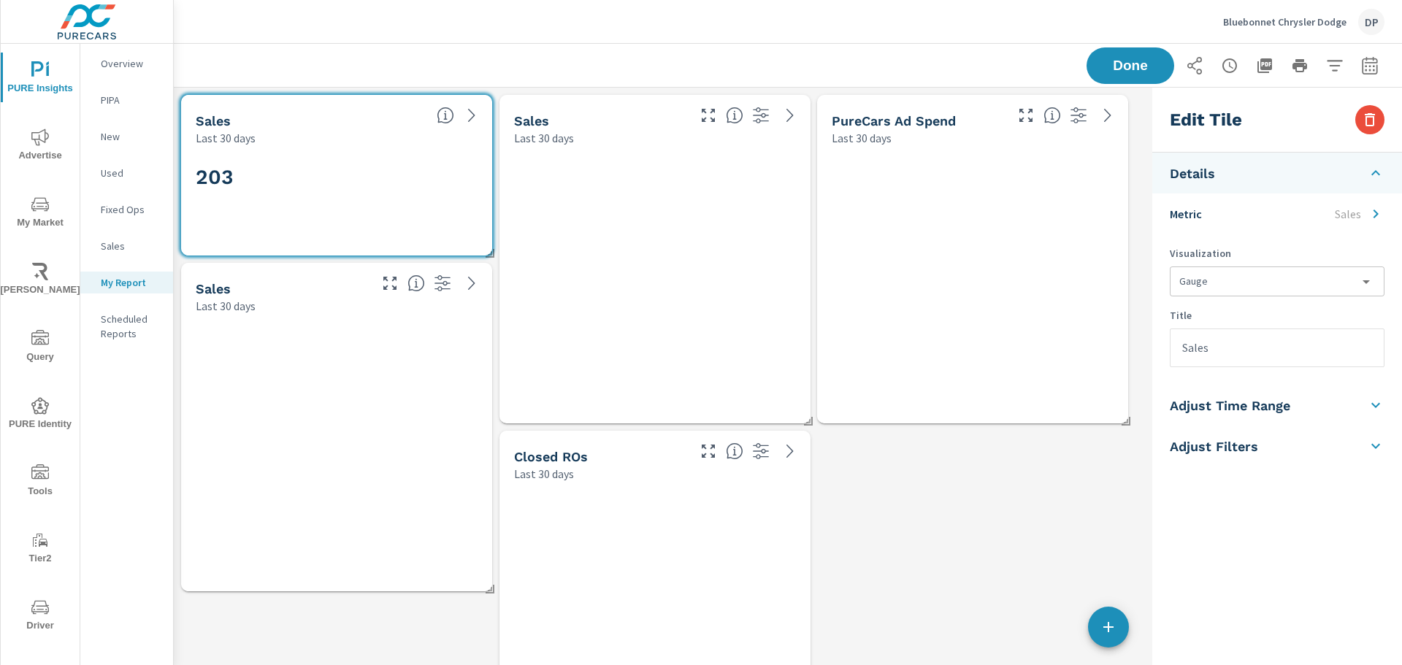
click at [643, 251] on div at bounding box center [654, 285] width 299 height 266
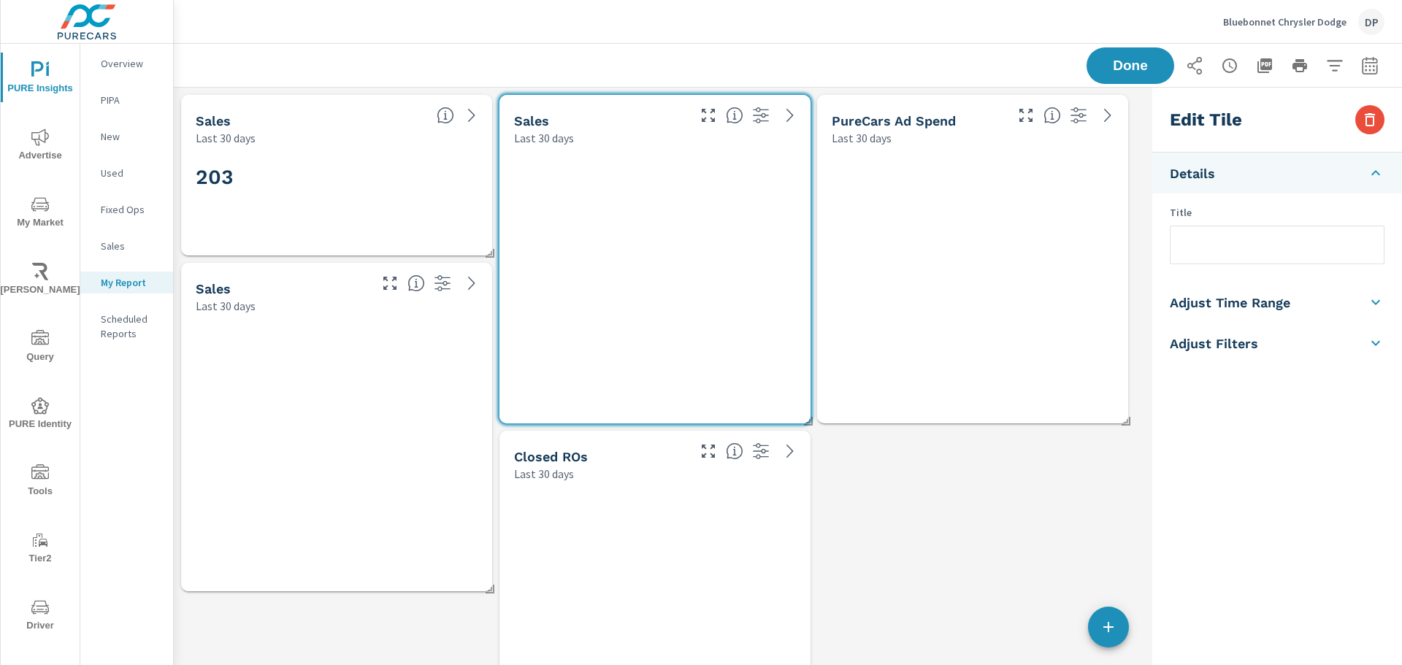
click at [405, 202] on div "203" at bounding box center [337, 201] width 282 height 80
checkbox input "false"
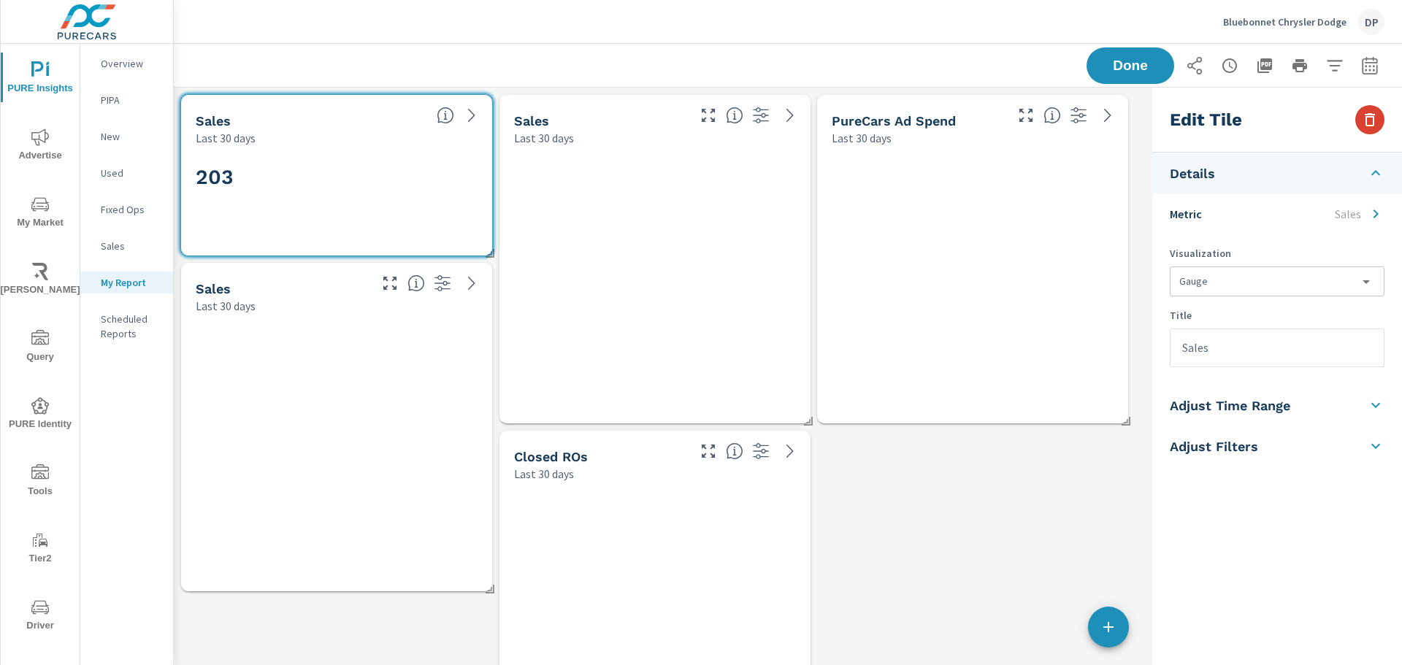
click at [1362, 107] on button "button" at bounding box center [1369, 119] width 29 height 29
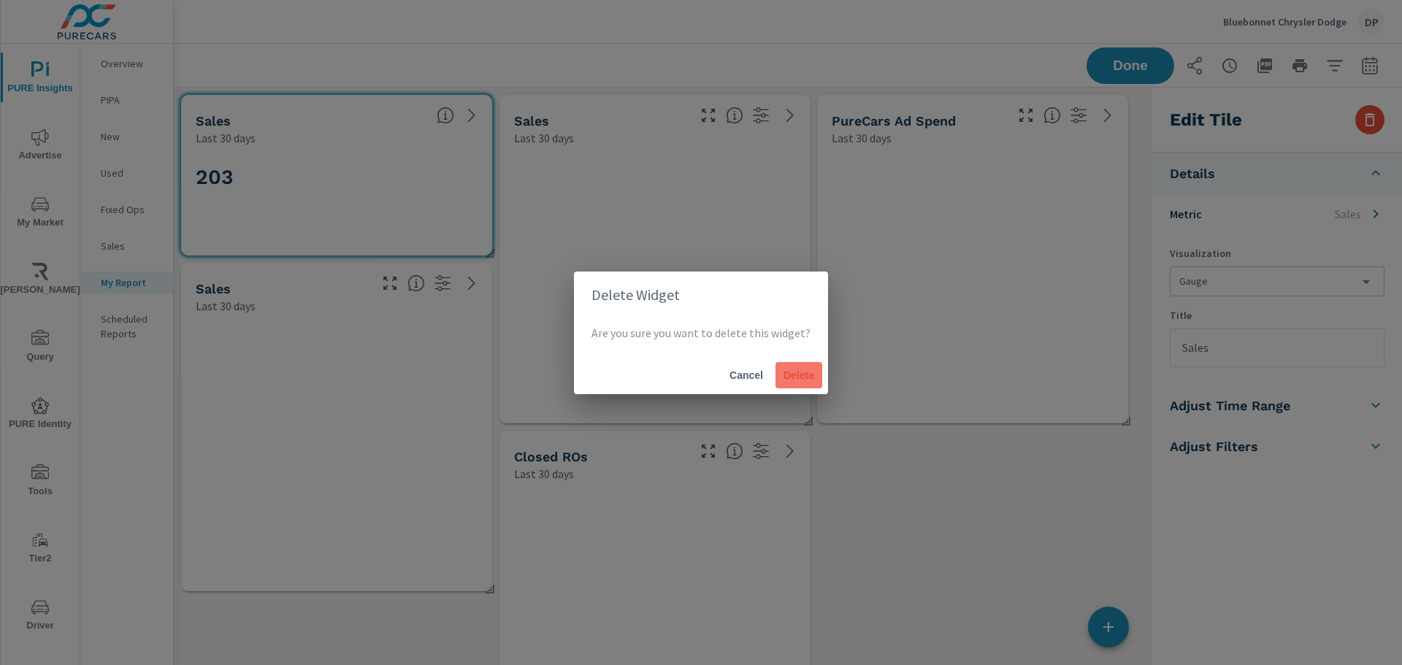
click at [800, 356] on span "Delete" at bounding box center [798, 375] width 35 height 13
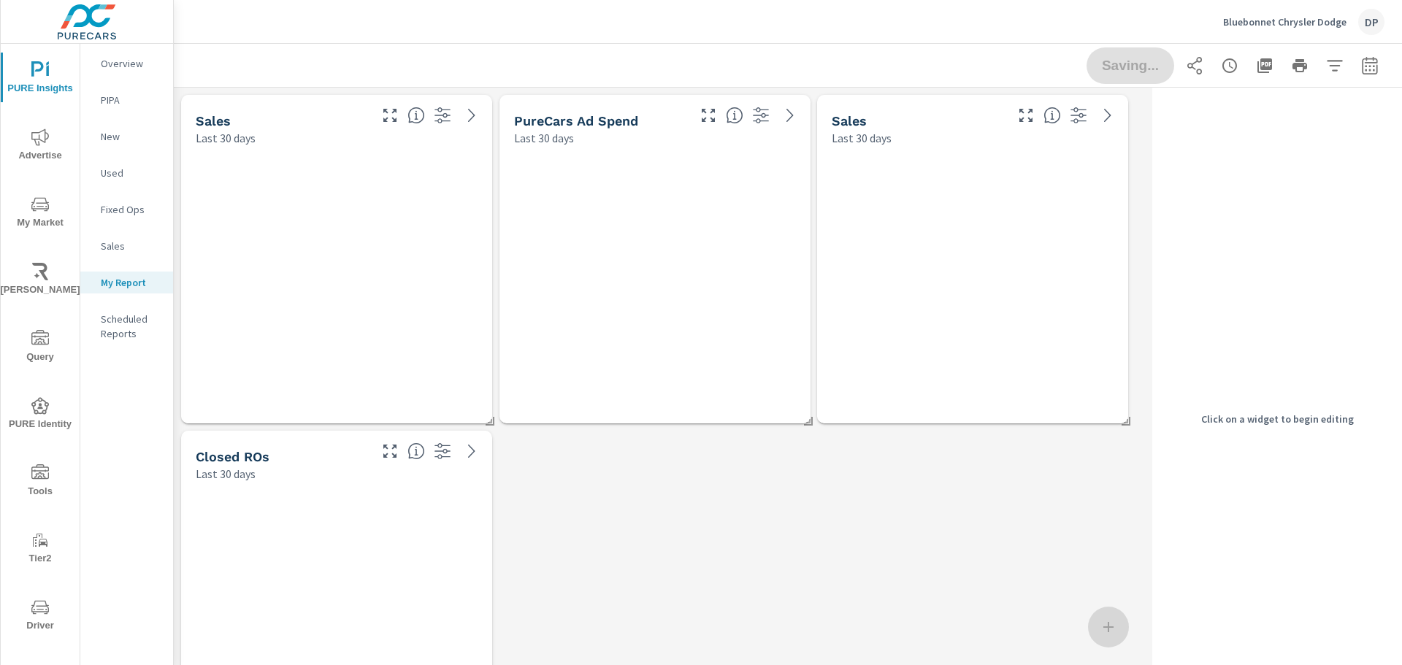
click at [881, 268] on div at bounding box center [972, 285] width 299 height 266
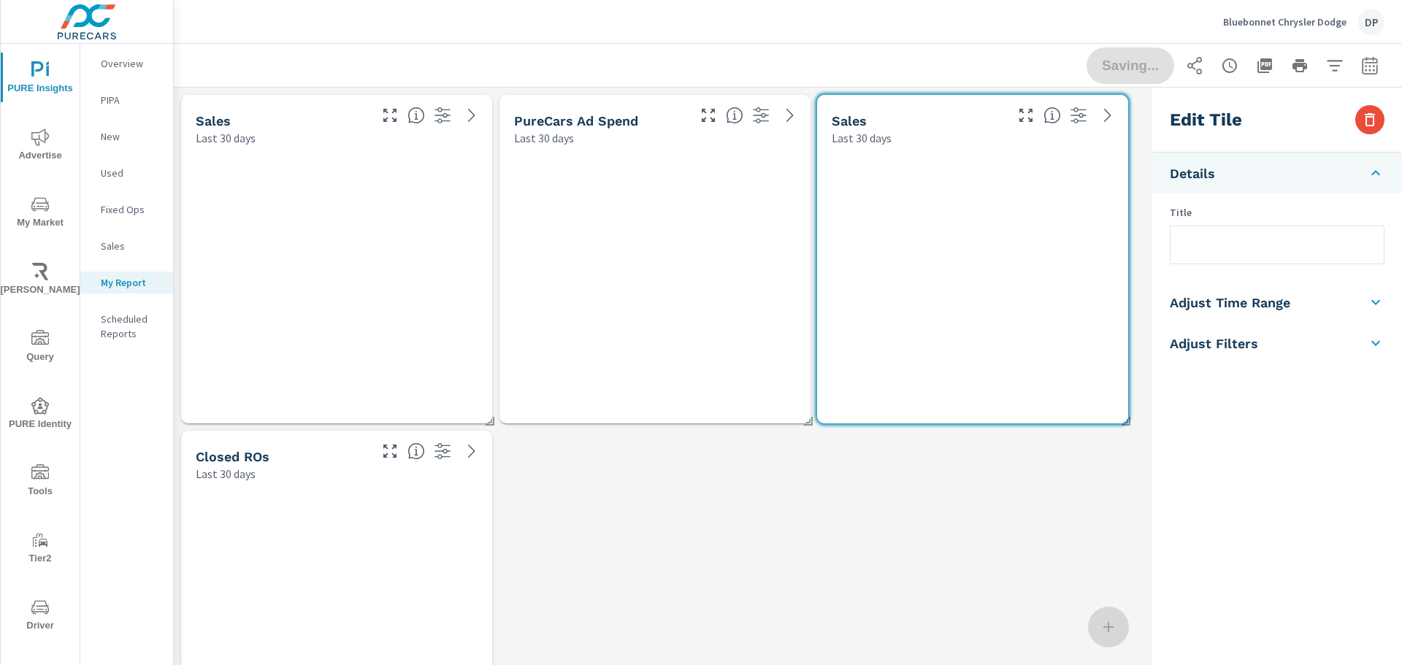
click at [1381, 131] on div "Edit Tile" at bounding box center [1277, 120] width 250 height 65
click at [1384, 130] on div "Edit Tile" at bounding box center [1277, 120] width 250 height 65
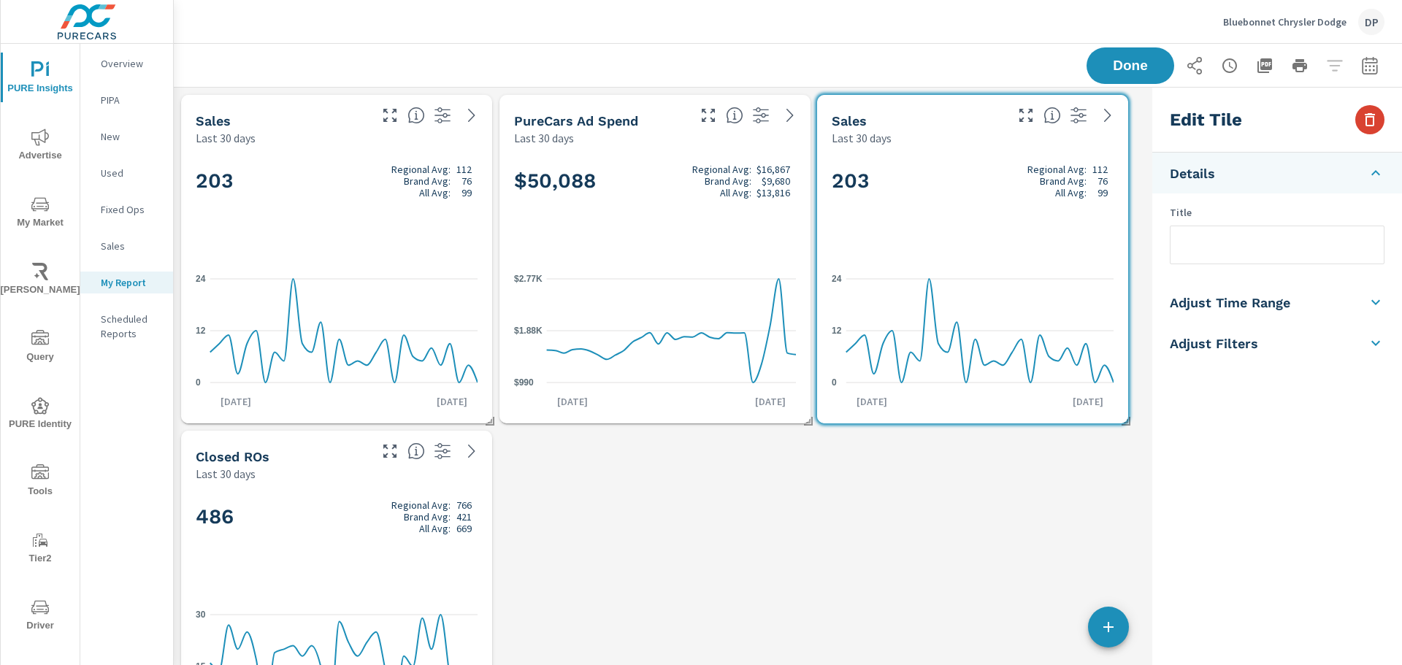
click at [1373, 120] on icon "button" at bounding box center [1370, 119] width 10 height 13
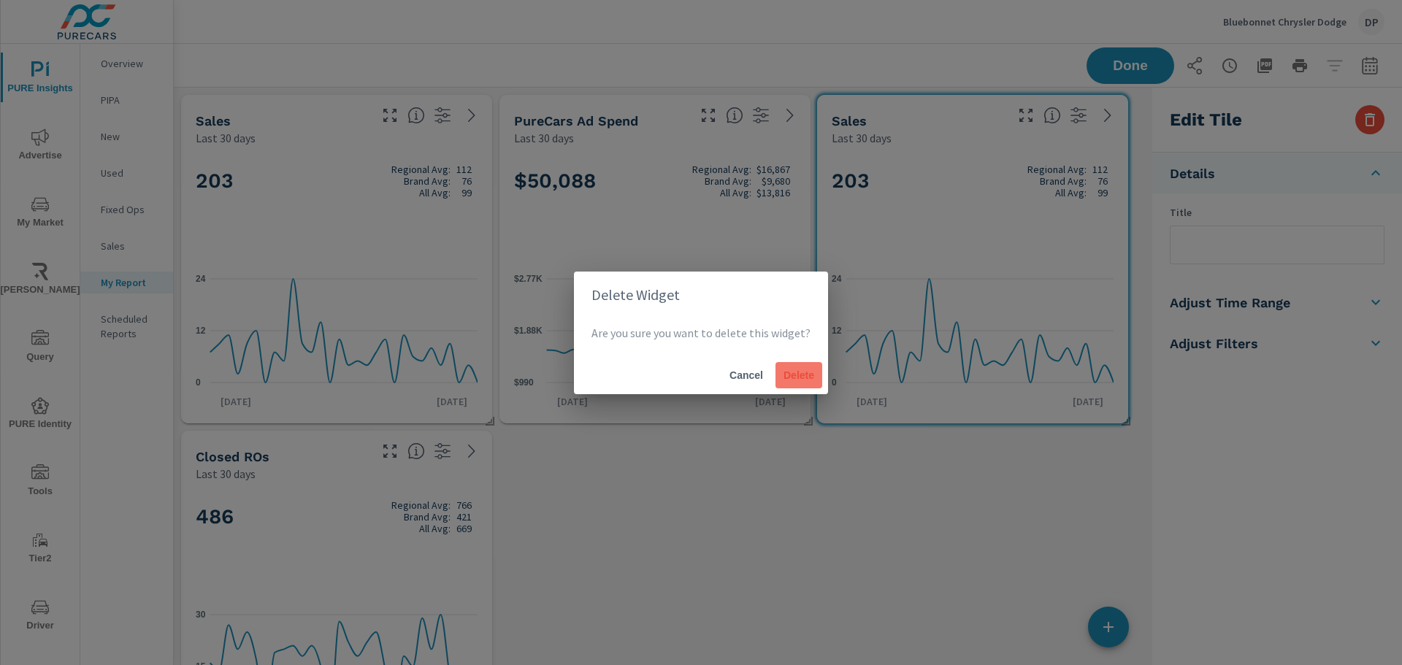
click at [781, 356] on span "Delete" at bounding box center [798, 375] width 35 height 13
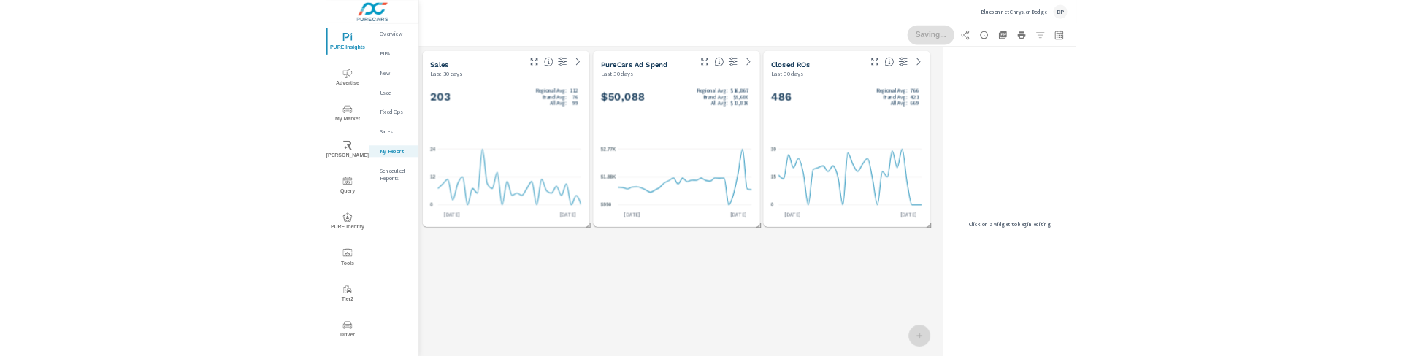
scroll to position [366, 984]
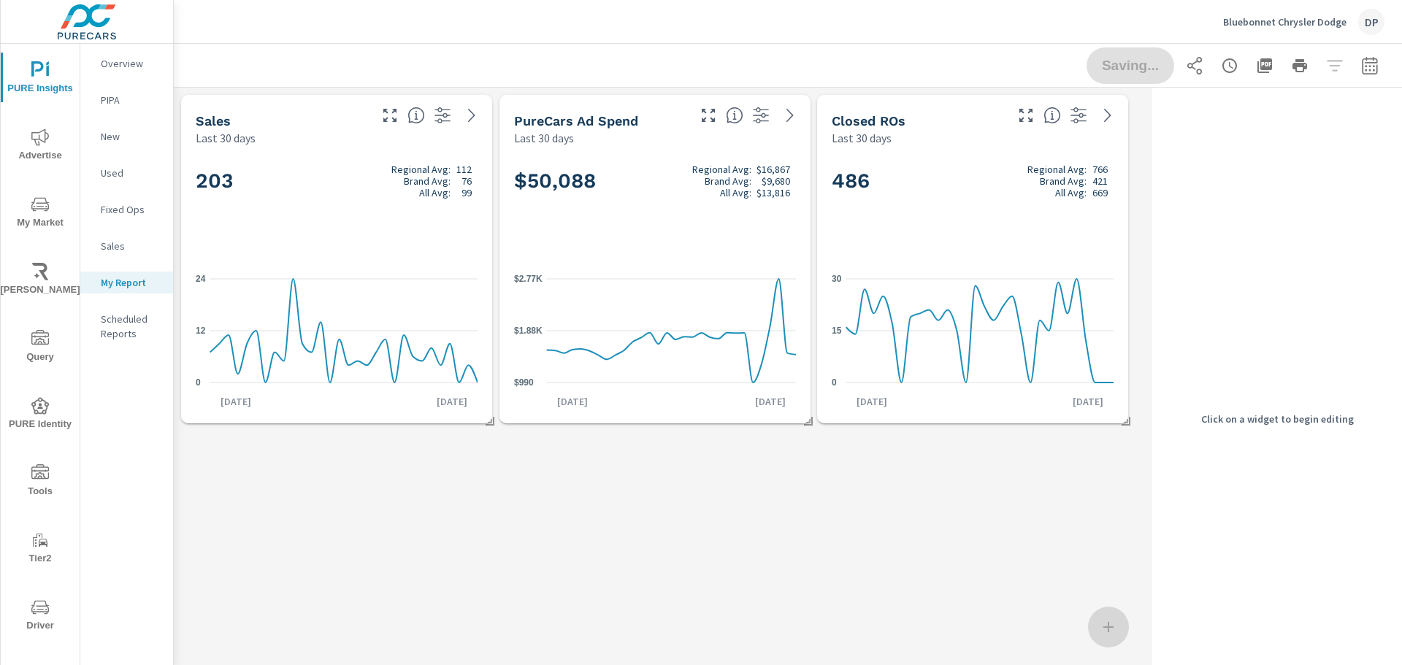
click at [924, 227] on div "486 Regional Avg: 766 Brand Avg: 421 All Avg: 669" at bounding box center [973, 205] width 282 height 89
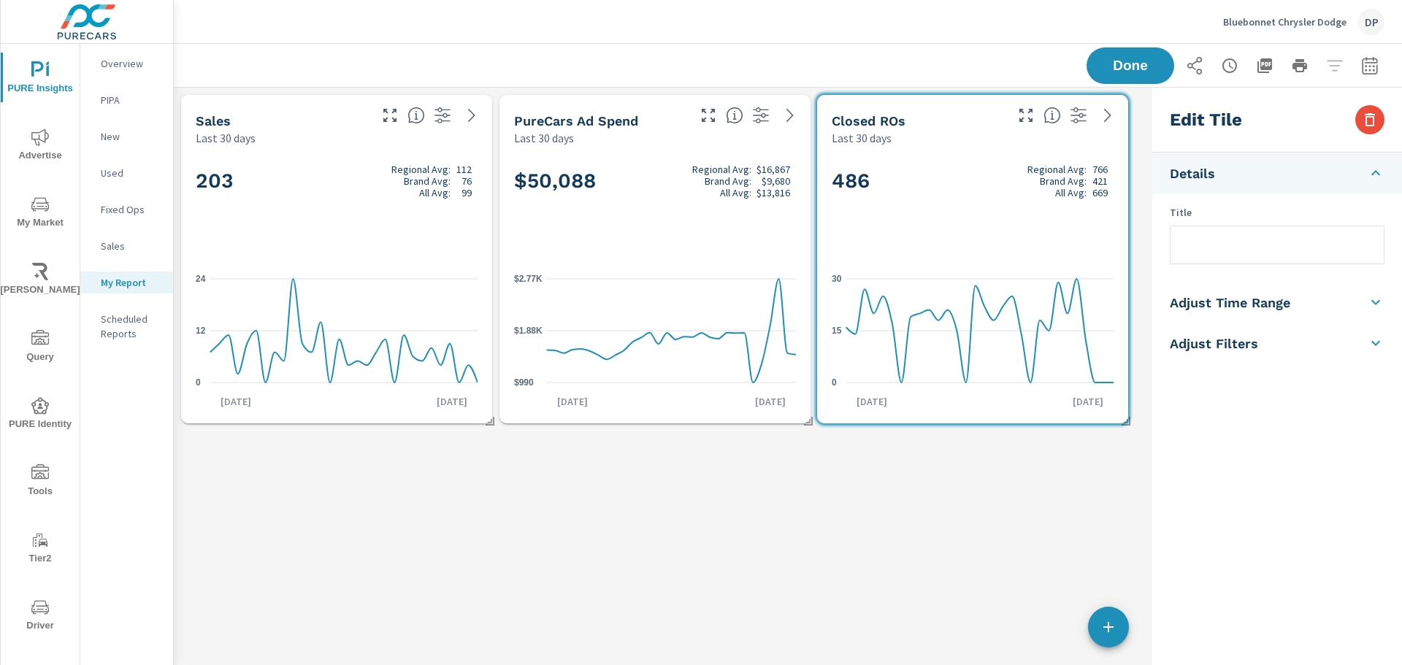
click at [713, 356] on div "Sales Last 30 days 203 Regional Avg: 112 Brand Avg: 76 All Avg: 99 0 12 [DATE] …" at bounding box center [660, 419] width 973 height 662
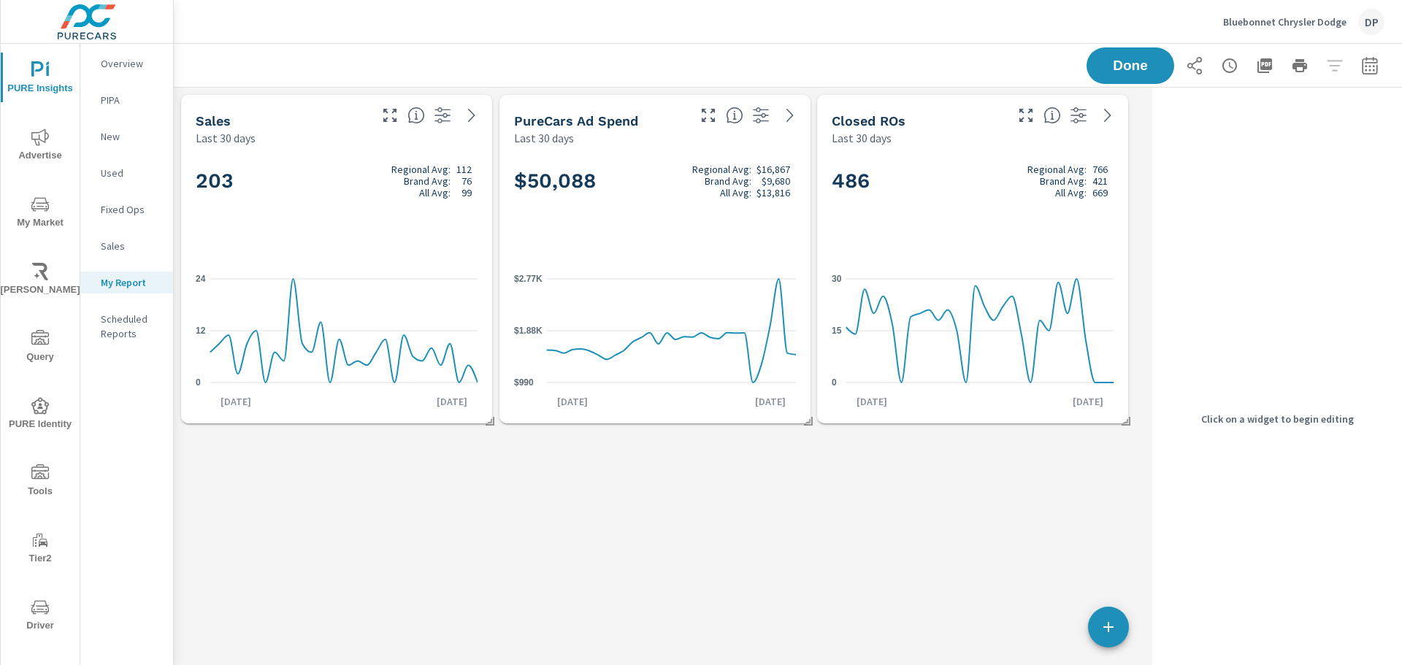
click at [808, 356] on div "Sales Last 30 days 203 Regional Avg: 112 Brand Avg: 76 All Avg: 99 0 12 [DATE] …" at bounding box center [660, 419] width 973 height 662
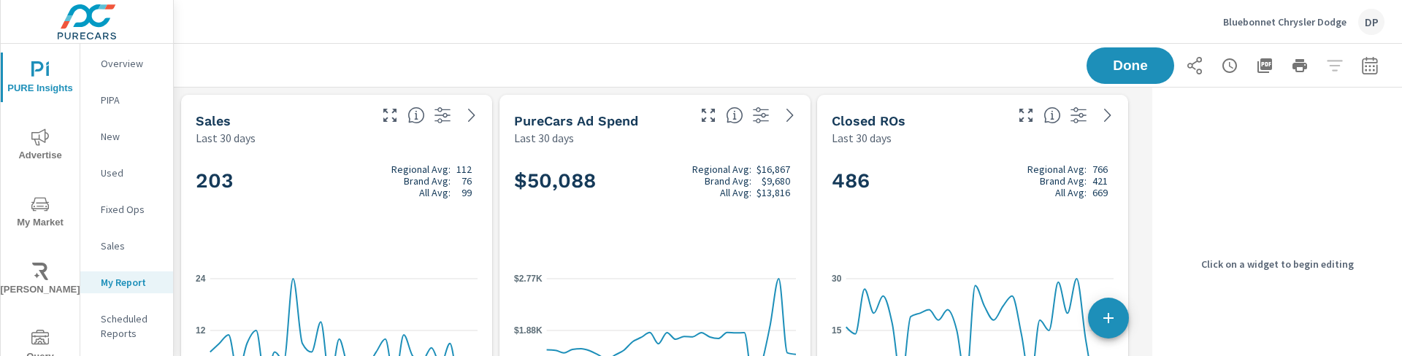
click at [1107, 321] on icon "button" at bounding box center [1109, 319] width 18 height 18
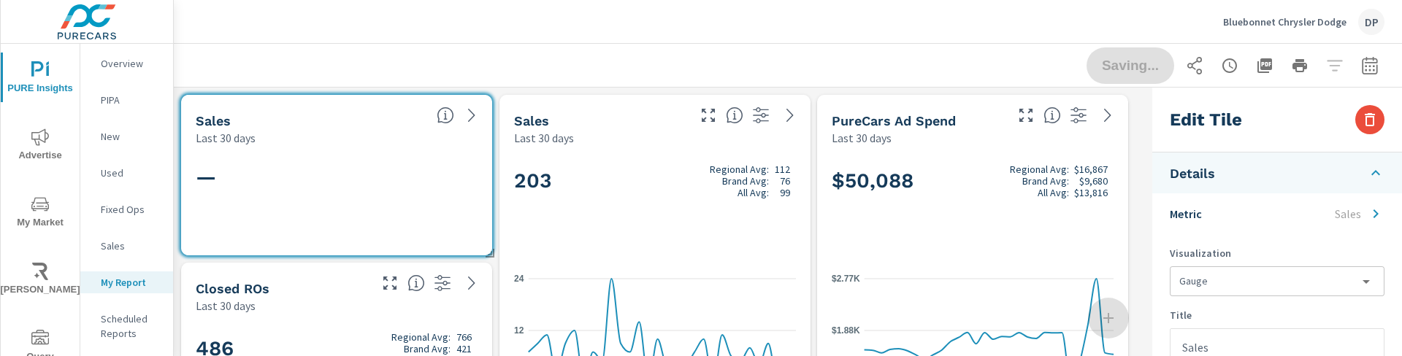
scroll to position [534, 984]
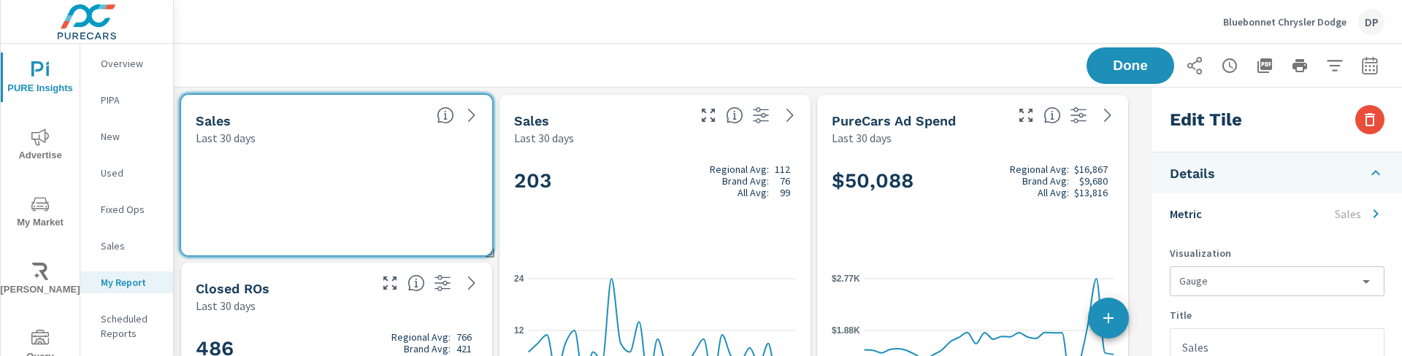
click at [1393, 128] on div "Edit Tile" at bounding box center [1277, 120] width 250 height 65
click at [1368, 121] on icon "button" at bounding box center [1370, 120] width 18 height 18
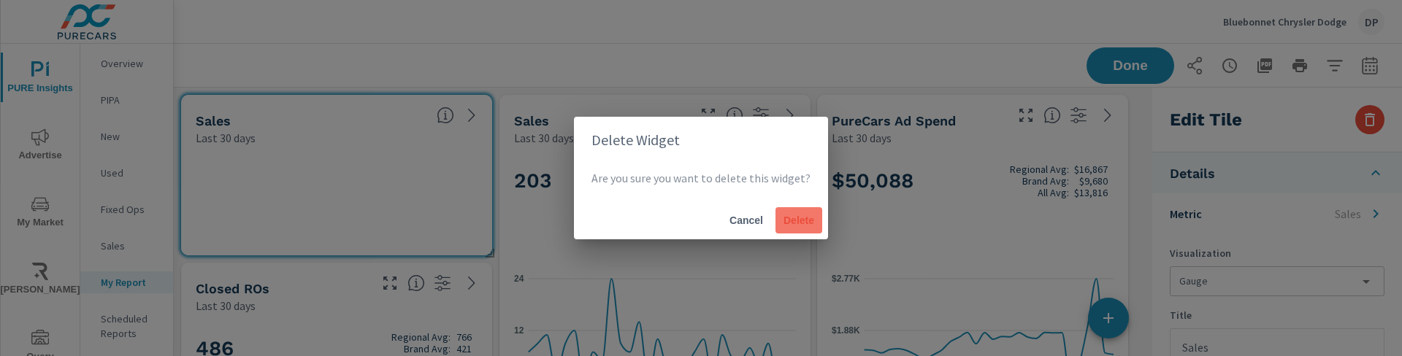
click at [812, 218] on span "Delete" at bounding box center [798, 220] width 35 height 13
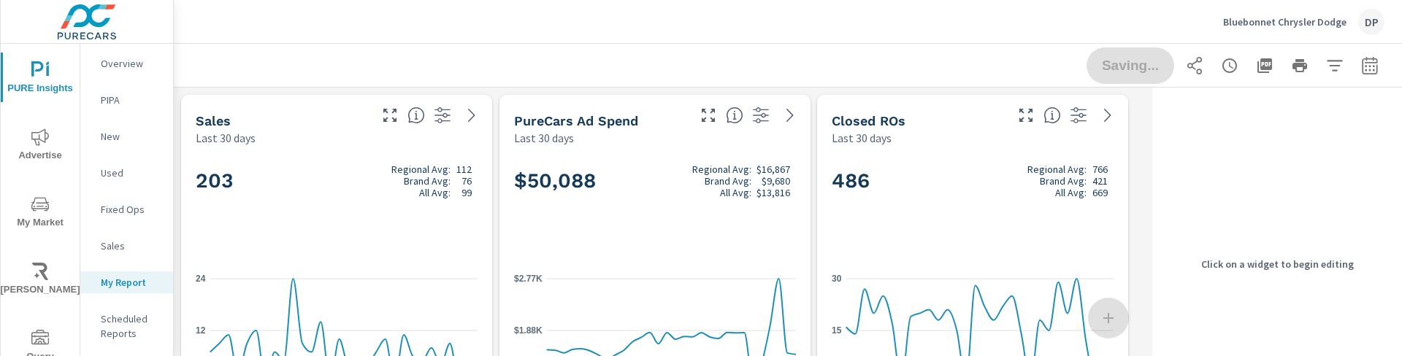
scroll to position [366, 984]
click at [875, 205] on div "486 Regional Avg: 766 Brand Avg: 421 All Avg: 669" at bounding box center [973, 205] width 282 height 89
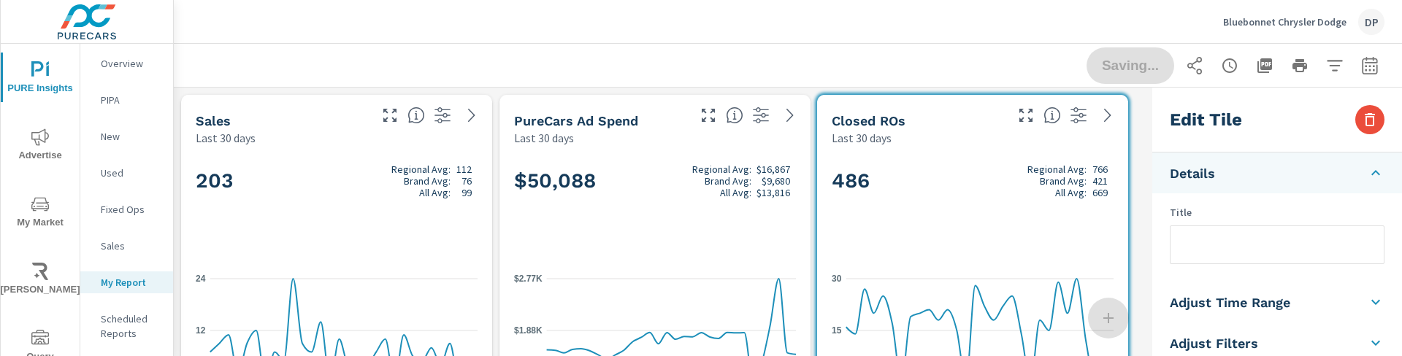
click at [1388, 119] on div "Edit Tile" at bounding box center [1277, 120] width 250 height 65
click at [1380, 120] on button "button" at bounding box center [1369, 119] width 29 height 29
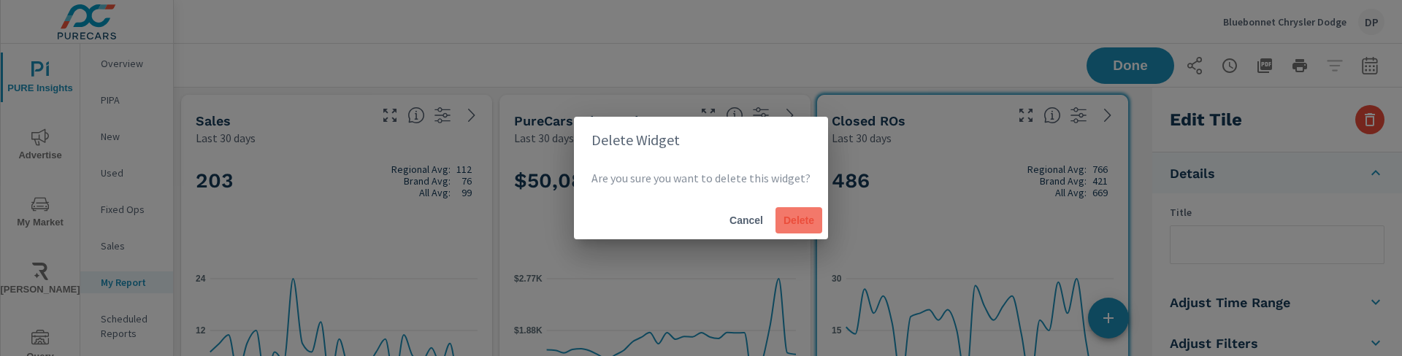
click at [795, 220] on span "Delete" at bounding box center [798, 220] width 35 height 13
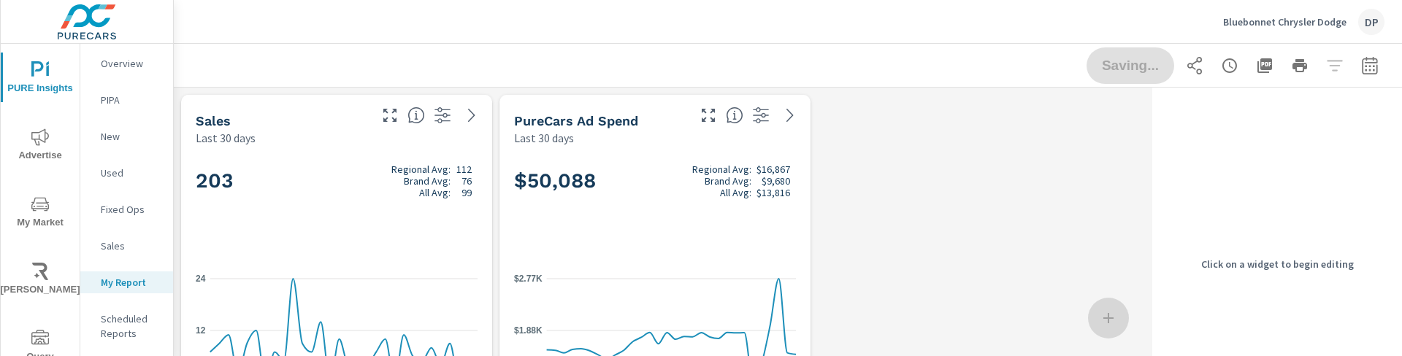
click at [763, 221] on div "$50,088 Regional Avg: $16,867 Brand Avg: $9,680 All Avg: $13,816" at bounding box center [655, 205] width 282 height 89
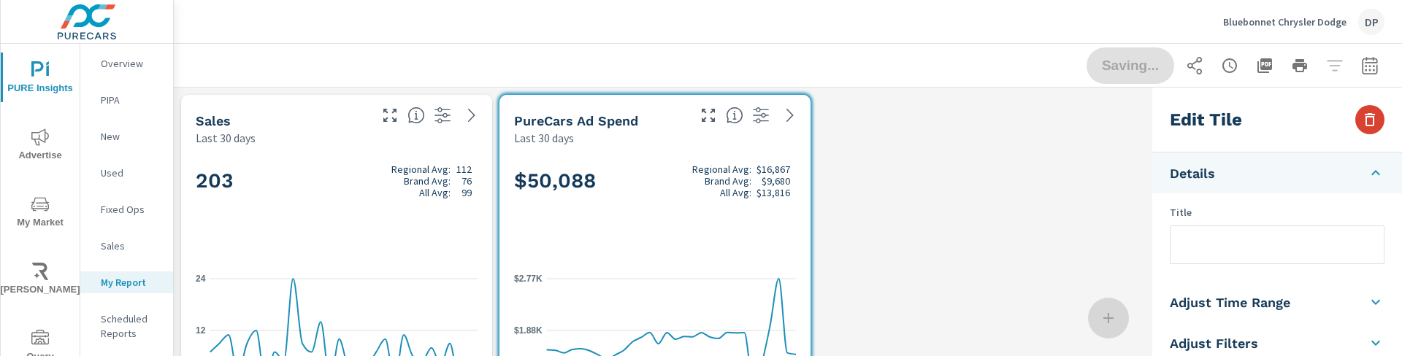
click at [1359, 118] on button "button" at bounding box center [1369, 119] width 29 height 29
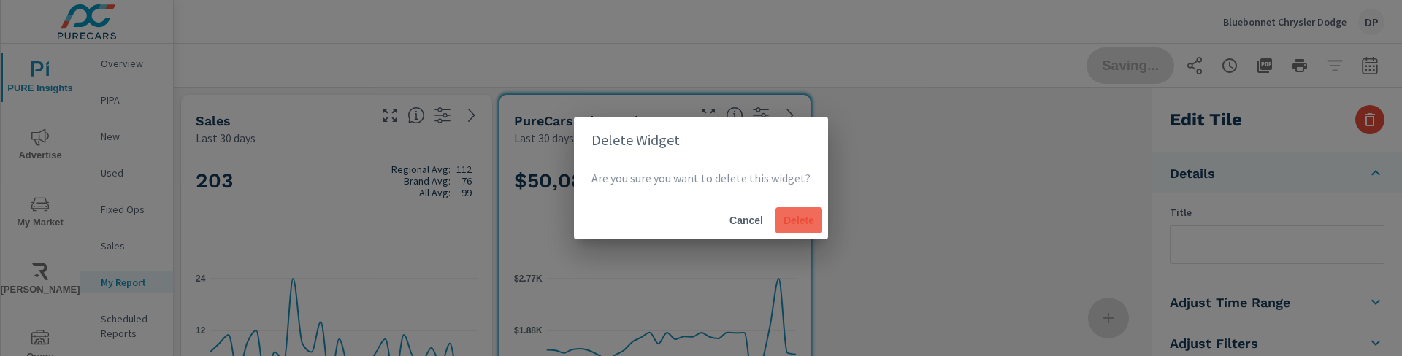
click at [805, 223] on span "Delete" at bounding box center [798, 220] width 35 height 13
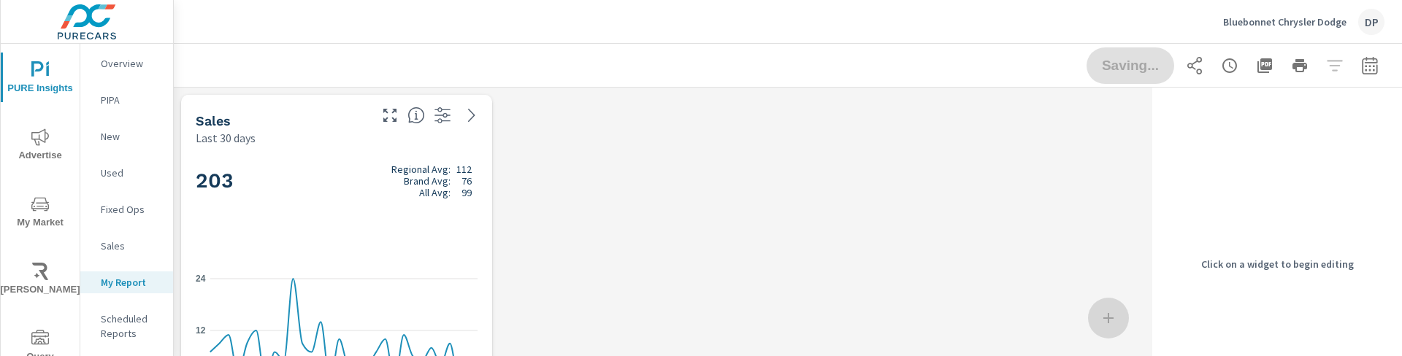
click at [377, 212] on div "203 Regional Avg: 112 Brand Avg: 76 All Avg: 99" at bounding box center [337, 205] width 282 height 89
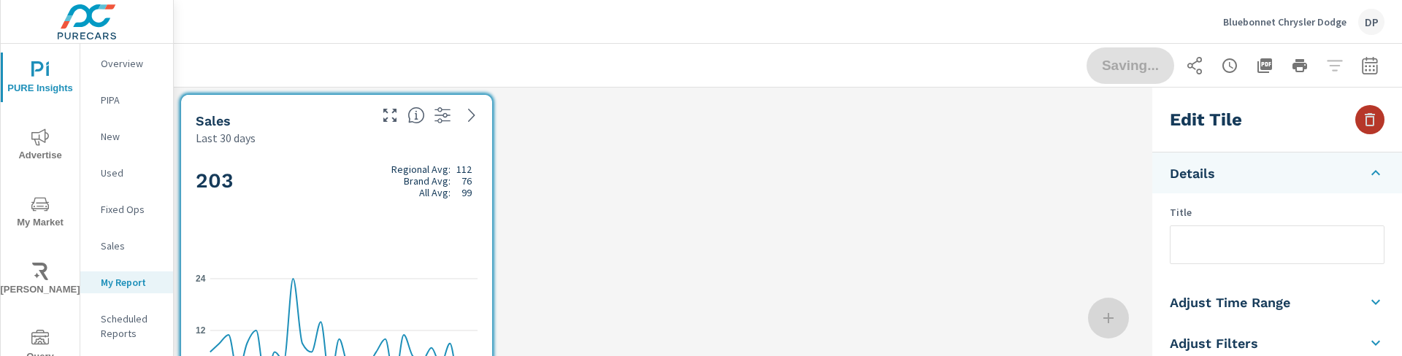
click at [1363, 118] on icon "button" at bounding box center [1370, 120] width 18 height 18
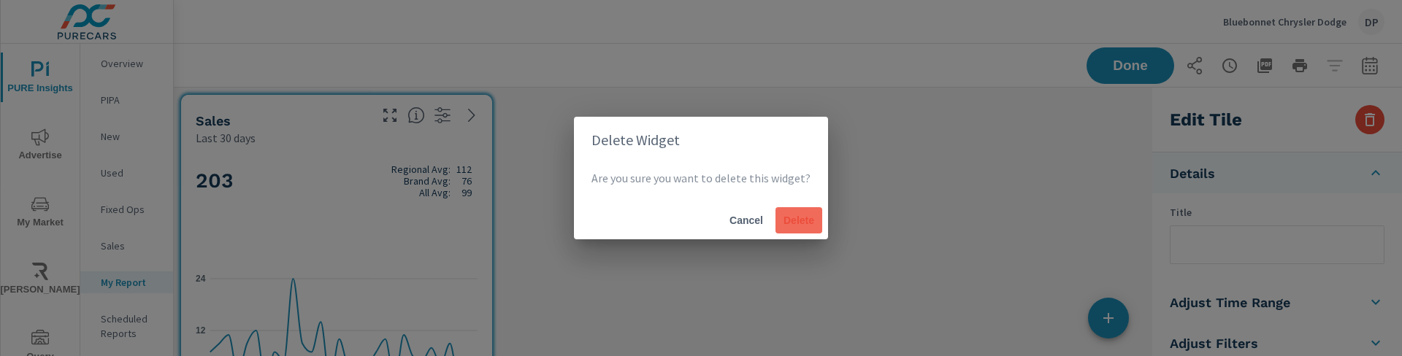
click at [785, 218] on span "Delete" at bounding box center [798, 220] width 35 height 13
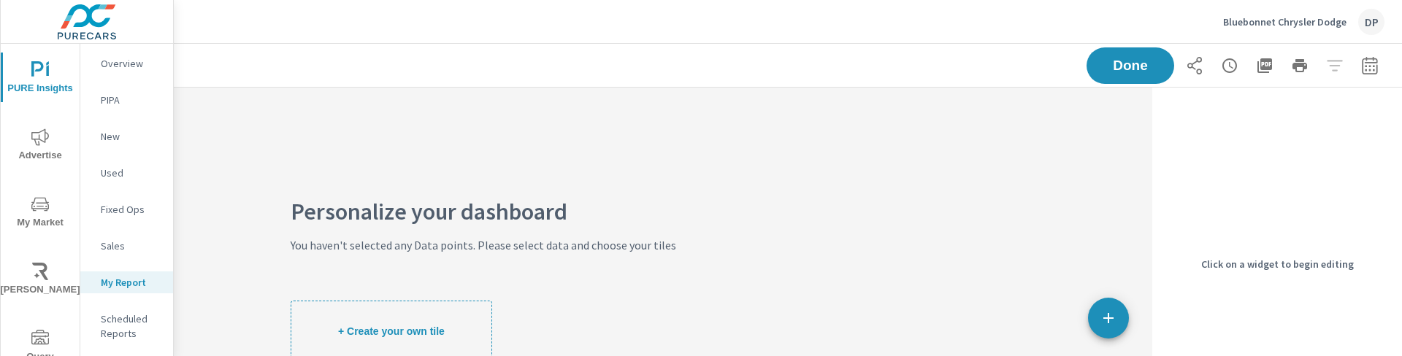
click at [113, 250] on p "Sales" at bounding box center [131, 246] width 61 height 15
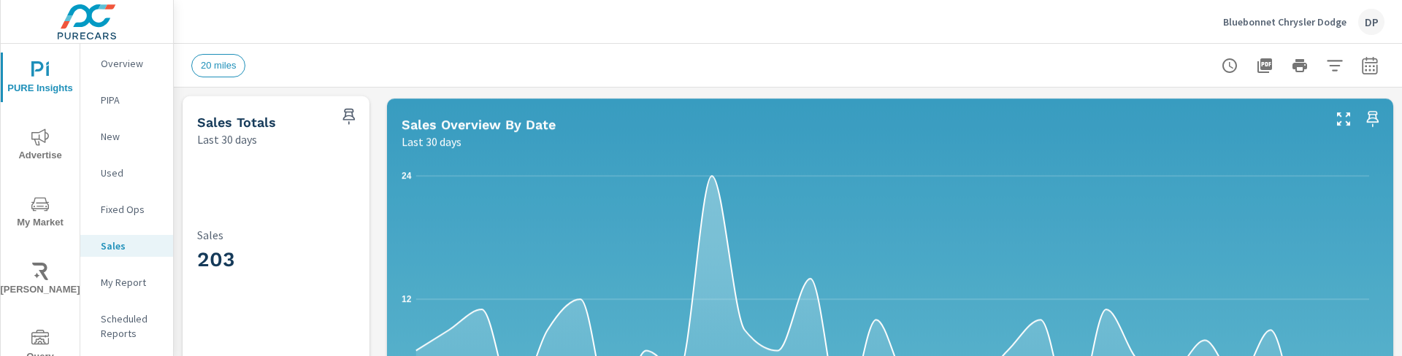
scroll to position [110, 0]
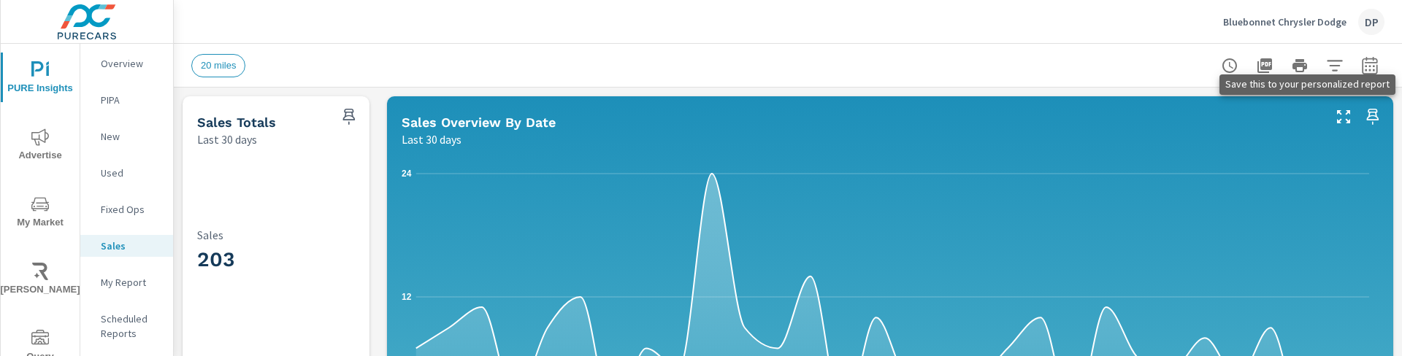
click at [1364, 118] on icon "button" at bounding box center [1373, 117] width 18 height 18
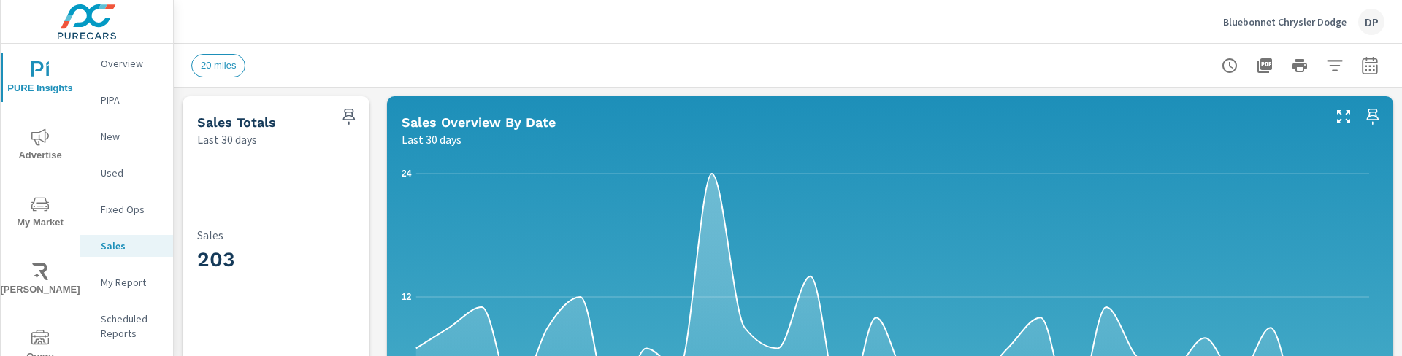
click at [113, 280] on p "My Report" at bounding box center [131, 282] width 61 height 15
